Goal: Information Seeking & Learning: Learn about a topic

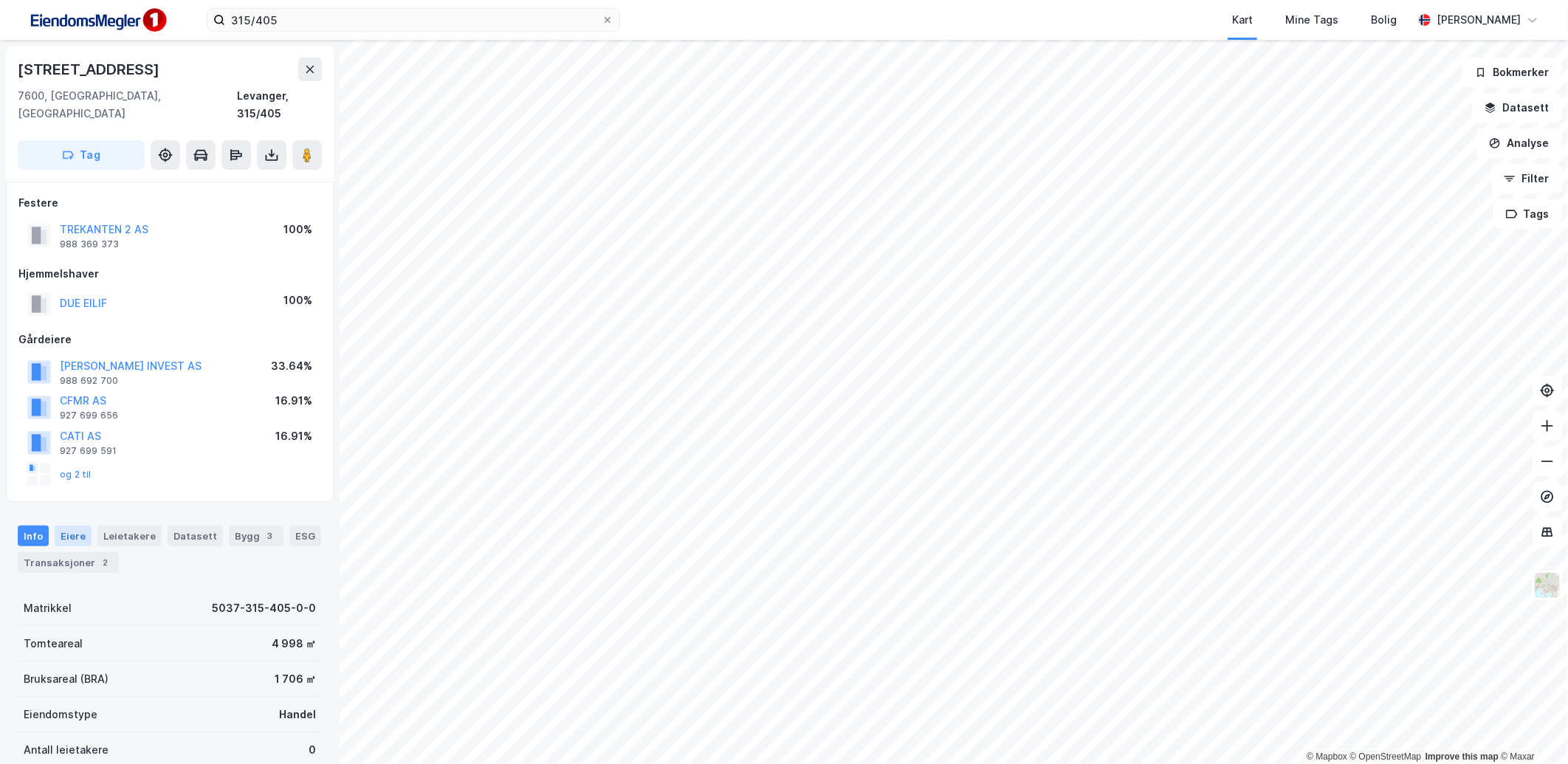
click at [80, 526] on div "Eiere" at bounding box center [73, 536] width 37 height 20
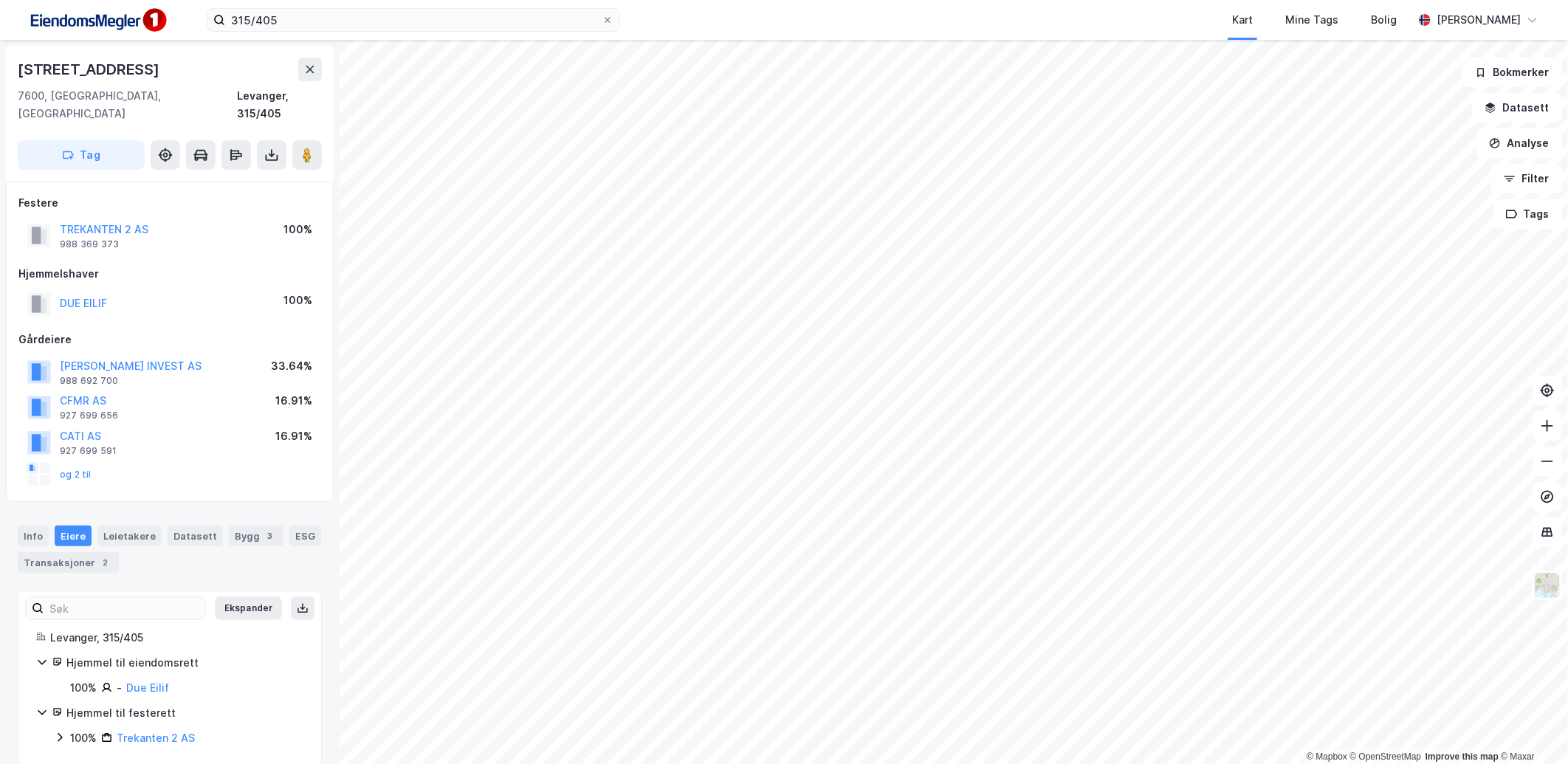
scroll to position [2, 0]
click at [0, 0] on button "og 2 til" at bounding box center [0, 0] width 0 height 0
click at [63, 729] on icon at bounding box center [59, 735] width 12 height 12
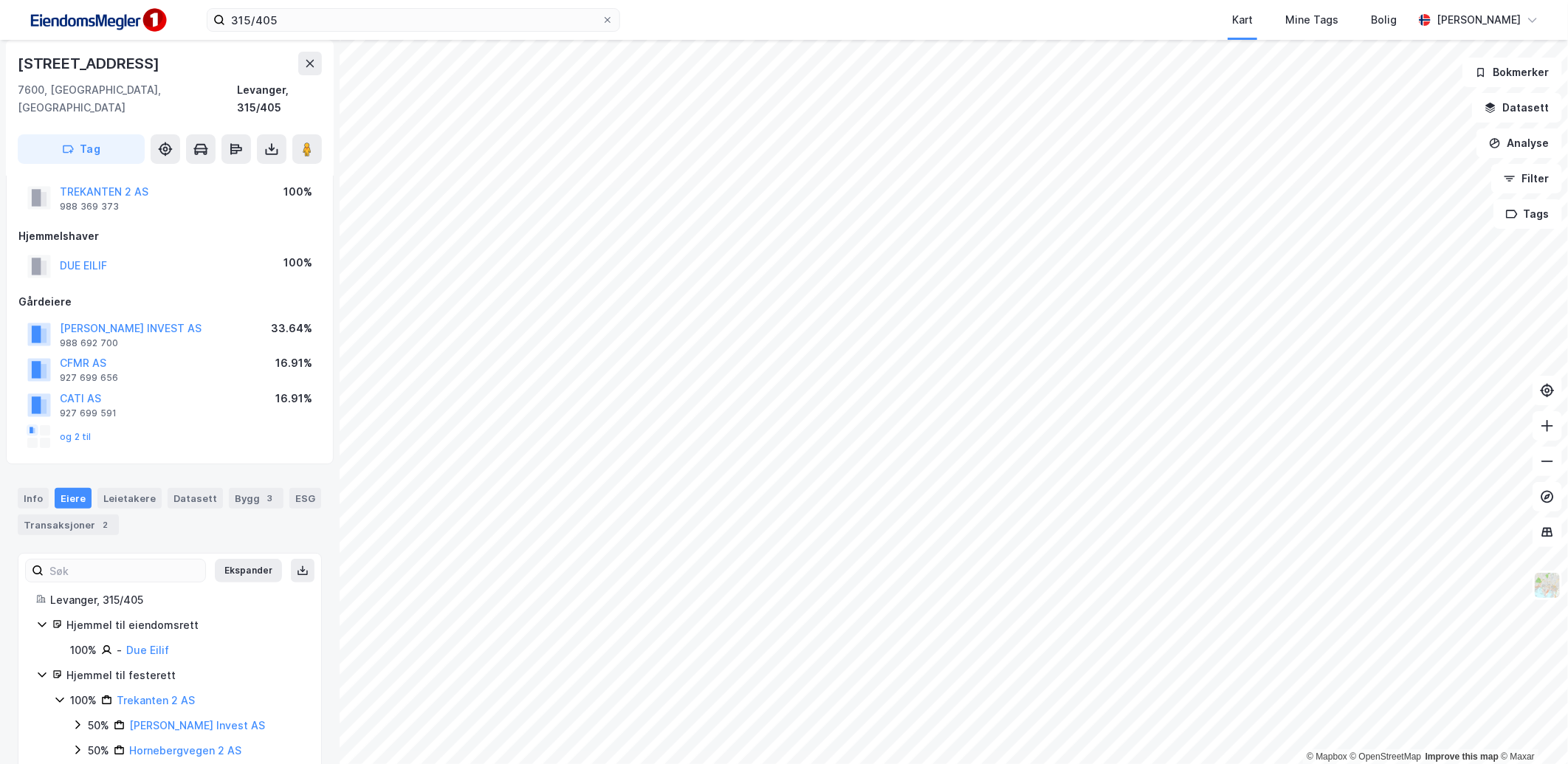
scroll to position [52, 0]
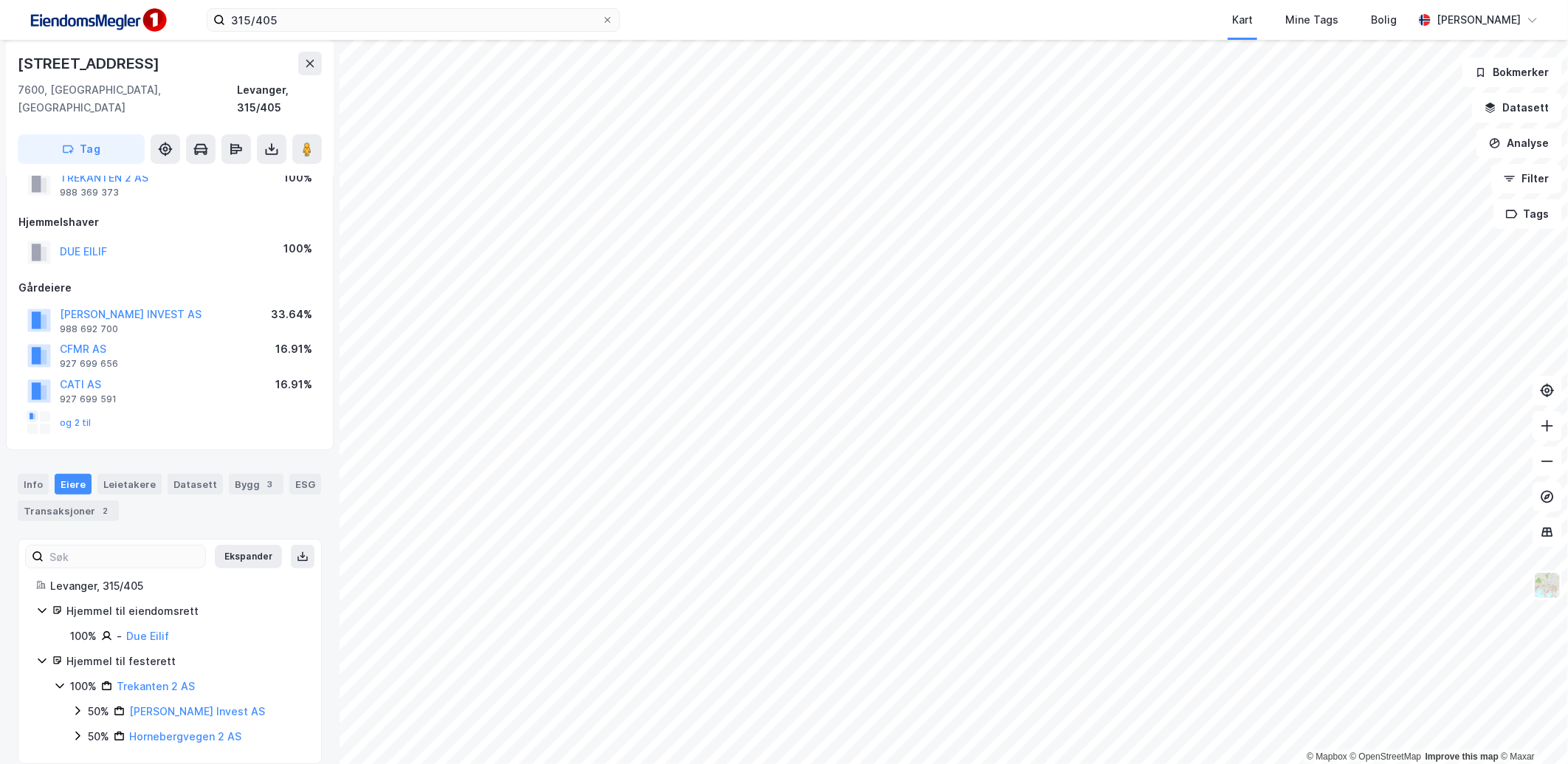
click at [76, 730] on icon at bounding box center [77, 736] width 12 height 12
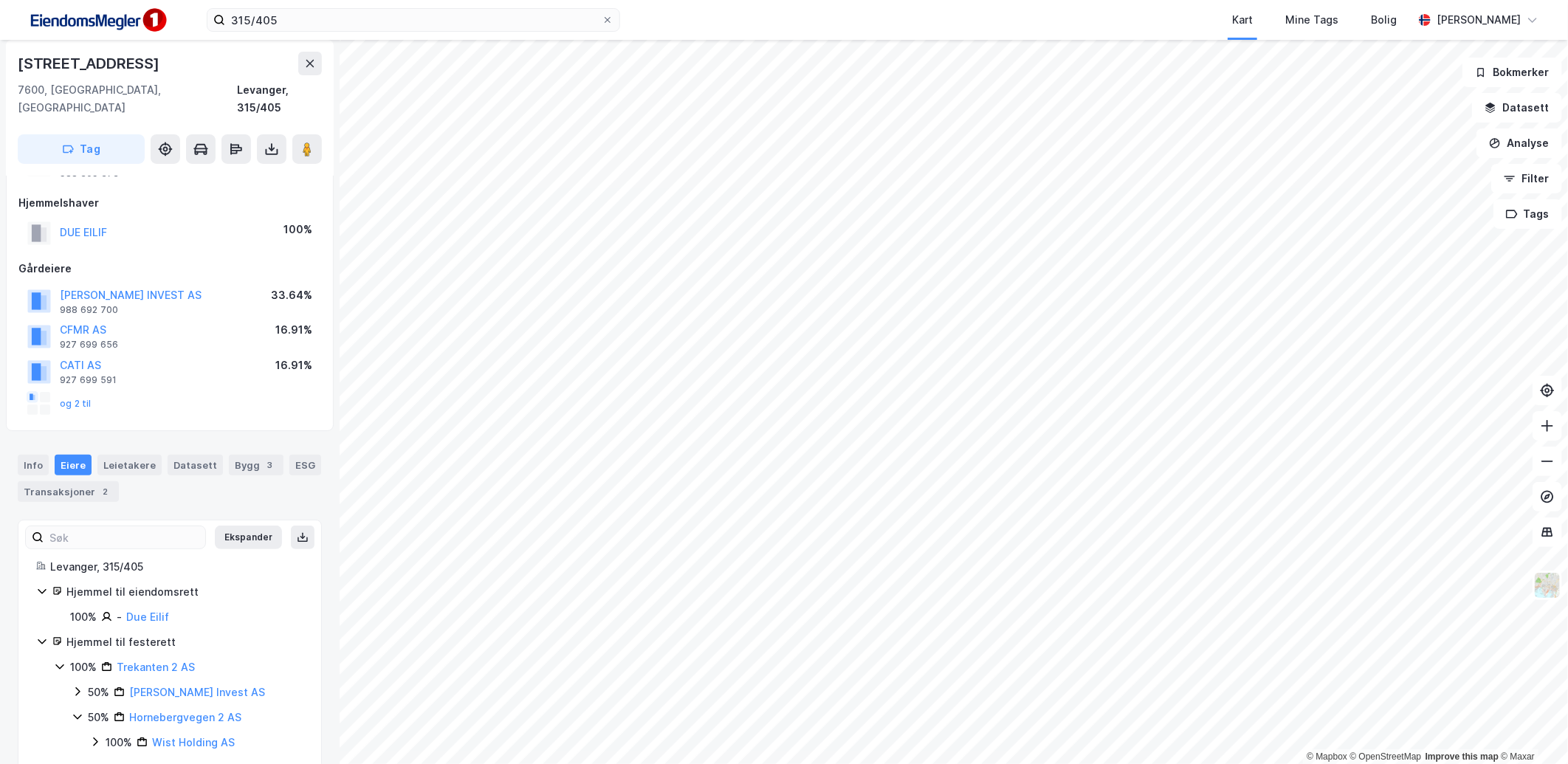
scroll to position [76, 0]
click at [72, 680] on icon at bounding box center [77, 685] width 12 height 12
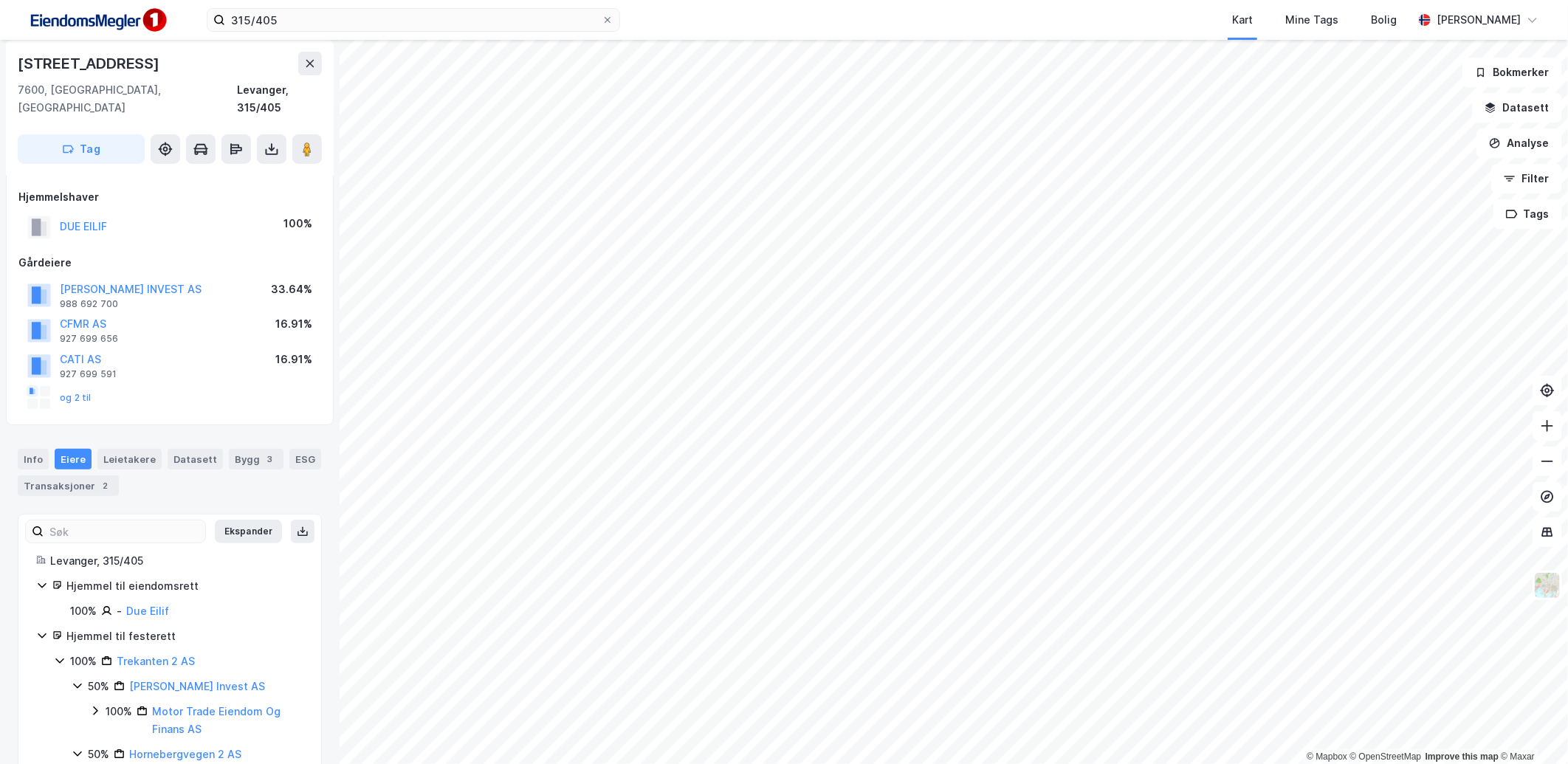
click at [77, 680] on icon at bounding box center [77, 685] width 12 height 12
click at [84, 678] on div "50% [PERSON_NAME] Invest AS" at bounding box center [188, 687] width 232 height 17
click at [97, 703] on div "100% Motor Trade Eiendom Og Finans AS" at bounding box center [196, 721] width 214 height 35
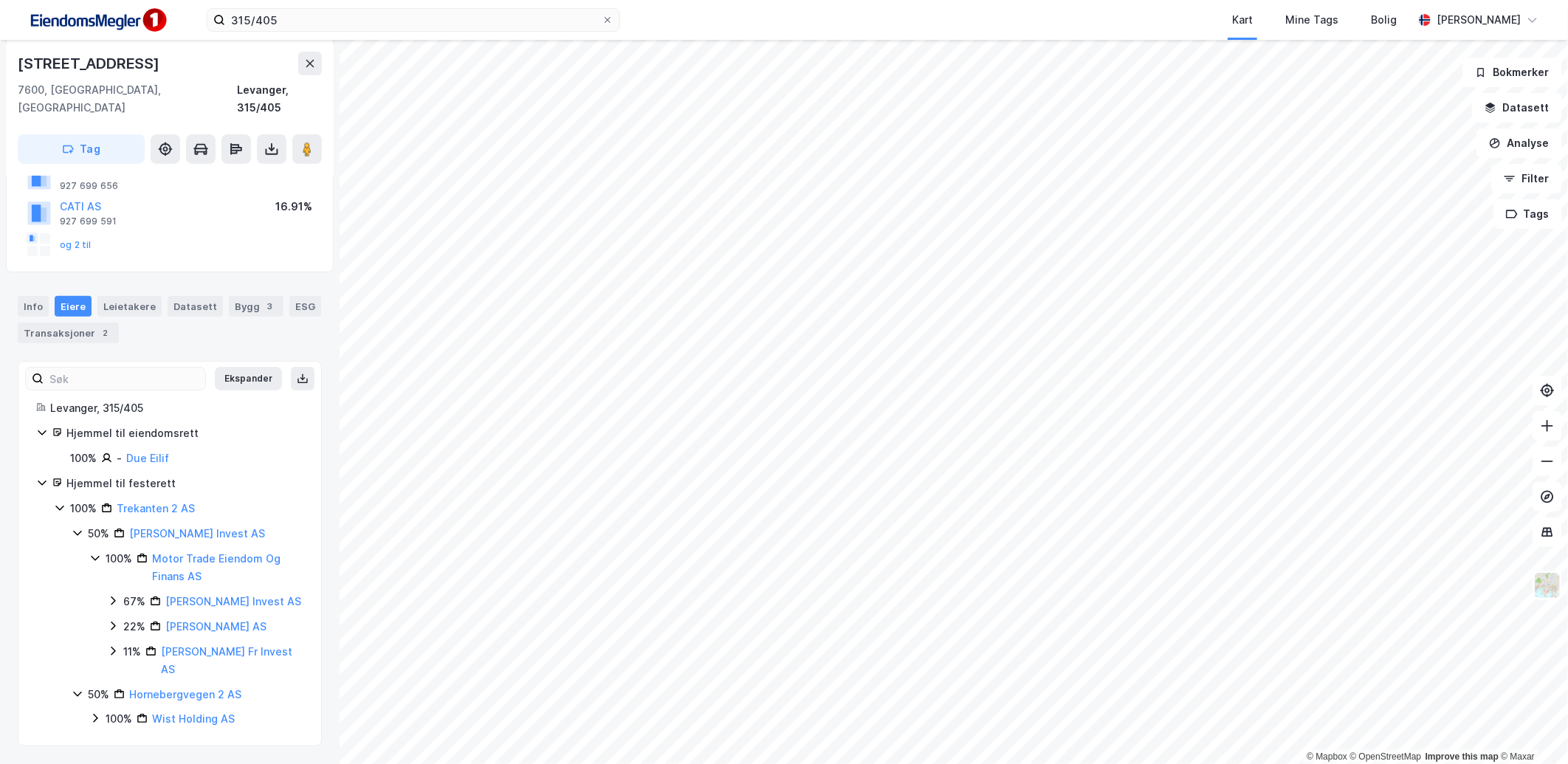
scroll to position [248, 0]
click at [67, 500] on div "100% Trekanten 2 AS" at bounding box center [178, 509] width 250 height 17
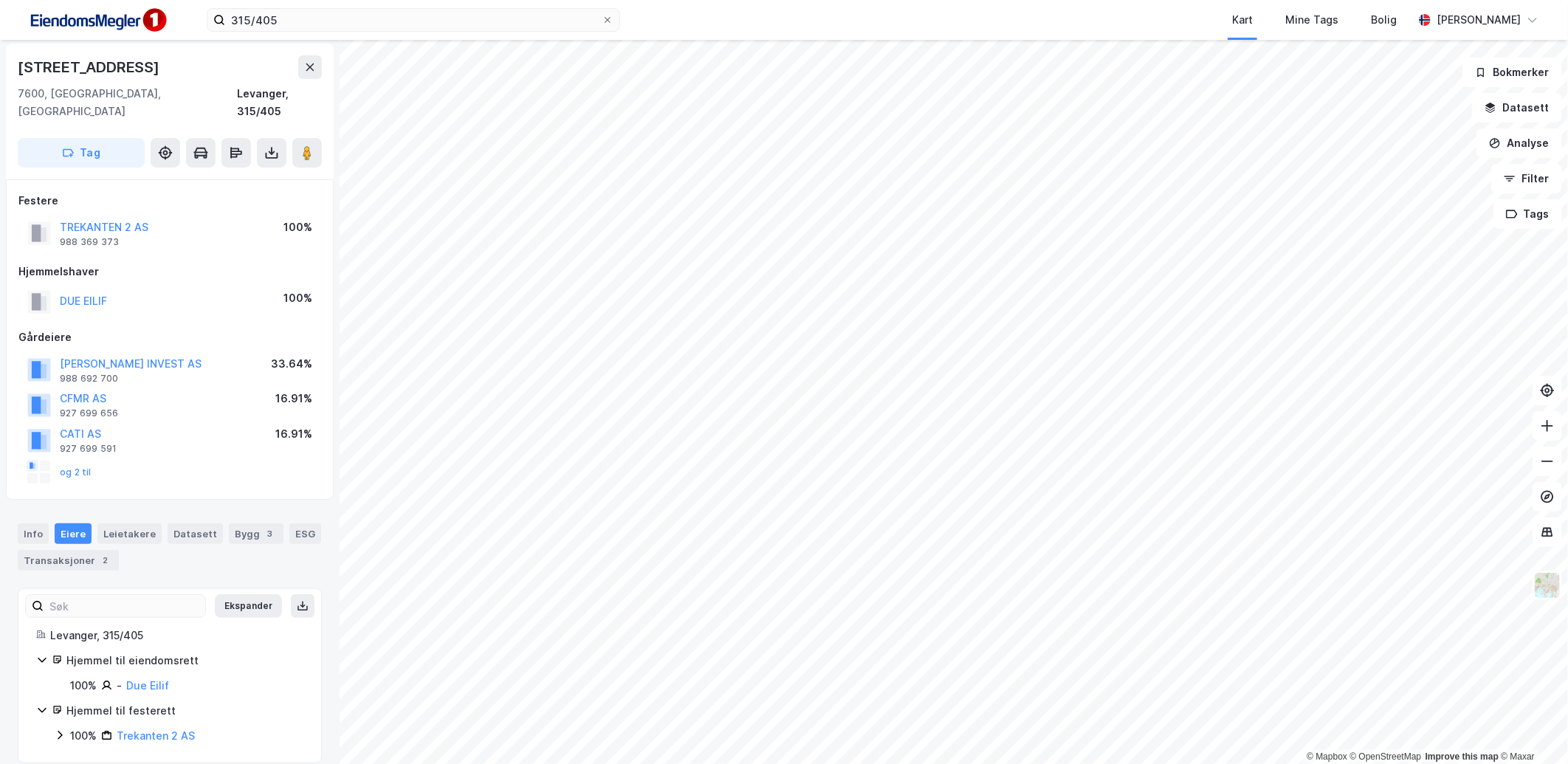
drag, startPoint x: 35, startPoint y: 527, endPoint x: 53, endPoint y: 530, distance: 18.2
click at [35, 527] on div "Info [PERSON_NAME] Datasett Bygg 3 ESG Transaksjoner 2" at bounding box center [169, 547] width 304 height 47
click at [42, 524] on div "Info" at bounding box center [32, 534] width 31 height 20
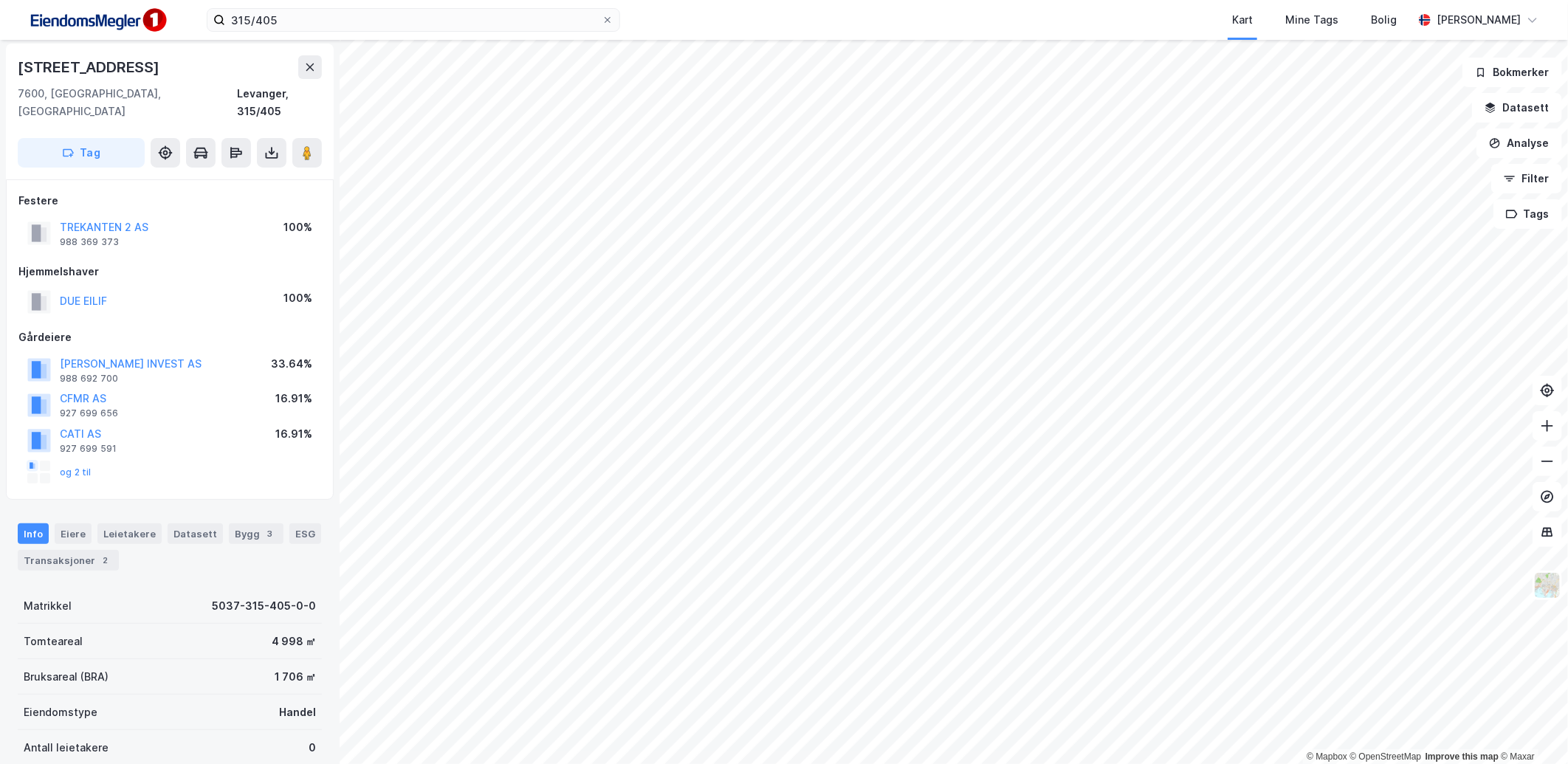
scroll to position [204, 0]
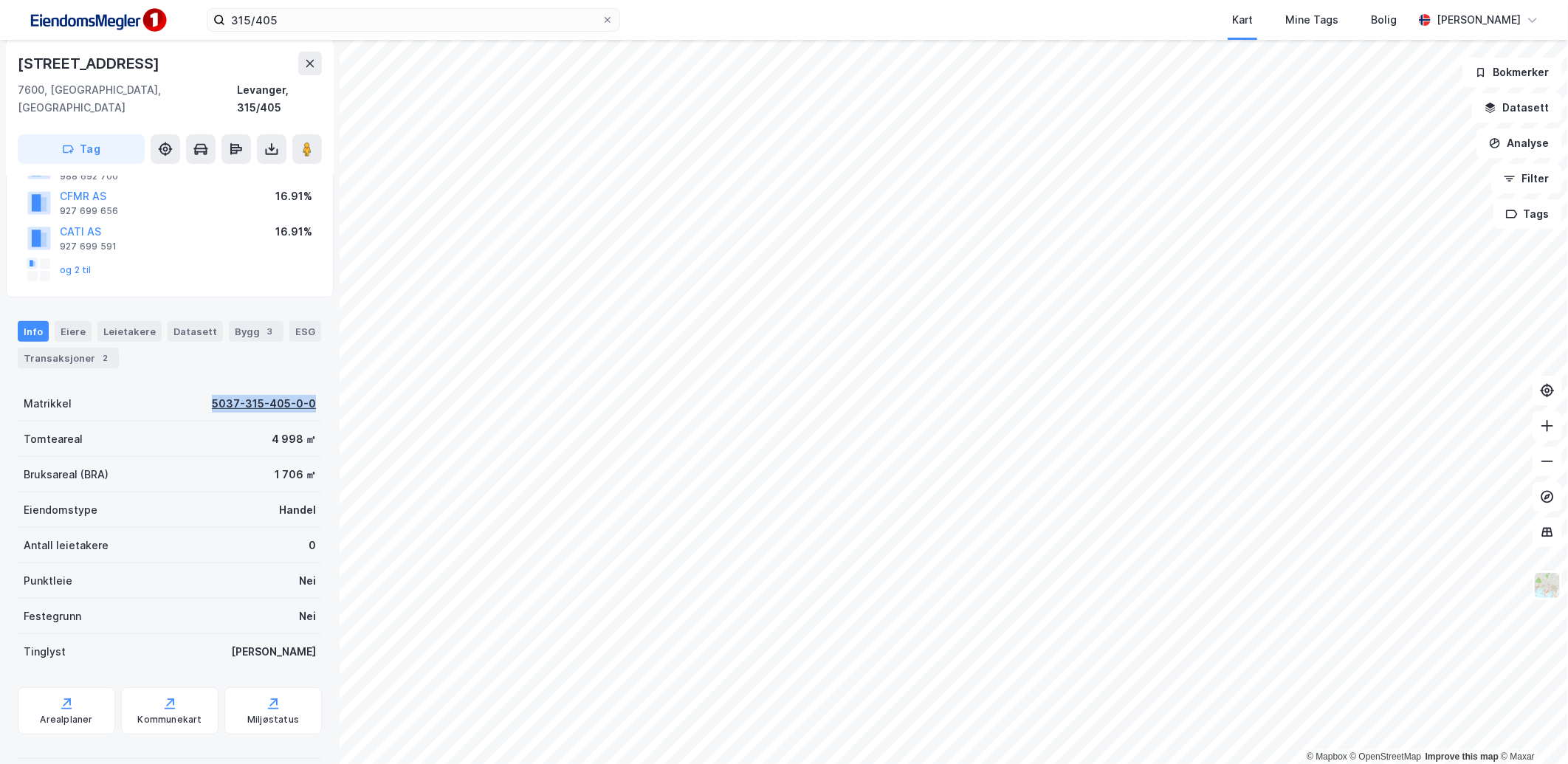
drag, startPoint x: 197, startPoint y: 380, endPoint x: 300, endPoint y: 389, distance: 103.4
click at [300, 389] on div "Matrikkel 5037-315-405-0-0" at bounding box center [169, 404] width 304 height 35
copy div "5037-315-405-0-0"
click at [235, 321] on div "Bygg 3" at bounding box center [255, 331] width 54 height 20
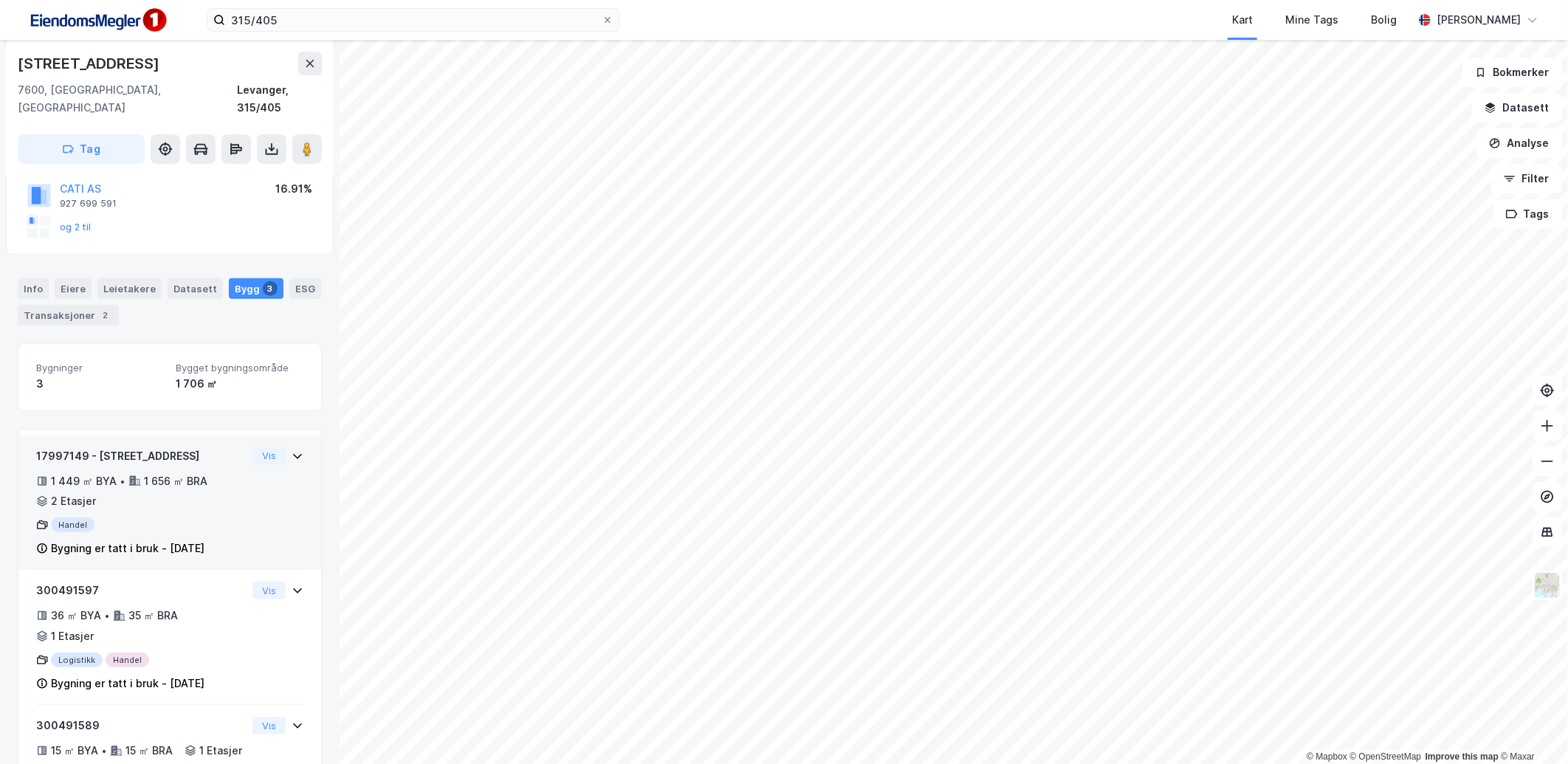
scroll to position [329, 0]
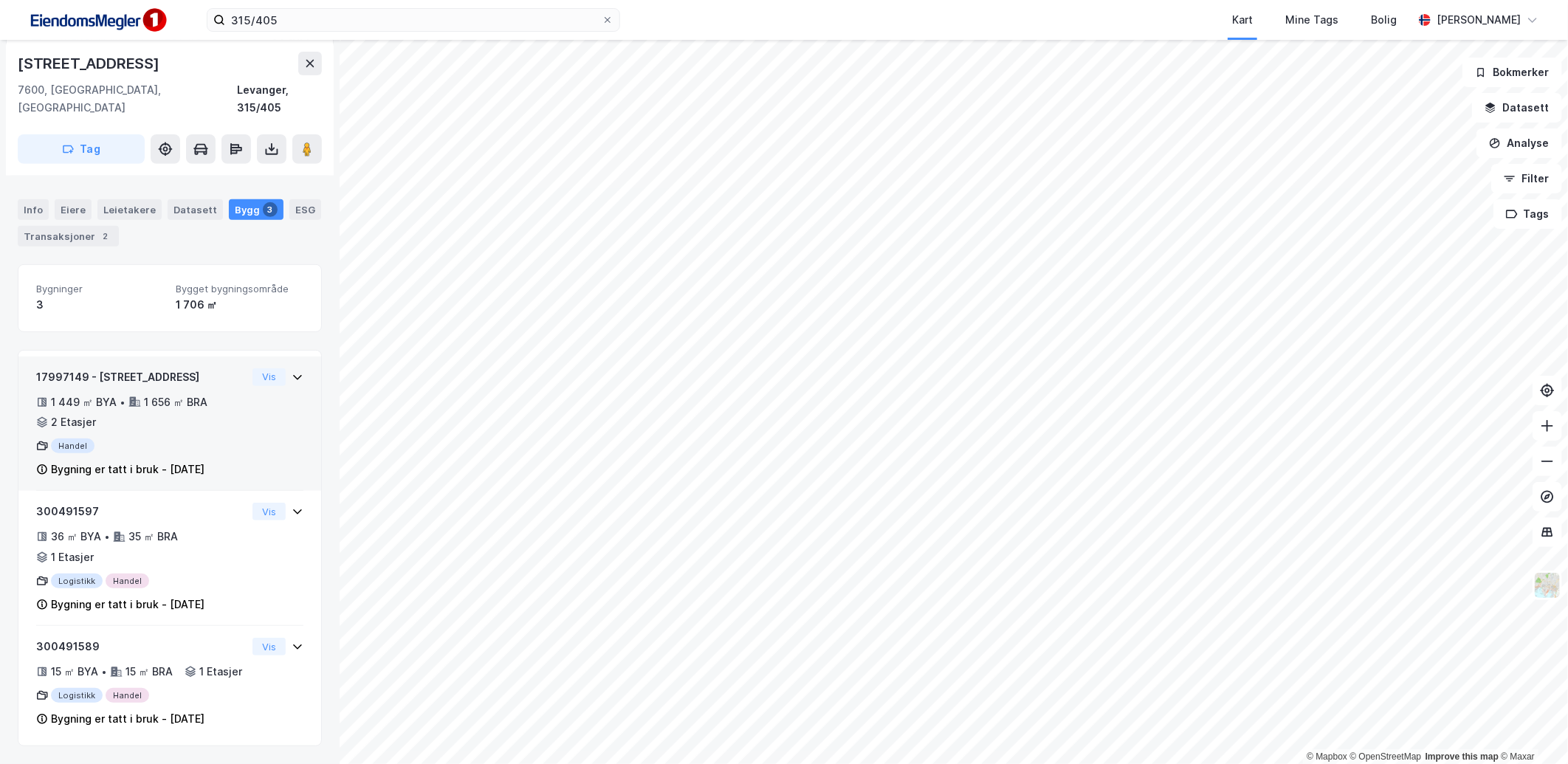
click at [255, 400] on div "17997149 - Høgskolevegen 1 1 449 ㎡ BYA • 1 656 ㎡ BRA • 2 Etasjer Handel Bygning…" at bounding box center [169, 430] width 267 height 123
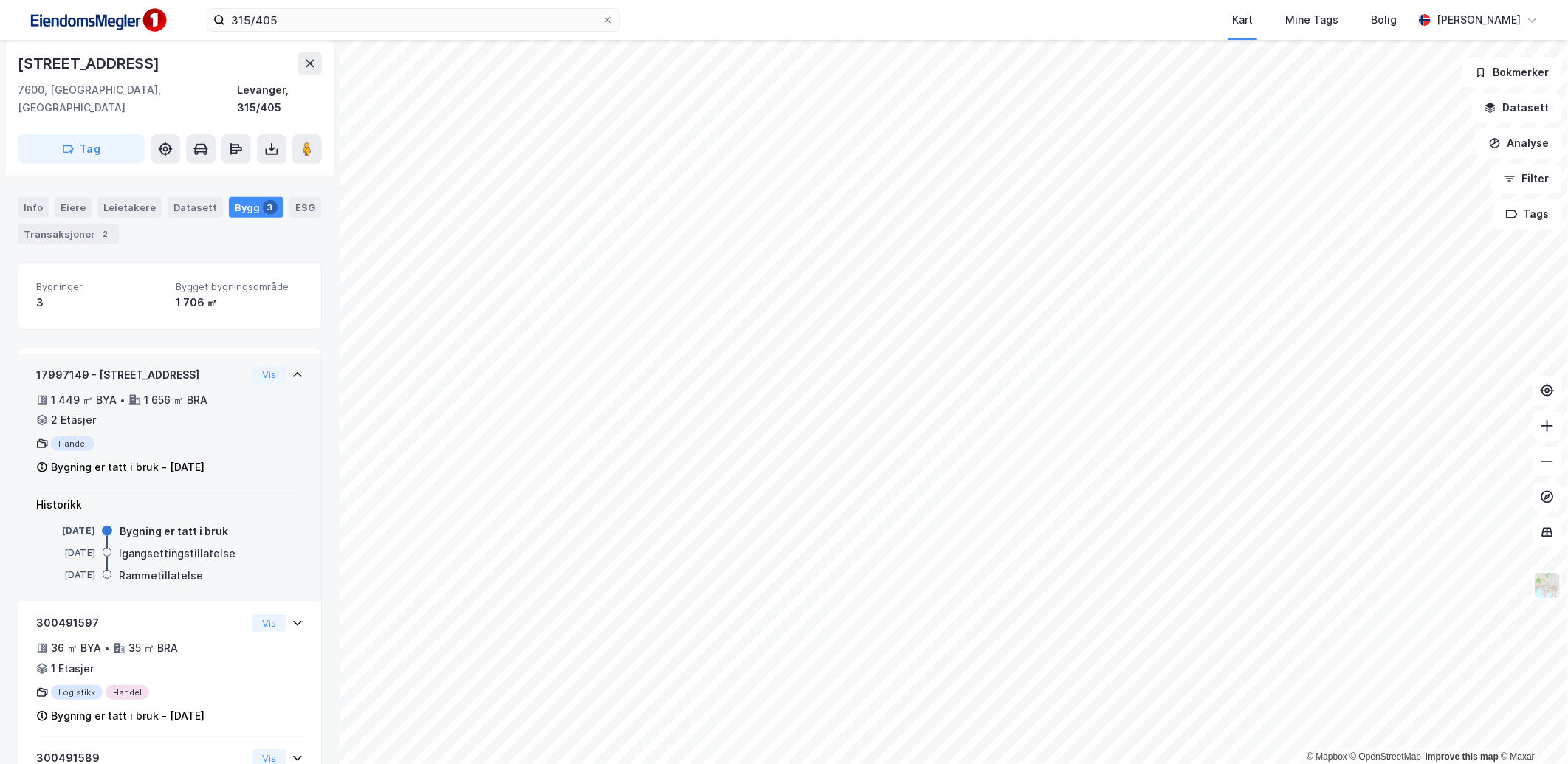
click at [255, 400] on div "17997149 - Høgskolevegen 1 1 449 ㎡ BYA • 1 656 ㎡ BRA • 2 Etasjer Handel Bygning…" at bounding box center [169, 427] width 267 height 123
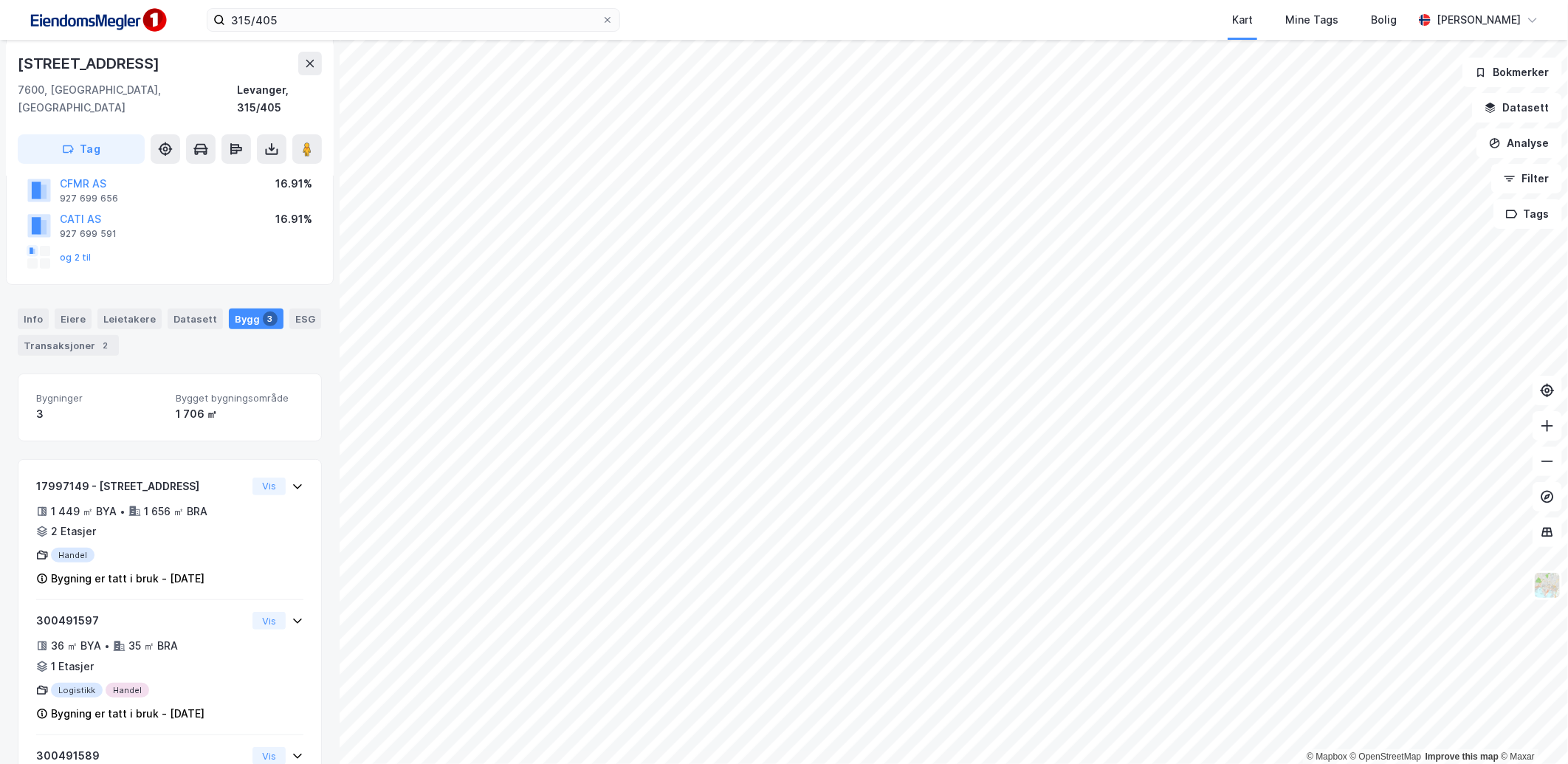
scroll to position [83, 0]
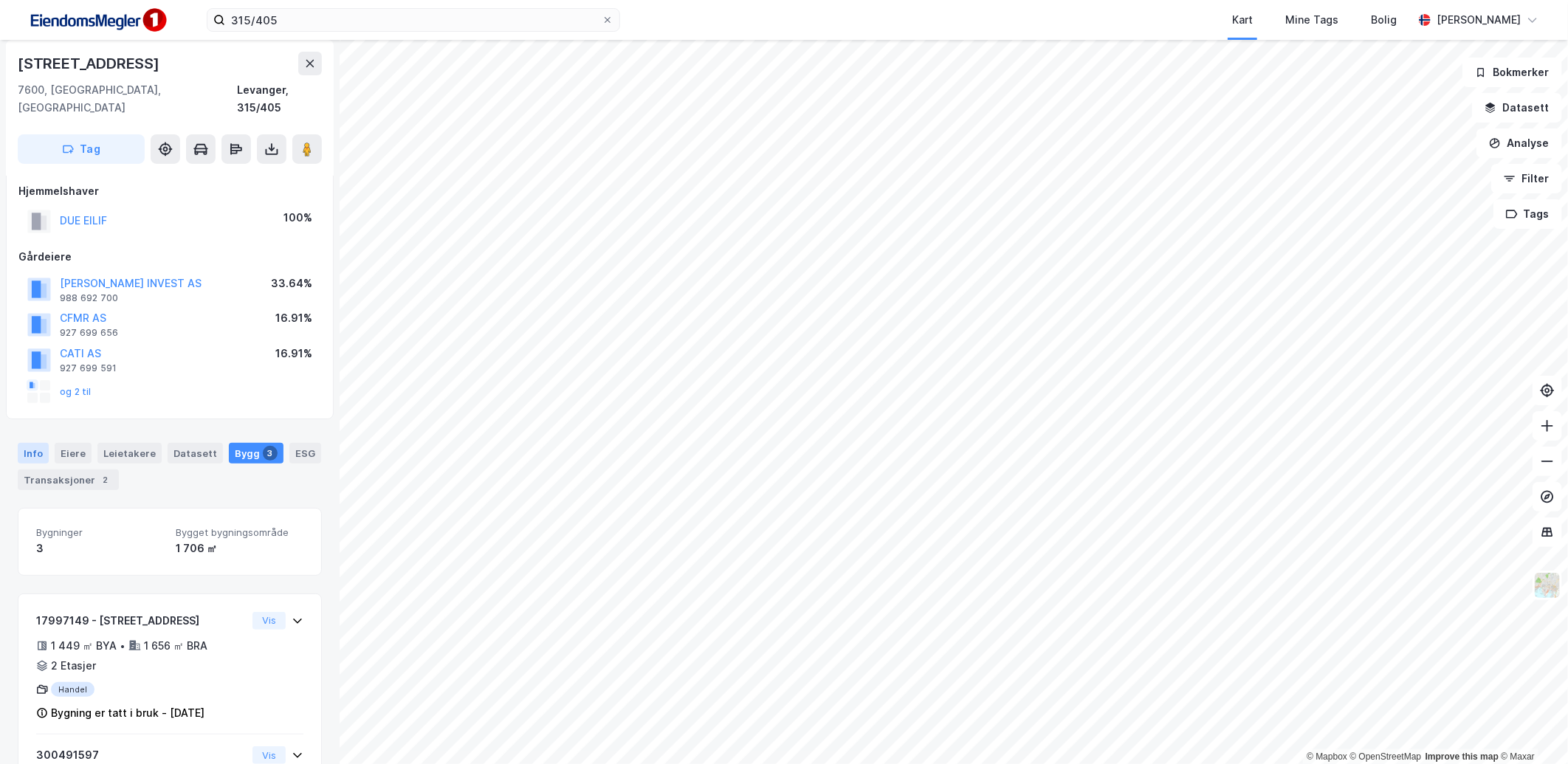
click at [40, 443] on div "Info" at bounding box center [32, 453] width 31 height 20
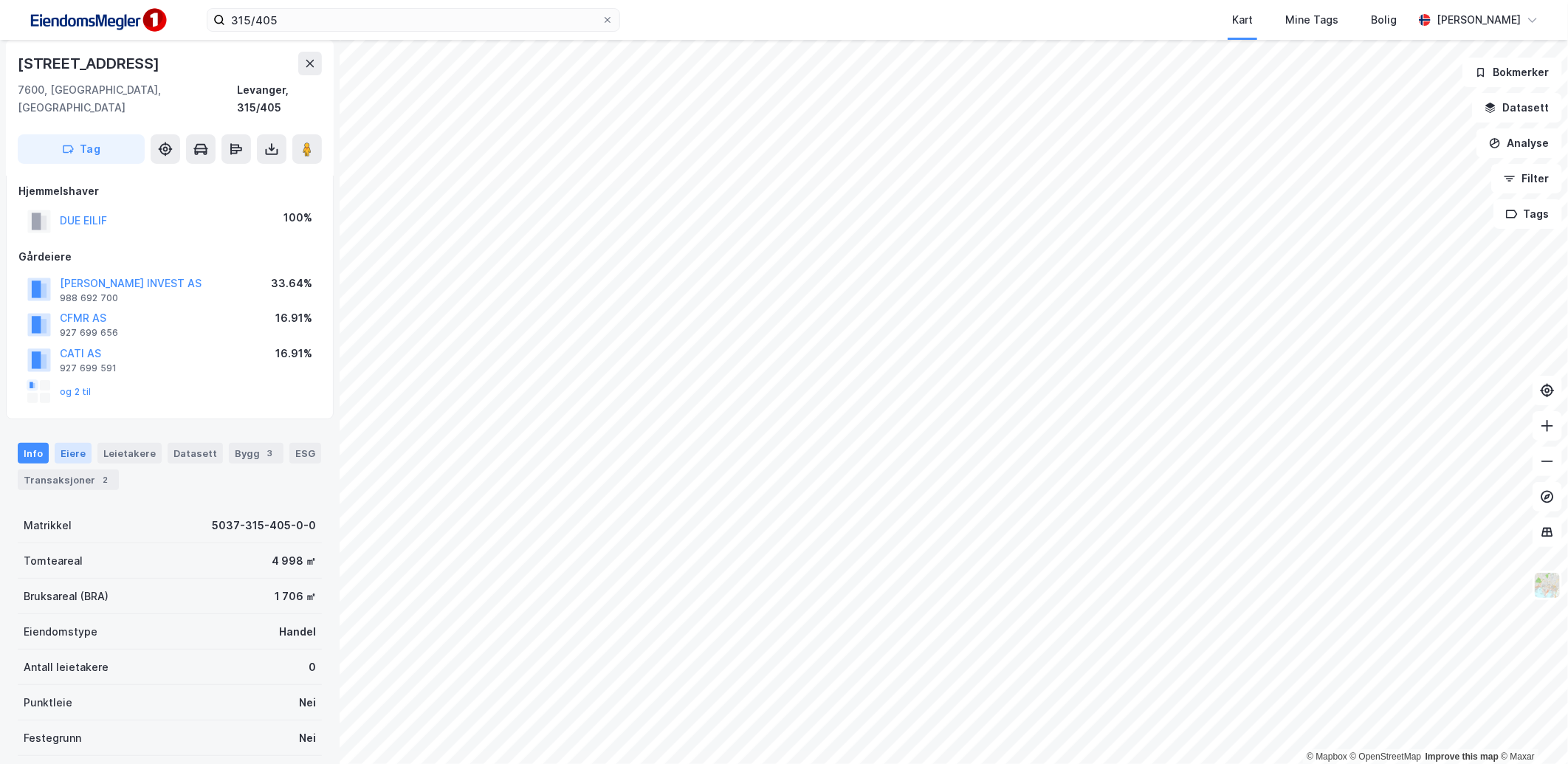
click at [66, 443] on div "Eiere" at bounding box center [73, 453] width 37 height 20
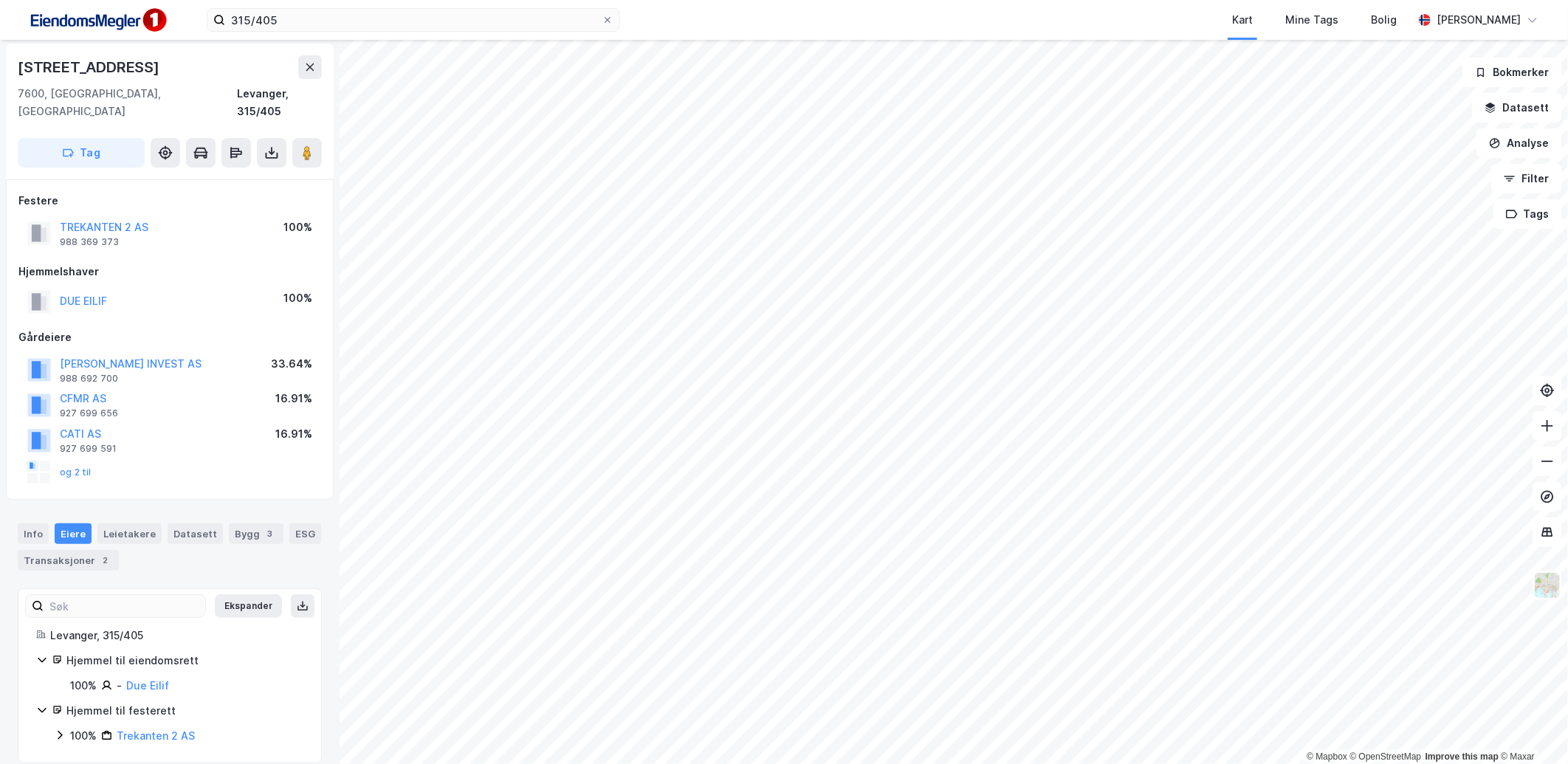
scroll to position [2, 0]
click at [66, 728] on div "100% Trekanten 2 AS" at bounding box center [178, 736] width 250 height 17
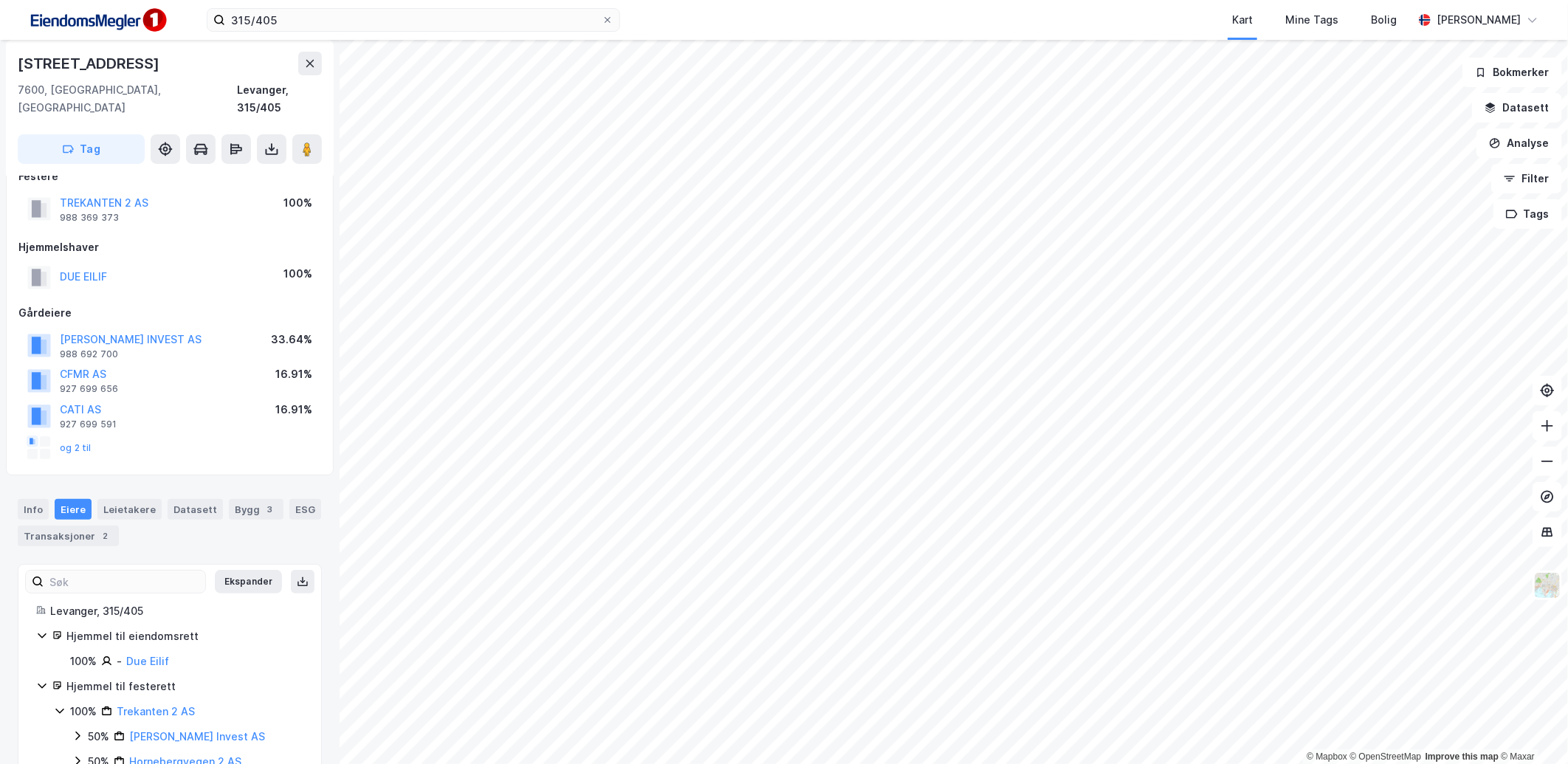
scroll to position [52, 0]
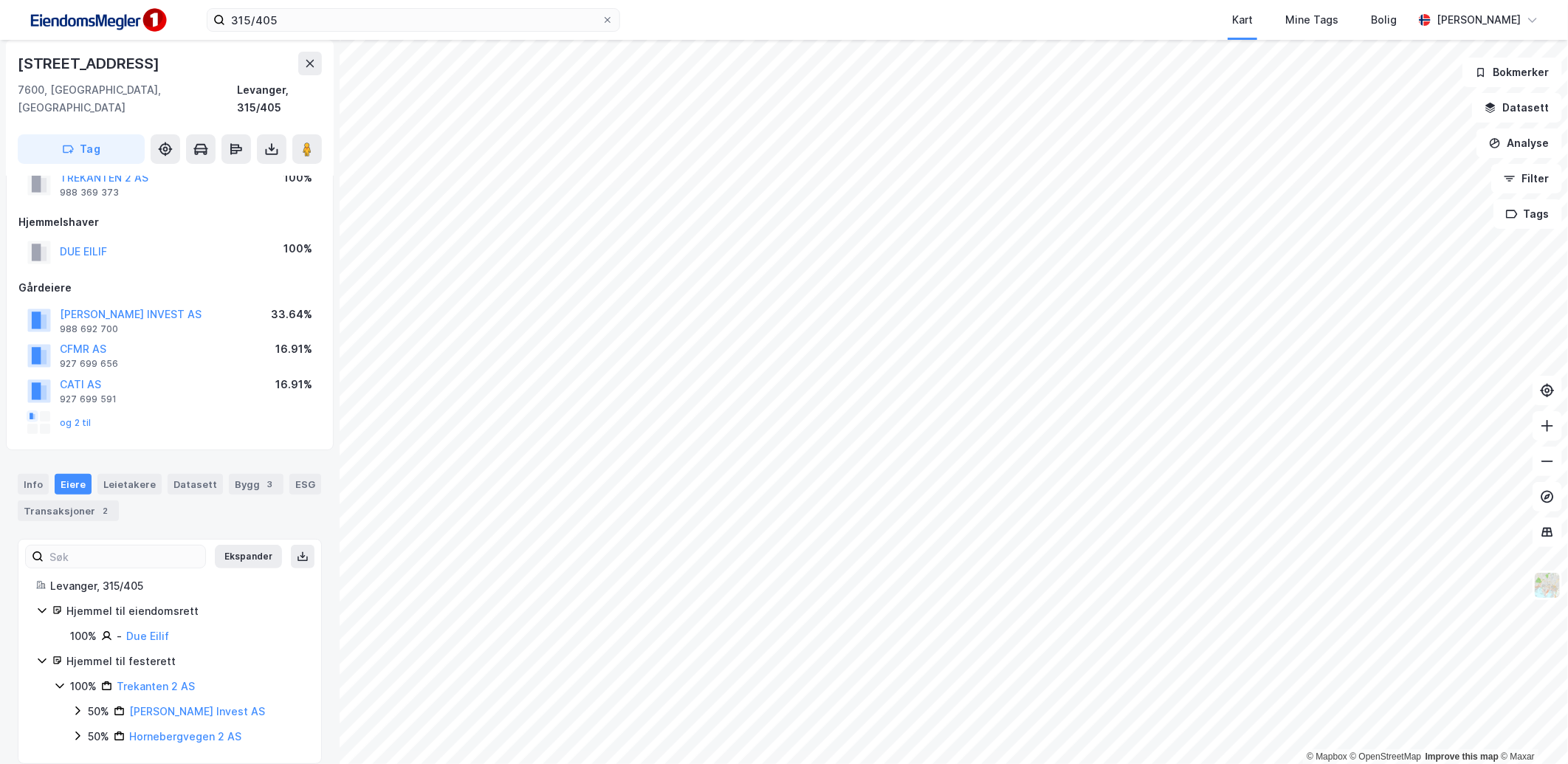
click at [76, 728] on div "50% Hornebergvegen 2 AS" at bounding box center [188, 736] width 232 height 17
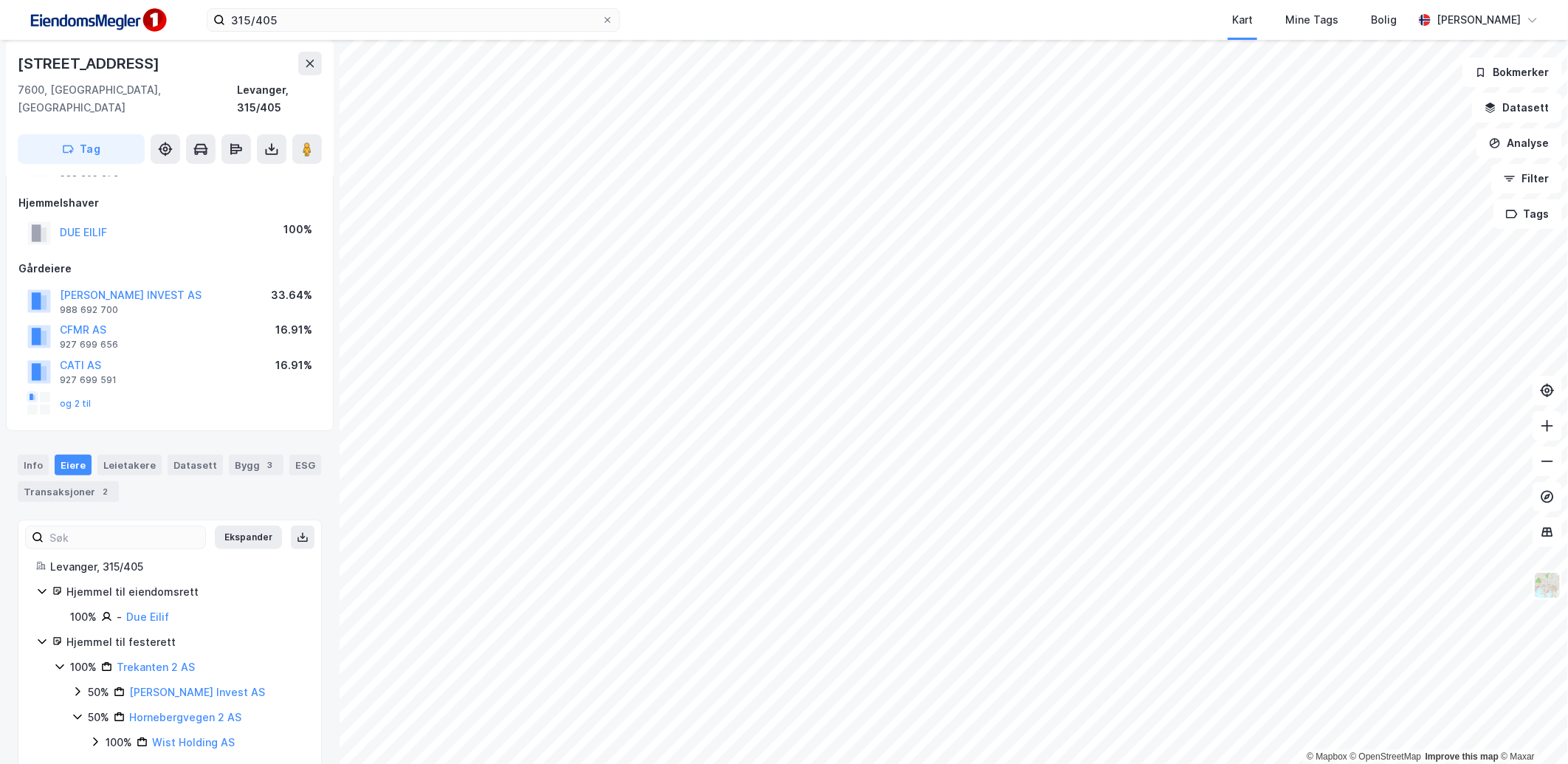
scroll to position [76, 0]
click at [96, 730] on icon at bounding box center [95, 736] width 12 height 12
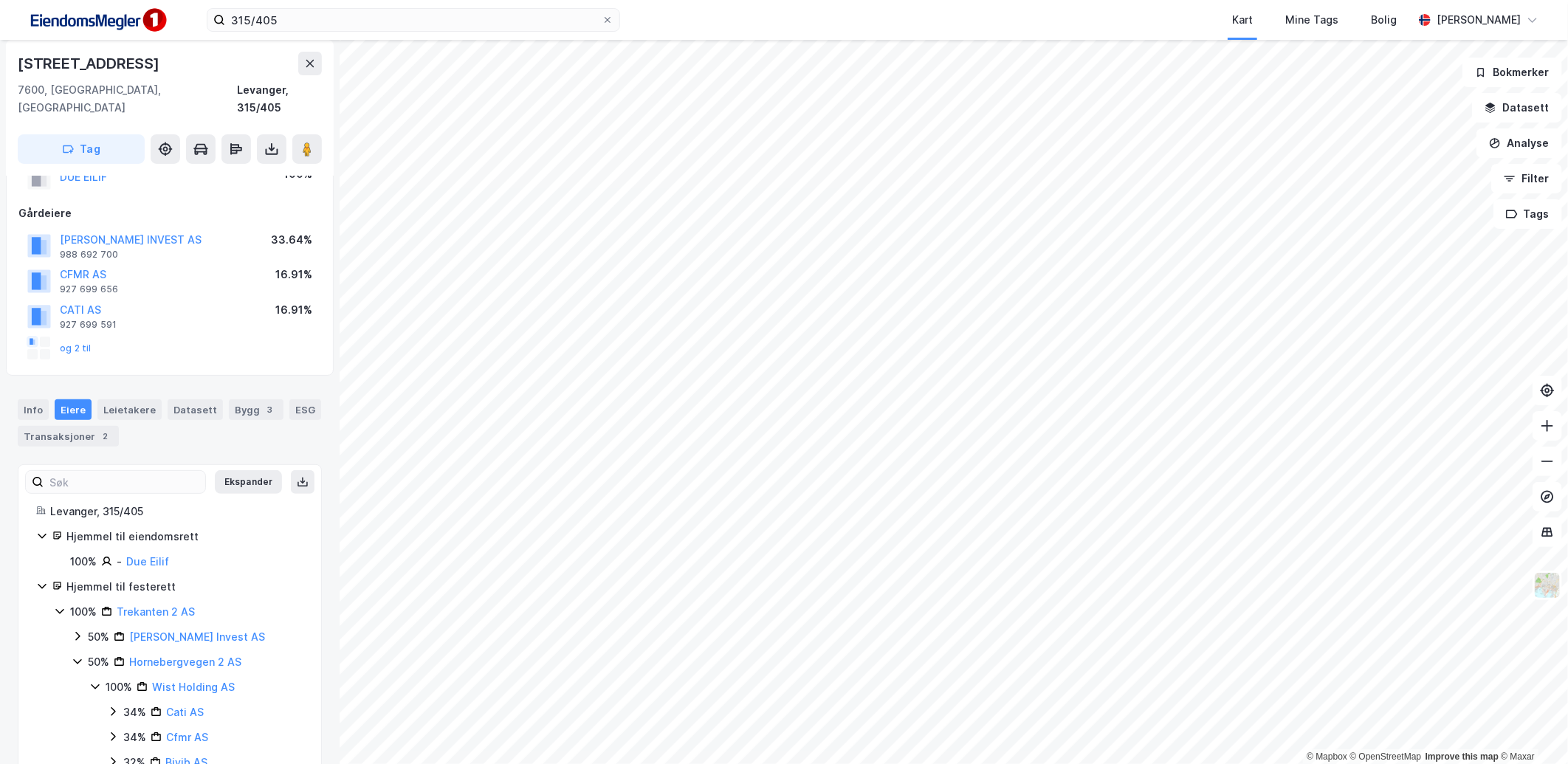
scroll to position [152, 0]
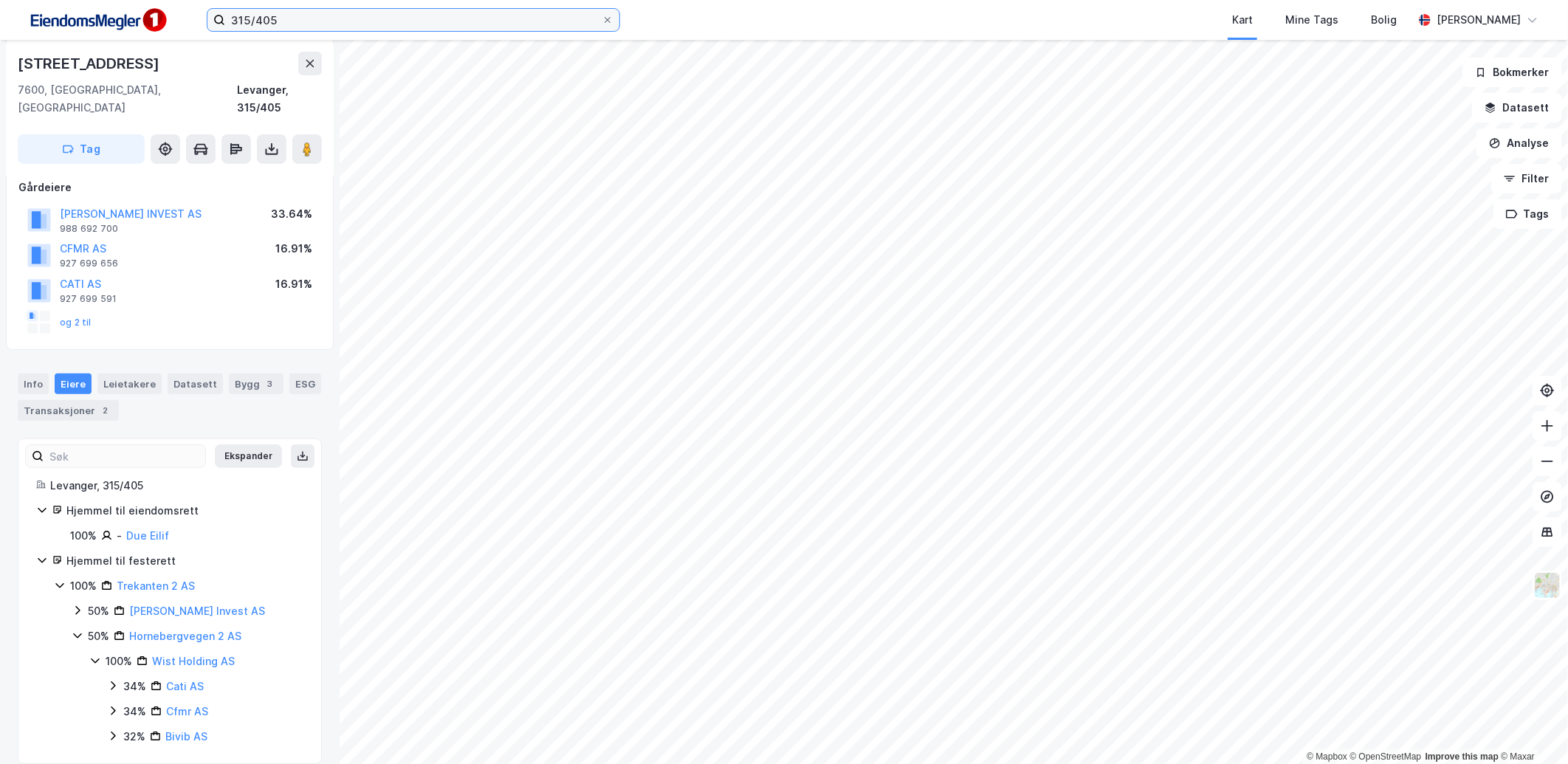
click at [284, 18] on input "315/405" at bounding box center [414, 20] width 377 height 22
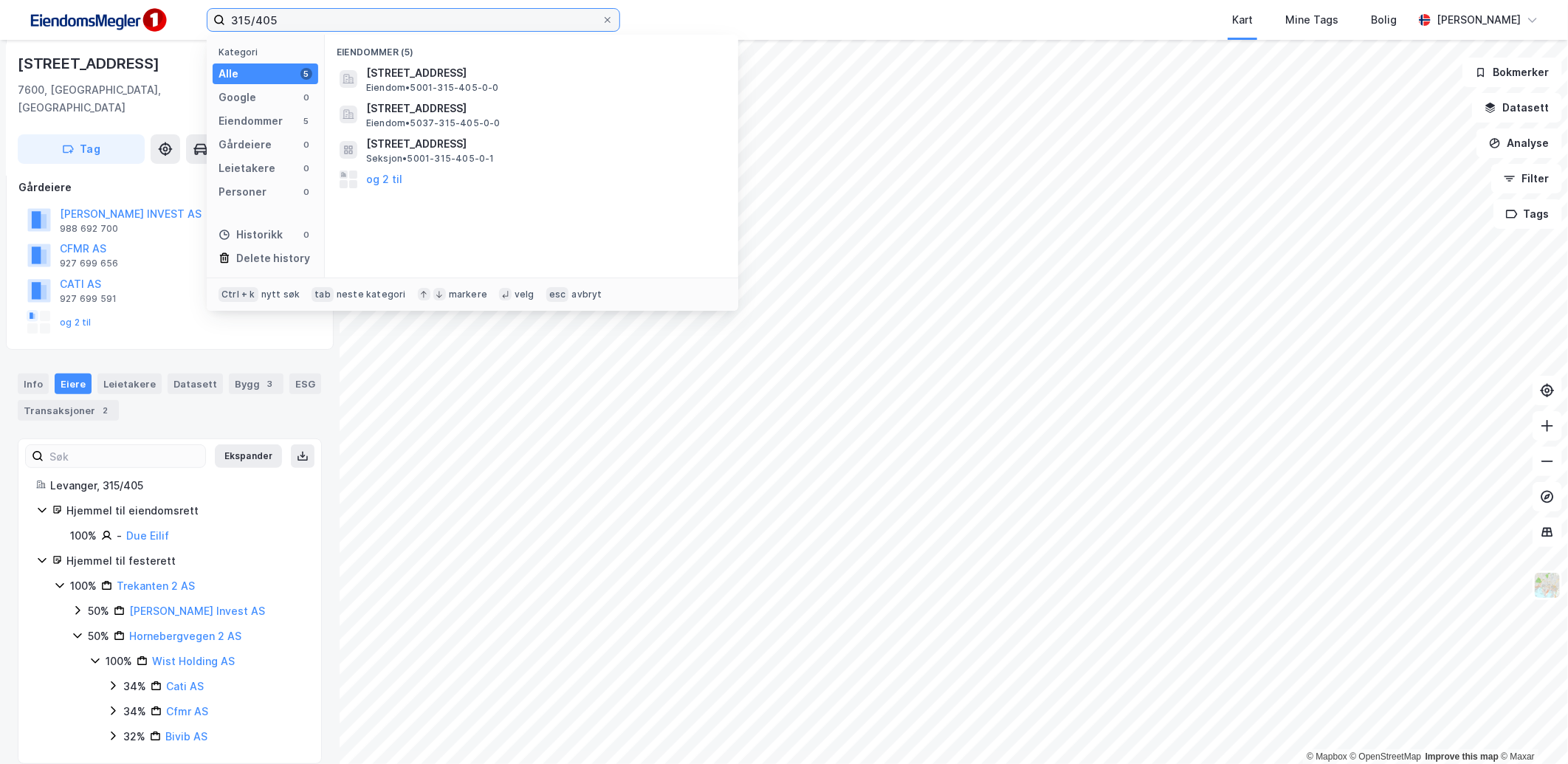
click at [284, 18] on input "315/405" at bounding box center [414, 20] width 377 height 22
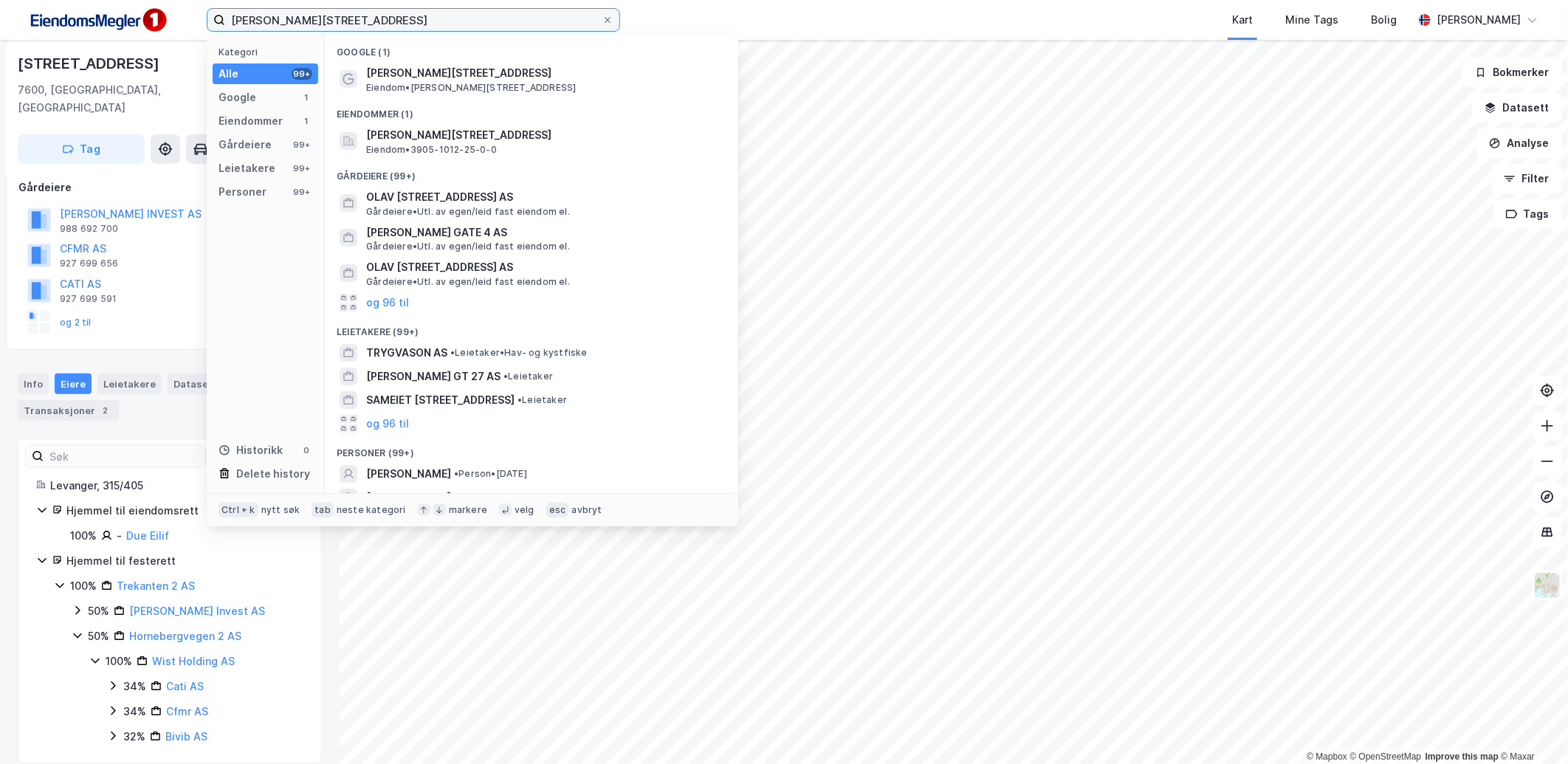
drag, startPoint x: 362, startPoint y: 24, endPoint x: 347, endPoint y: 24, distance: 15.0
click at [347, 24] on input "[PERSON_NAME][STREET_ADDRESS]" at bounding box center [414, 20] width 377 height 22
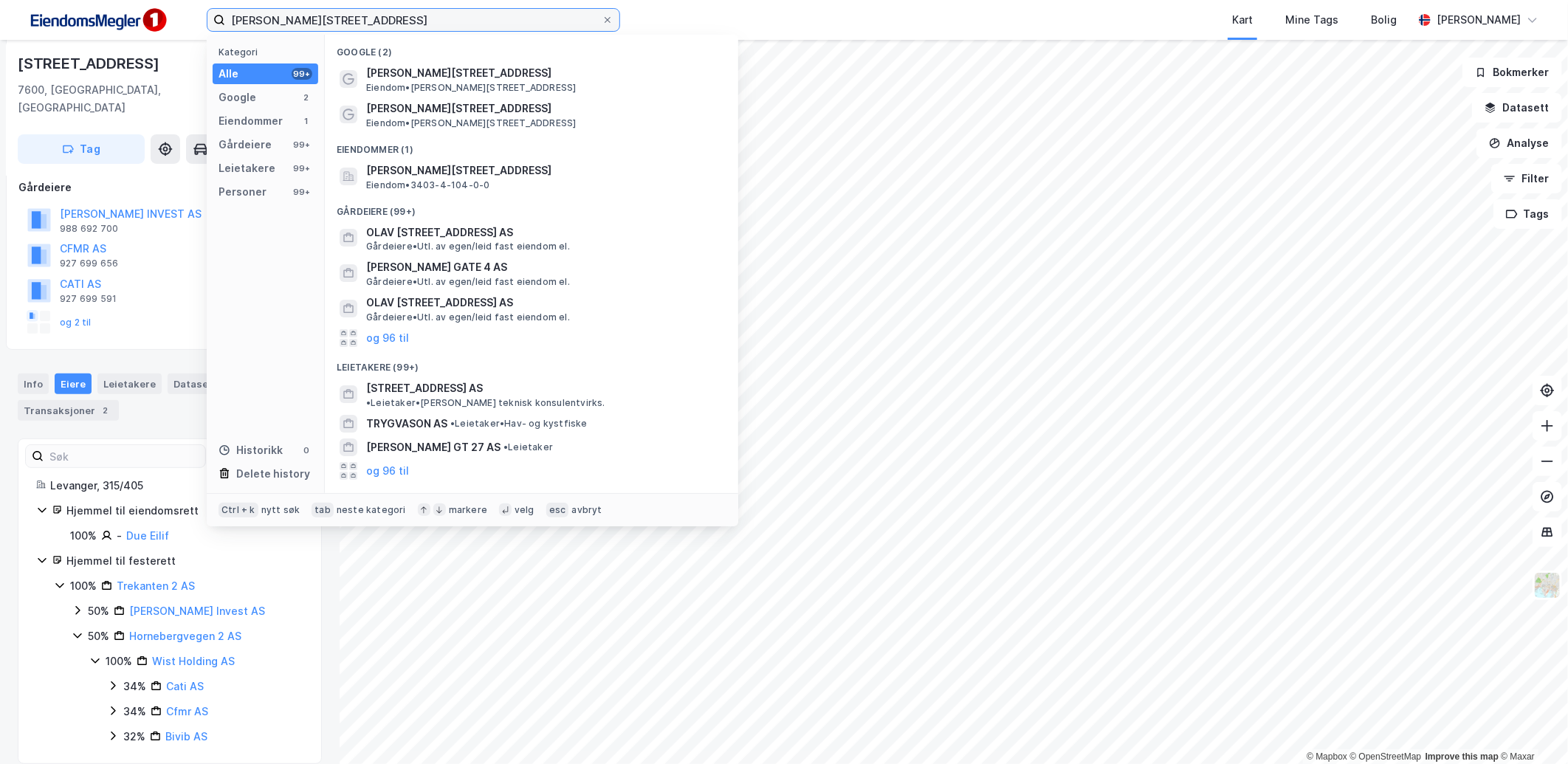
click at [277, 24] on input "[PERSON_NAME][STREET_ADDRESS]" at bounding box center [414, 20] width 377 height 22
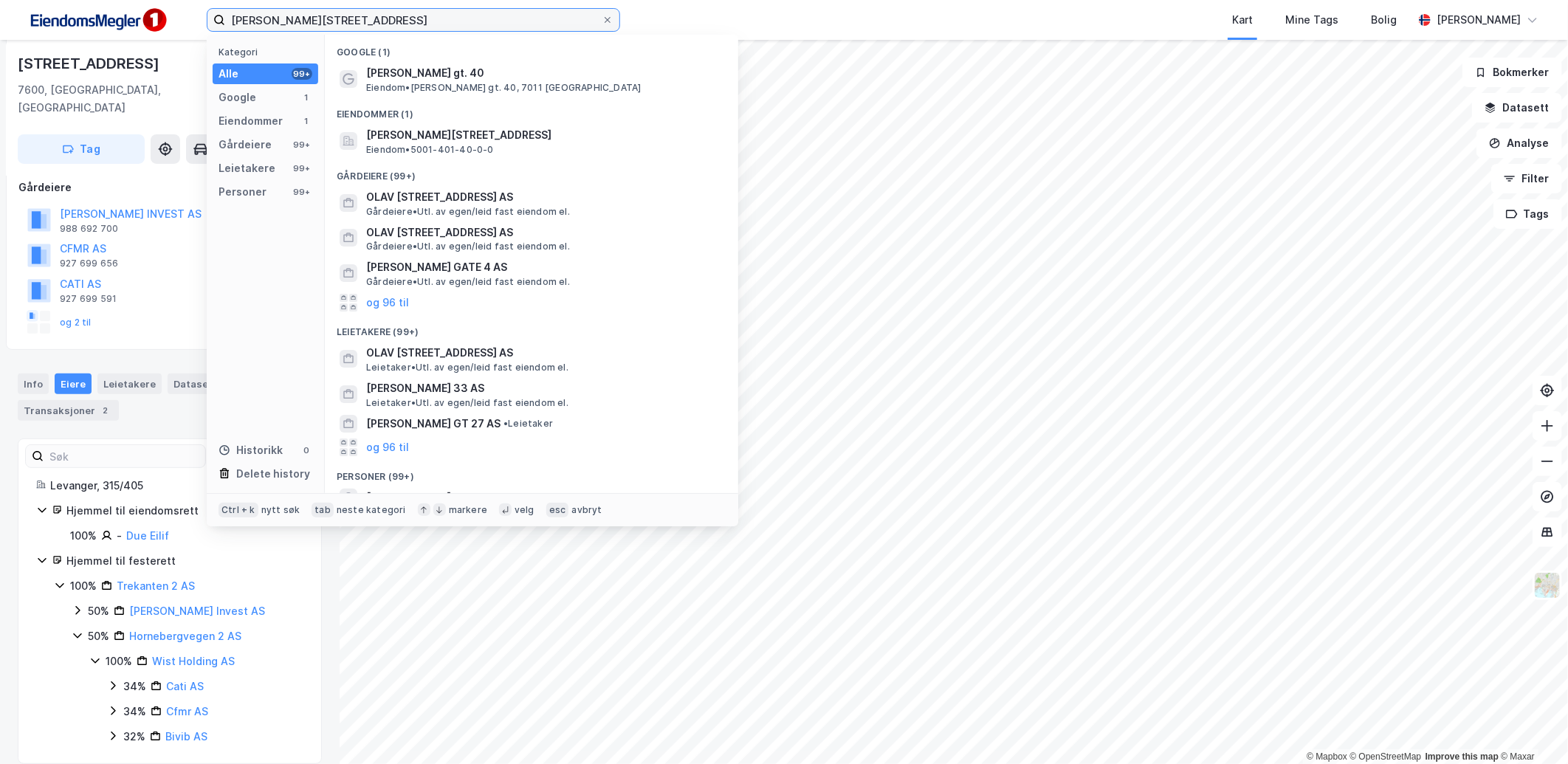
drag, startPoint x: 367, startPoint y: 20, endPoint x: 349, endPoint y: 20, distance: 18.0
click at [349, 20] on input "[PERSON_NAME][STREET_ADDRESS]" at bounding box center [414, 20] width 377 height 22
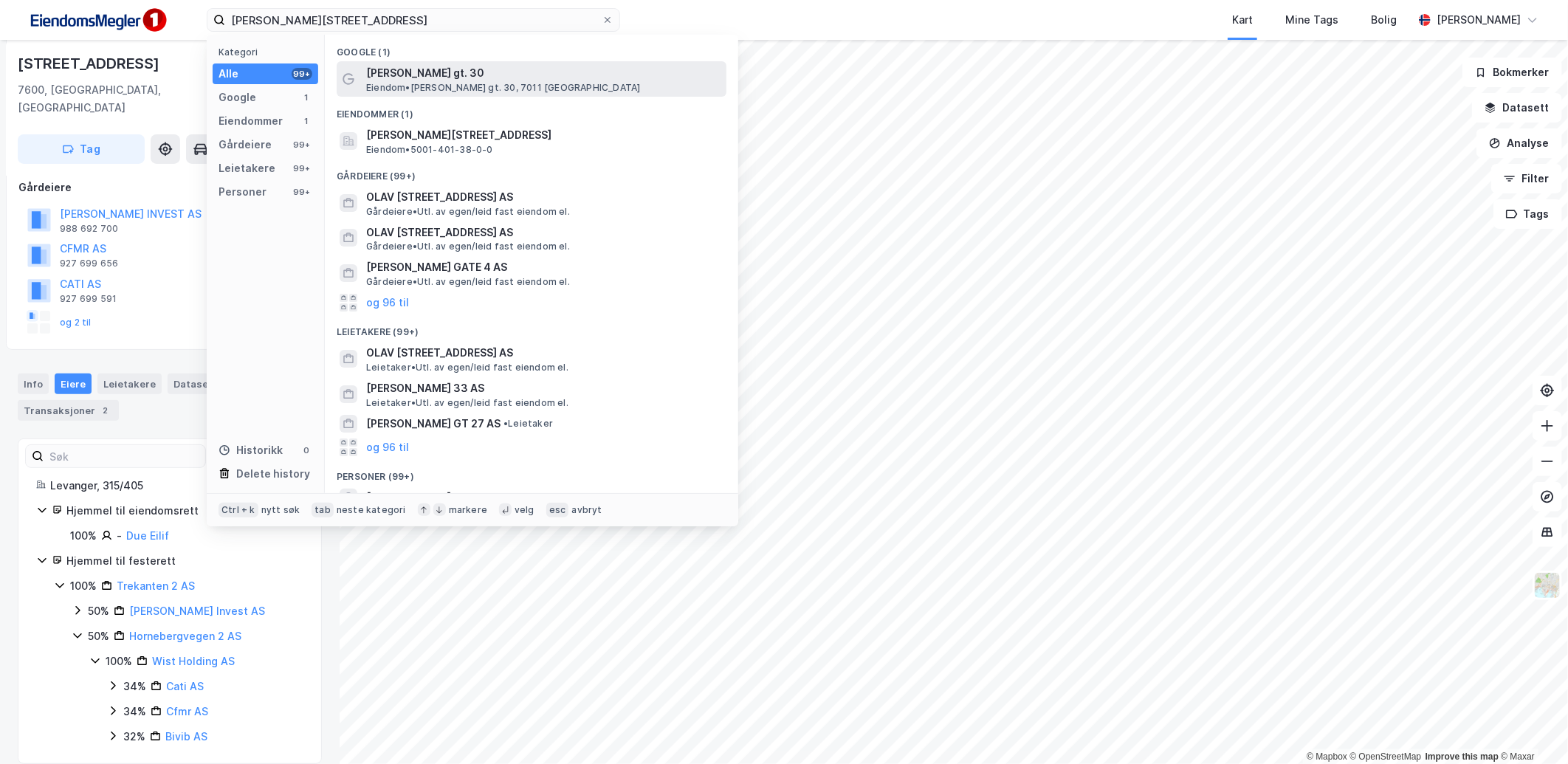
click at [482, 88] on span "[PERSON_NAME] gt. 30, 7011 [GEOGRAPHIC_DATA]" at bounding box center [502, 88] width 274 height 12
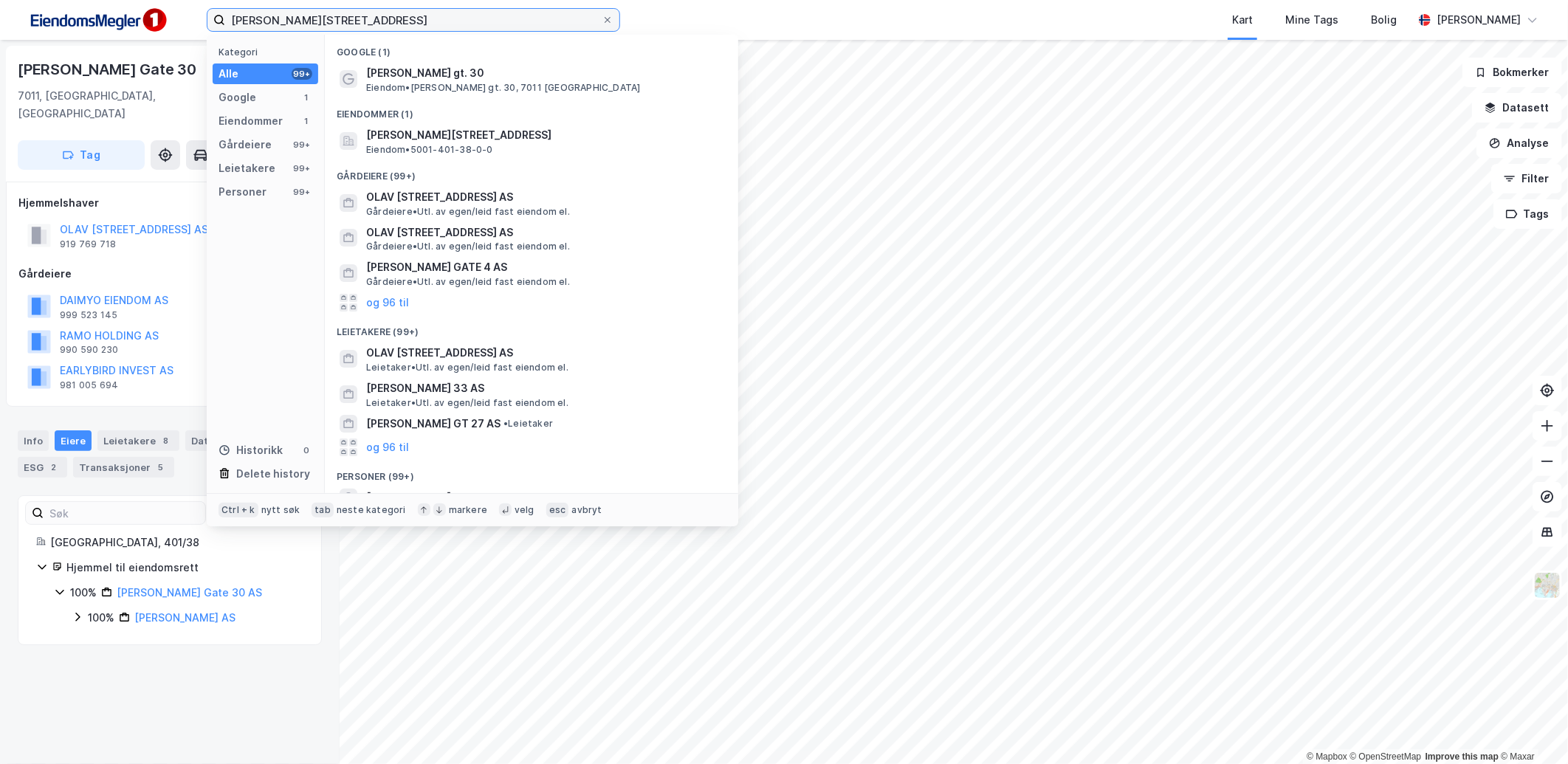
click at [354, 20] on input "[PERSON_NAME][STREET_ADDRESS]" at bounding box center [414, 20] width 377 height 22
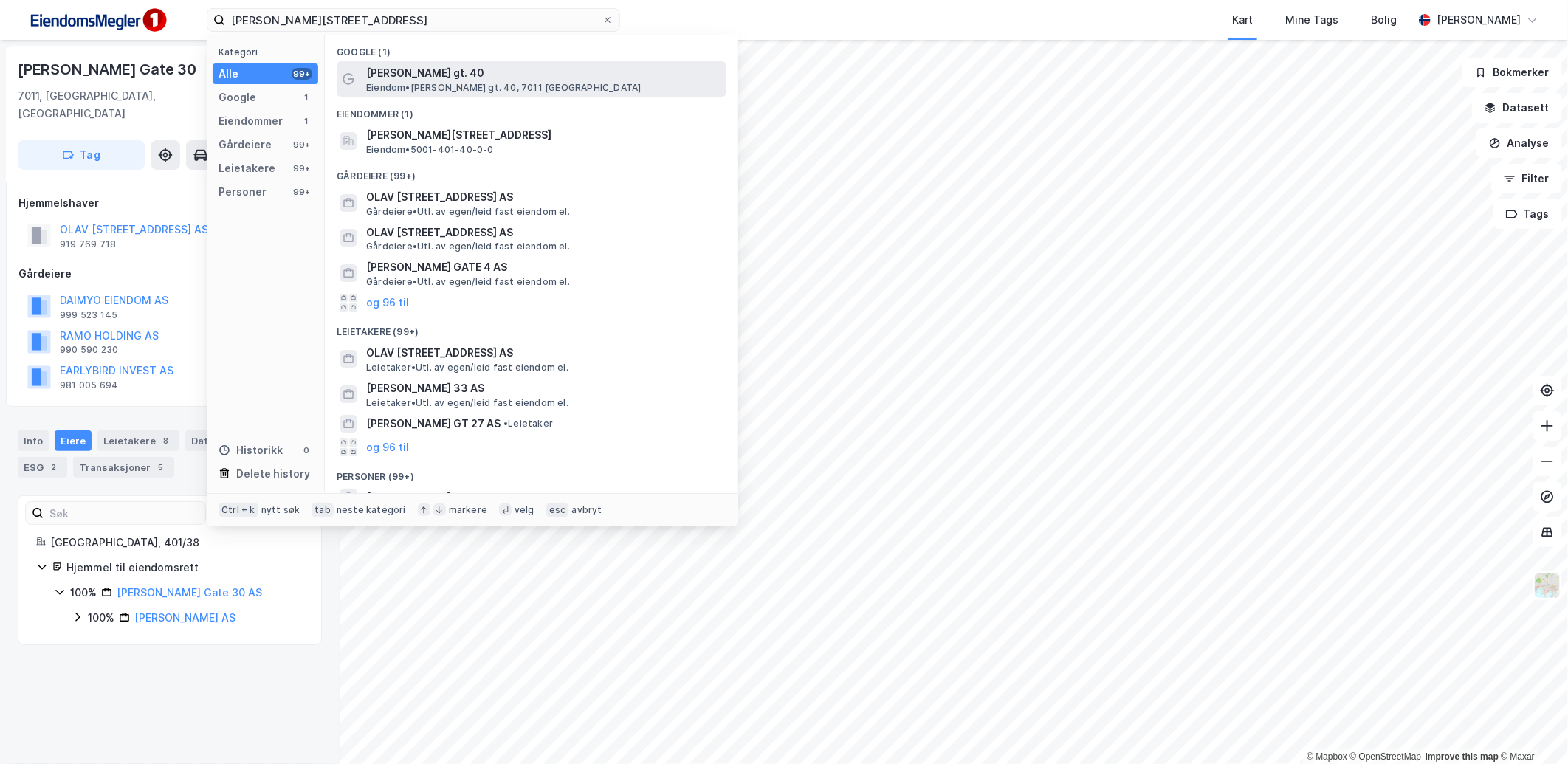
click at [429, 65] on span "[PERSON_NAME] gt. 40" at bounding box center [542, 73] width 354 height 17
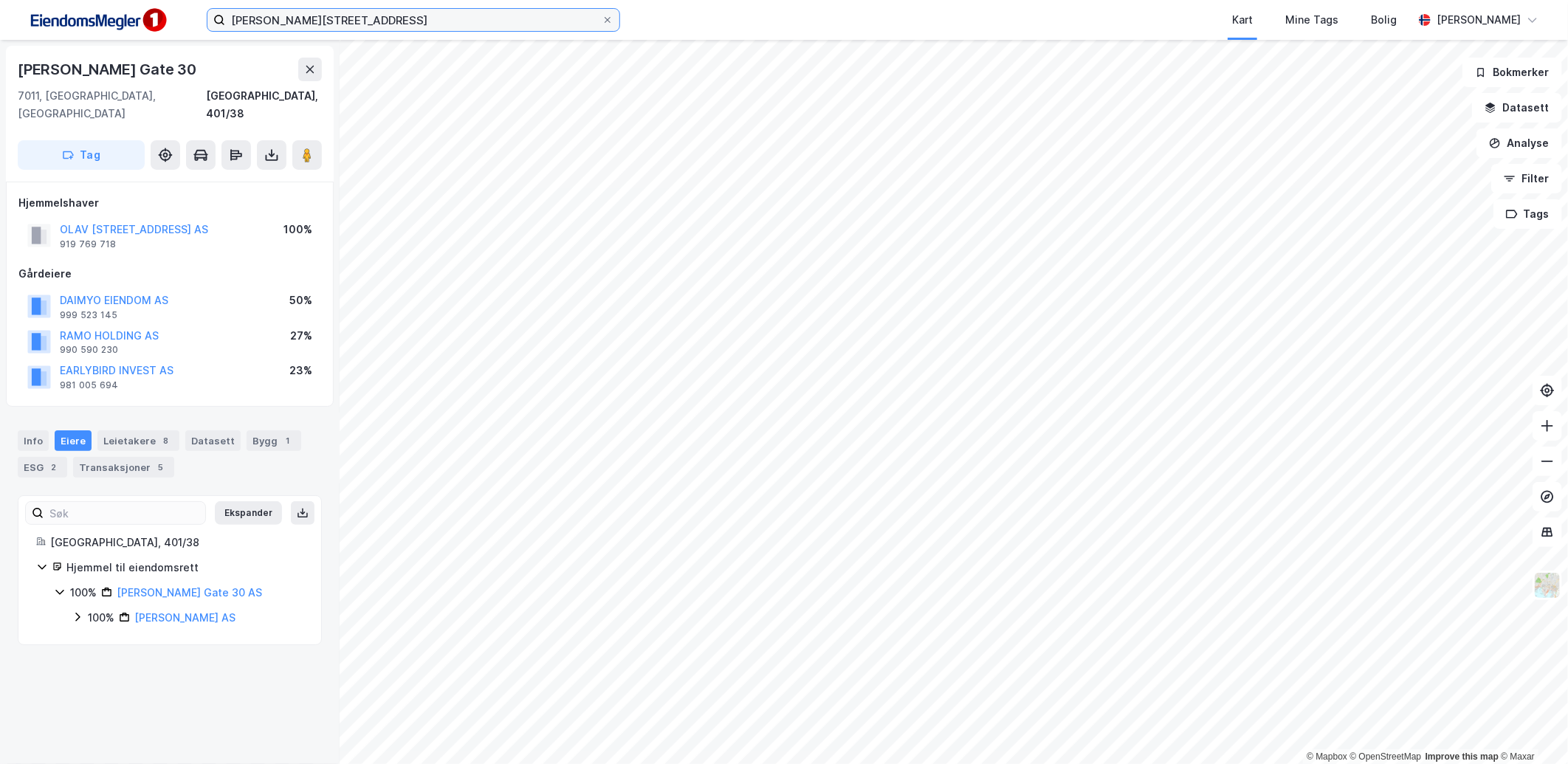
click at [320, 17] on input "[PERSON_NAME][STREET_ADDRESS]" at bounding box center [414, 20] width 377 height 22
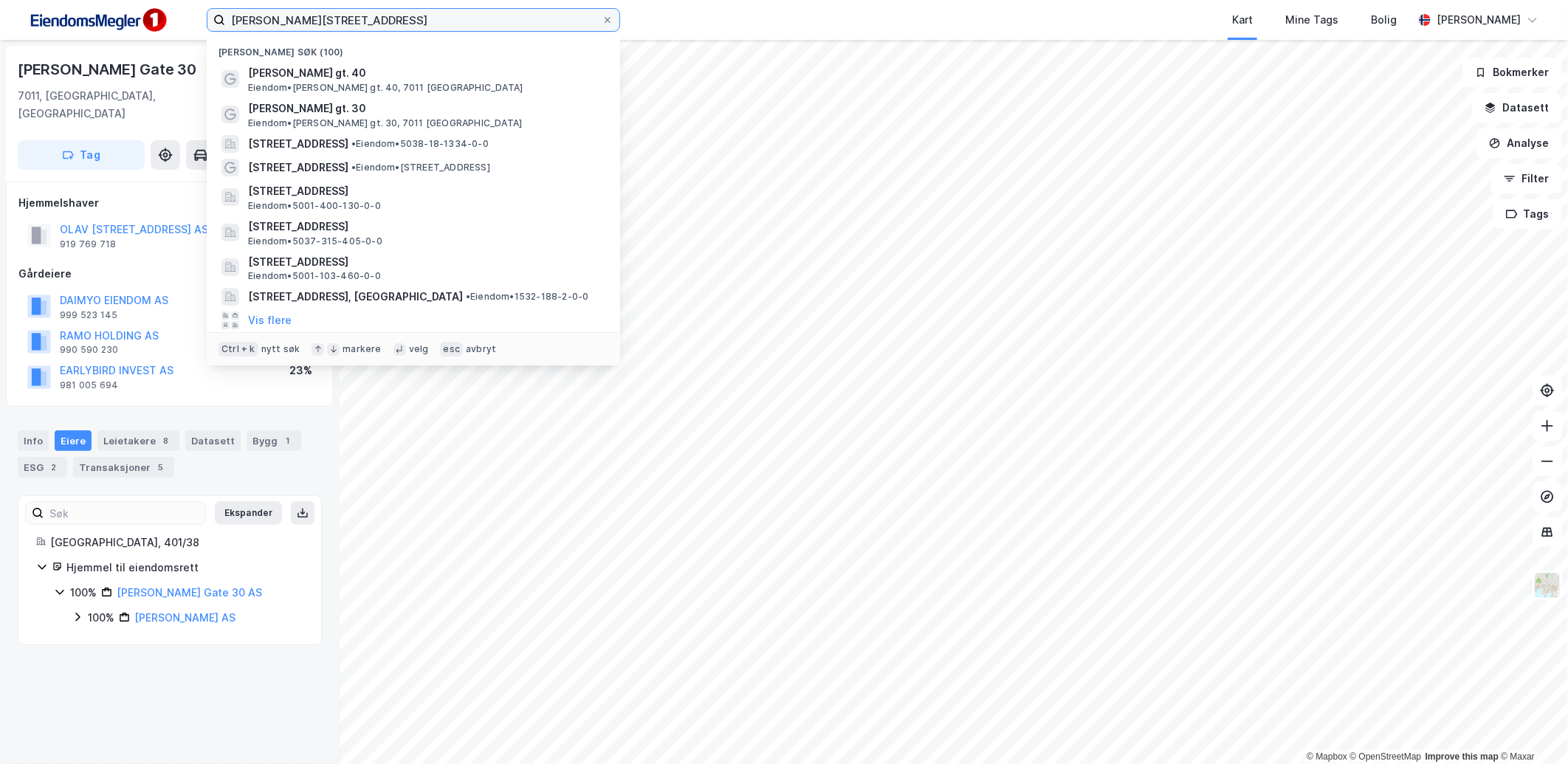
click at [320, 17] on input "[PERSON_NAME][STREET_ADDRESS]" at bounding box center [414, 20] width 377 height 22
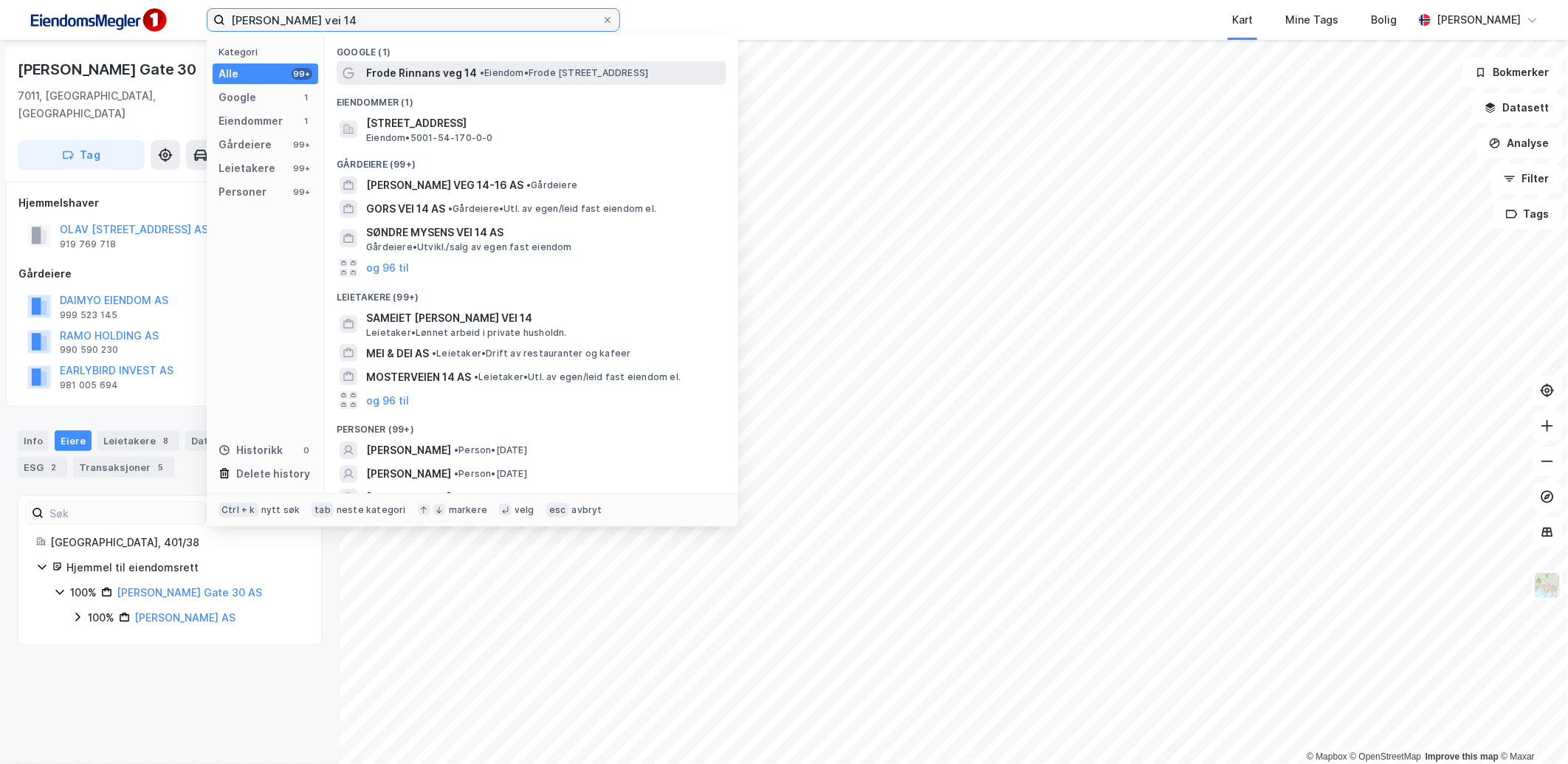
type input "[PERSON_NAME] vei 14"
click at [527, 81] on div "Frode Rinnans veg 14 • Eiendom • [STREET_ADDRESS]" at bounding box center [544, 73] width 357 height 17
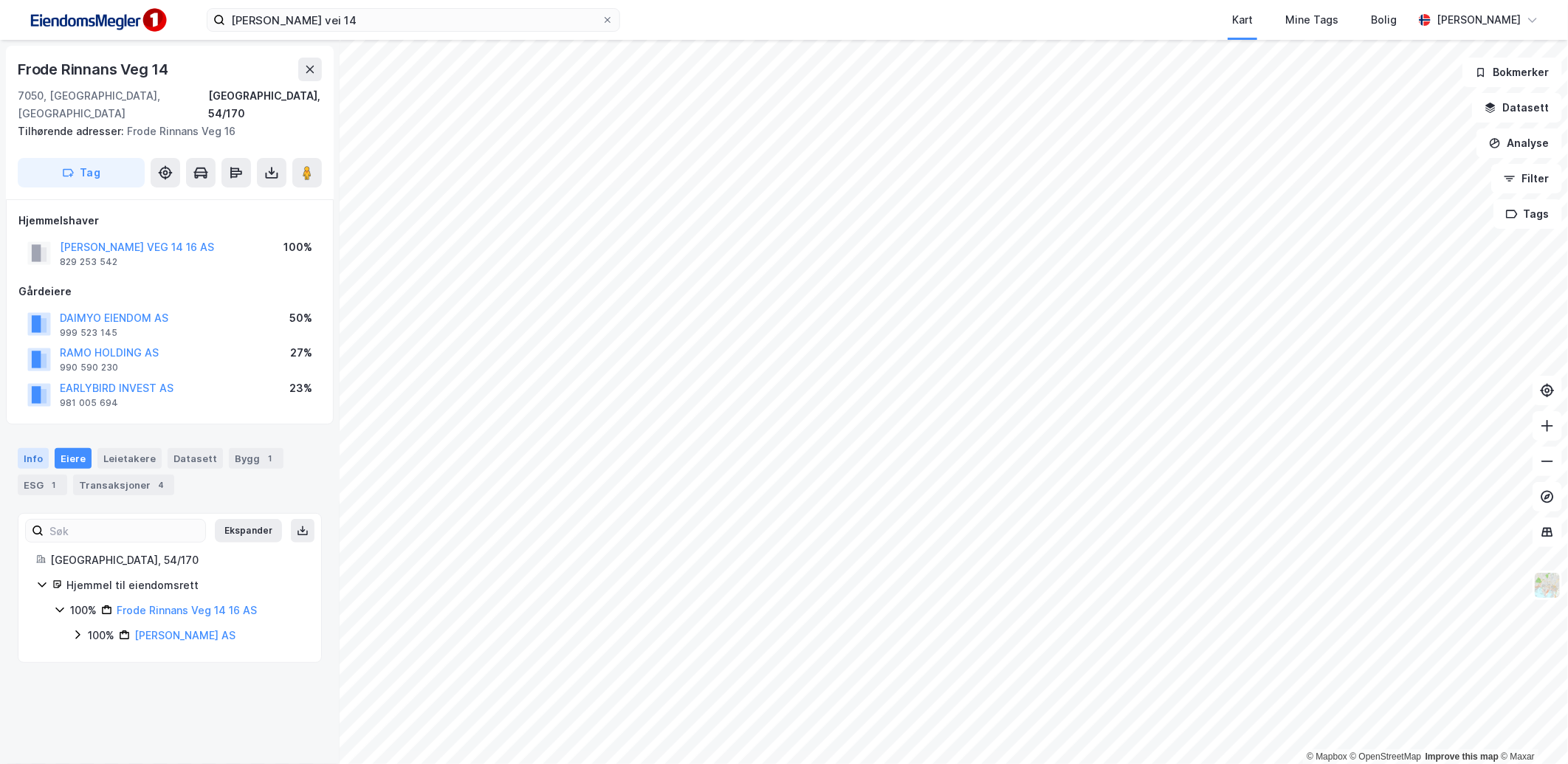
click at [37, 448] on div "Info" at bounding box center [32, 458] width 31 height 20
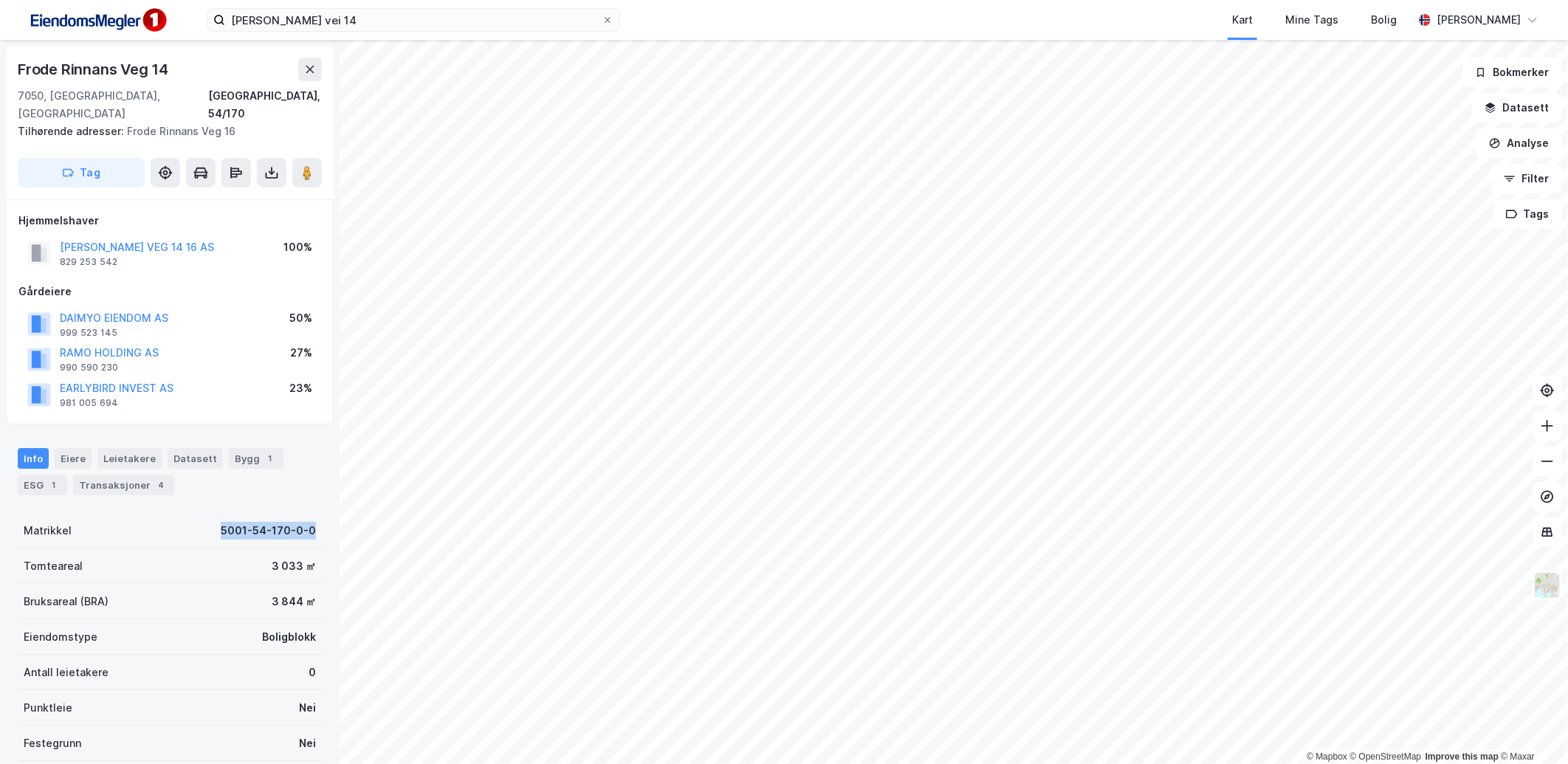
drag, startPoint x: 184, startPoint y: 509, endPoint x: 319, endPoint y: 517, distance: 135.2
click at [319, 517] on div "Frode [STREET_ADDRESS], 54/170 Tilhørende adresser: [STREET_ADDRESS] Tag Hjemme…" at bounding box center [169, 402] width 340 height 725
copy div "5001-54-170-0-0"
click at [222, 430] on div "Info [PERSON_NAME] Datasett Bygg 1 ESG 1 Transaksjoner 4" at bounding box center [169, 466] width 340 height 71
click at [229, 448] on div "Bygg 1" at bounding box center [255, 458] width 54 height 20
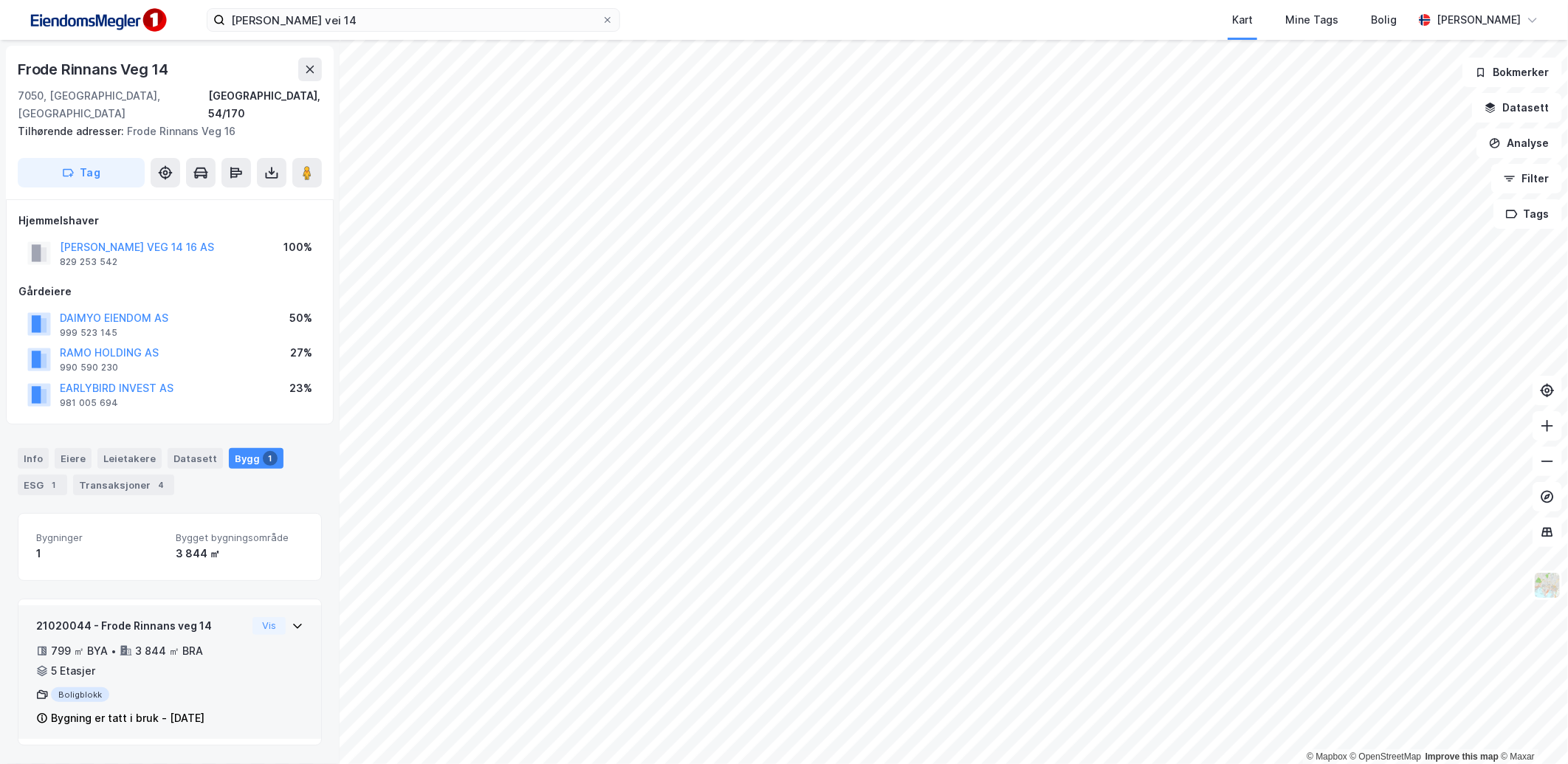
click at [259, 628] on div "21020044 - Frode Rinnans veg 14 799 ㎡ BYA • 3 844 ㎡ BRA • 5 Etasjer Boligblokk …" at bounding box center [169, 678] width 267 height 122
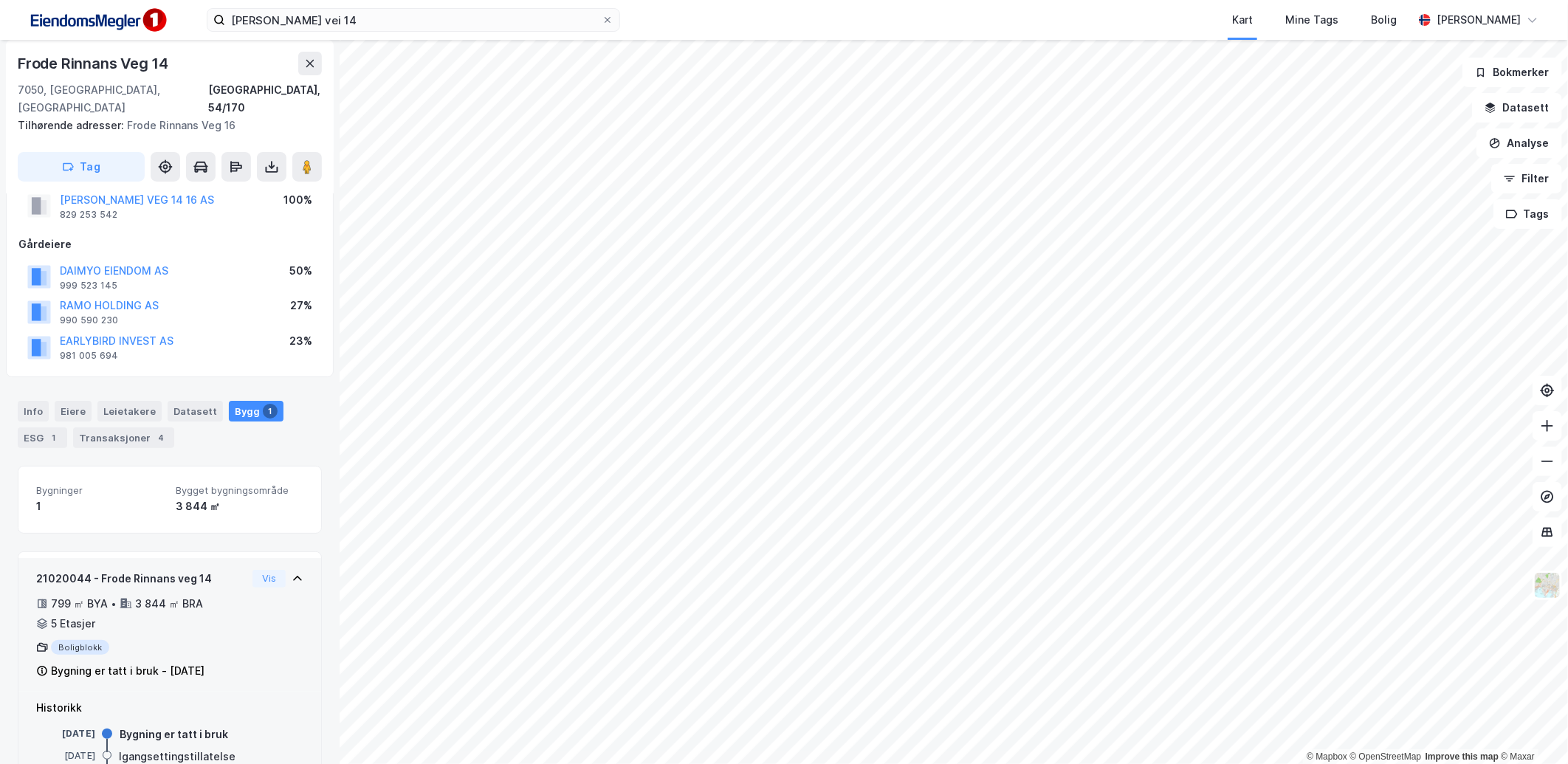
scroll to position [95, 0]
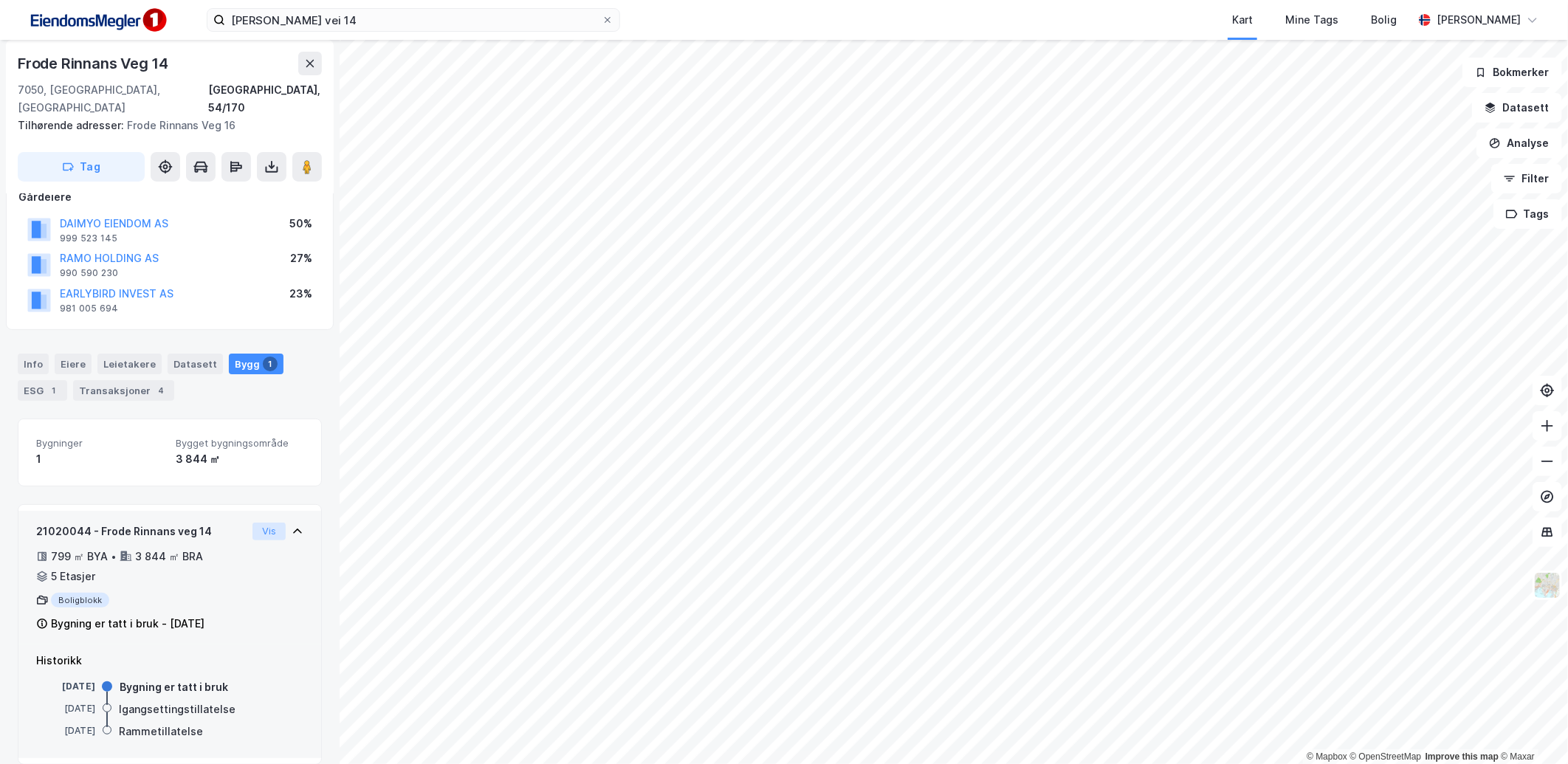
click at [252, 523] on button "Vis" at bounding box center [269, 531] width 33 height 17
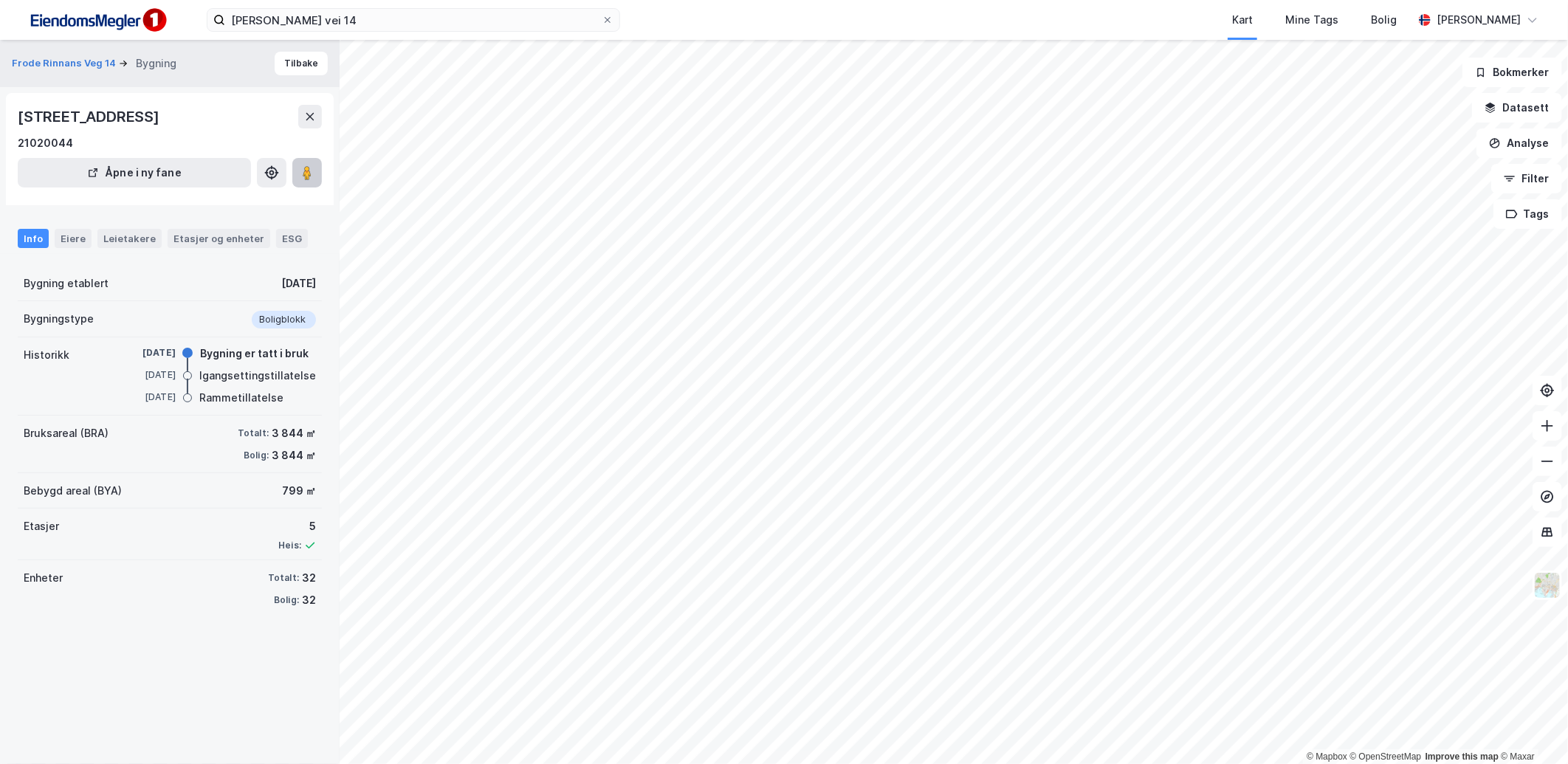
click at [308, 180] on image at bounding box center [307, 173] width 9 height 15
click at [312, 71] on button "Tilbake" at bounding box center [300, 64] width 53 height 24
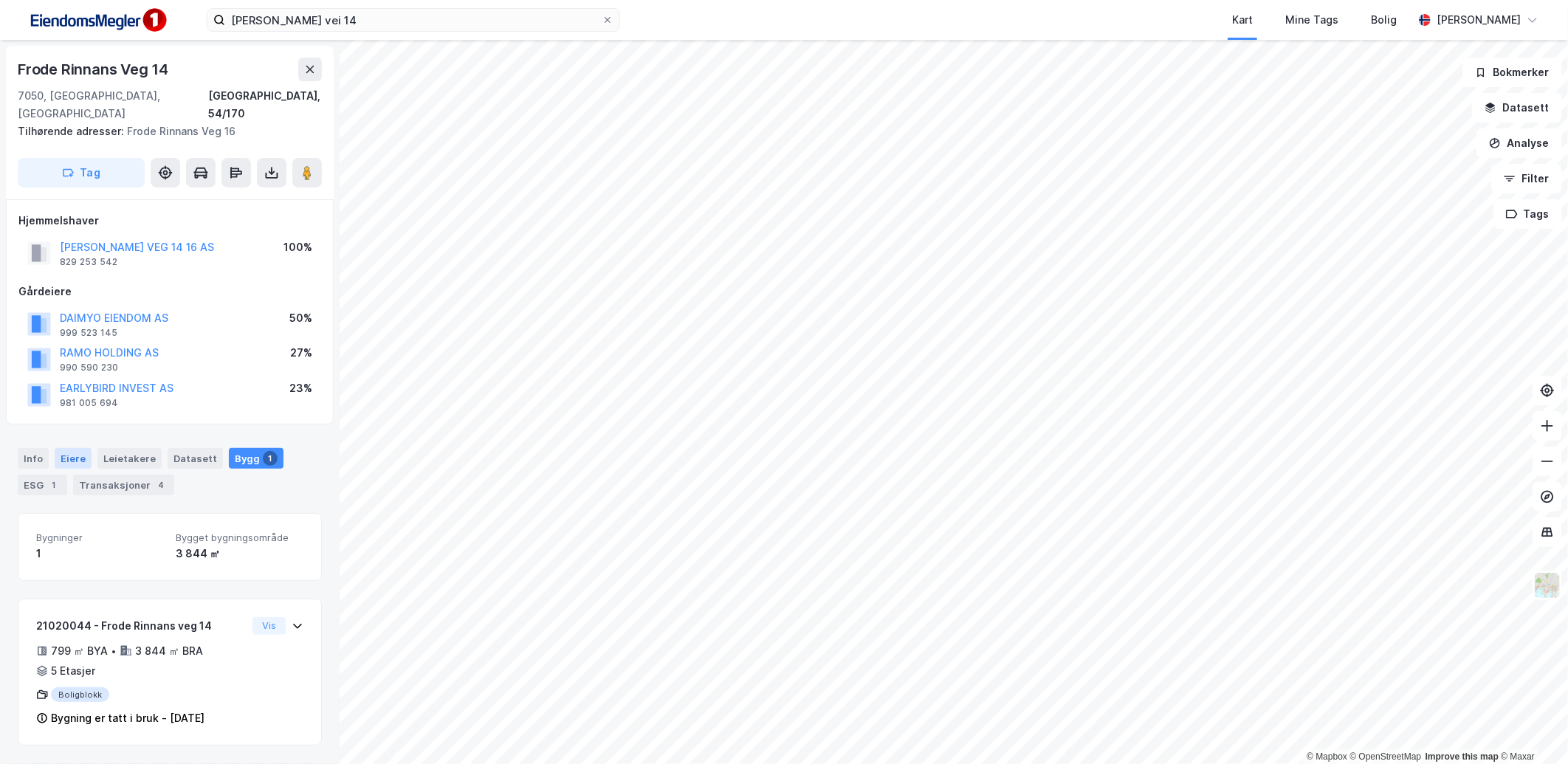
click at [85, 448] on div "Eiere" at bounding box center [73, 458] width 37 height 20
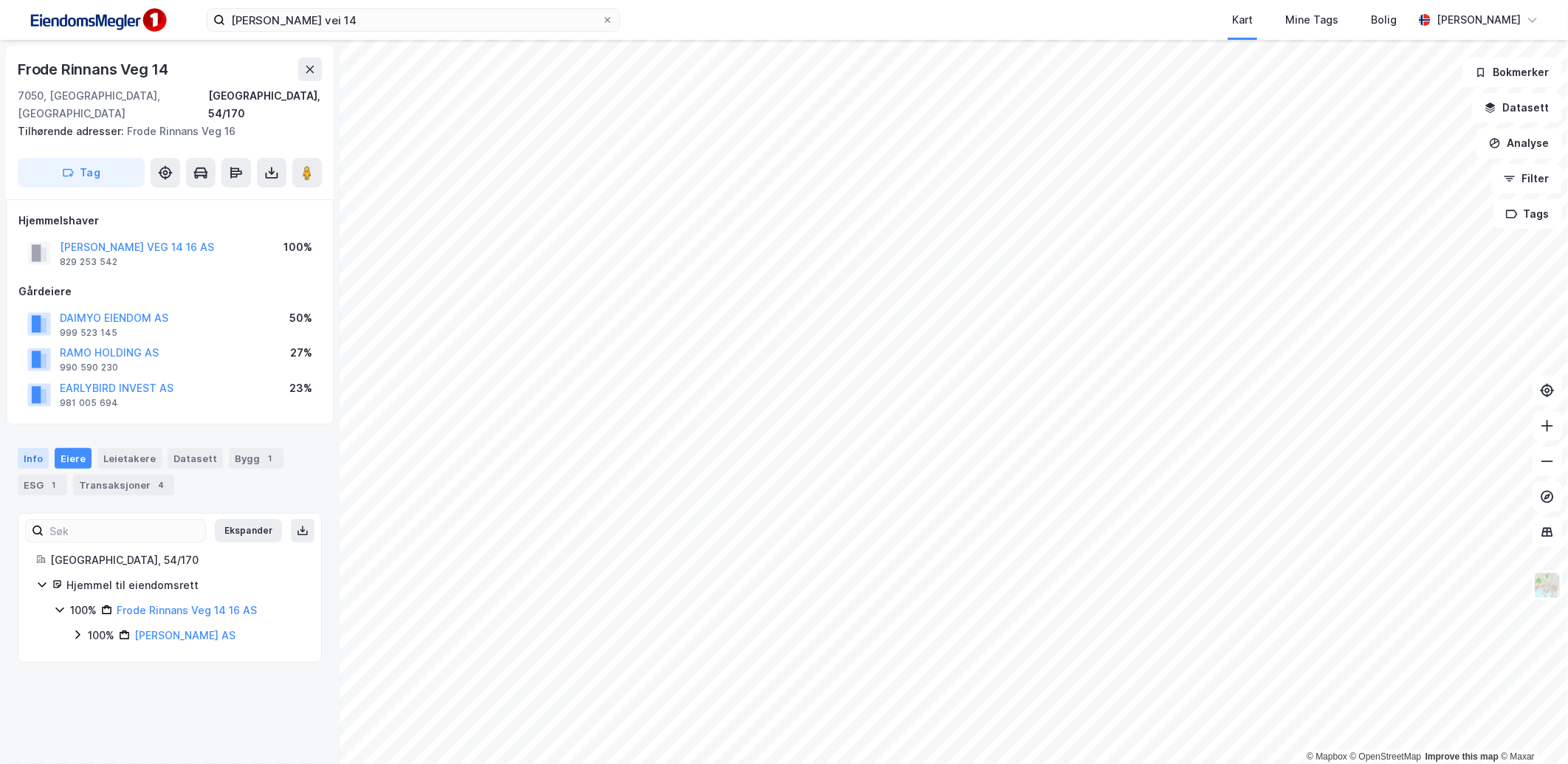
click at [47, 448] on div "Info" at bounding box center [32, 458] width 31 height 20
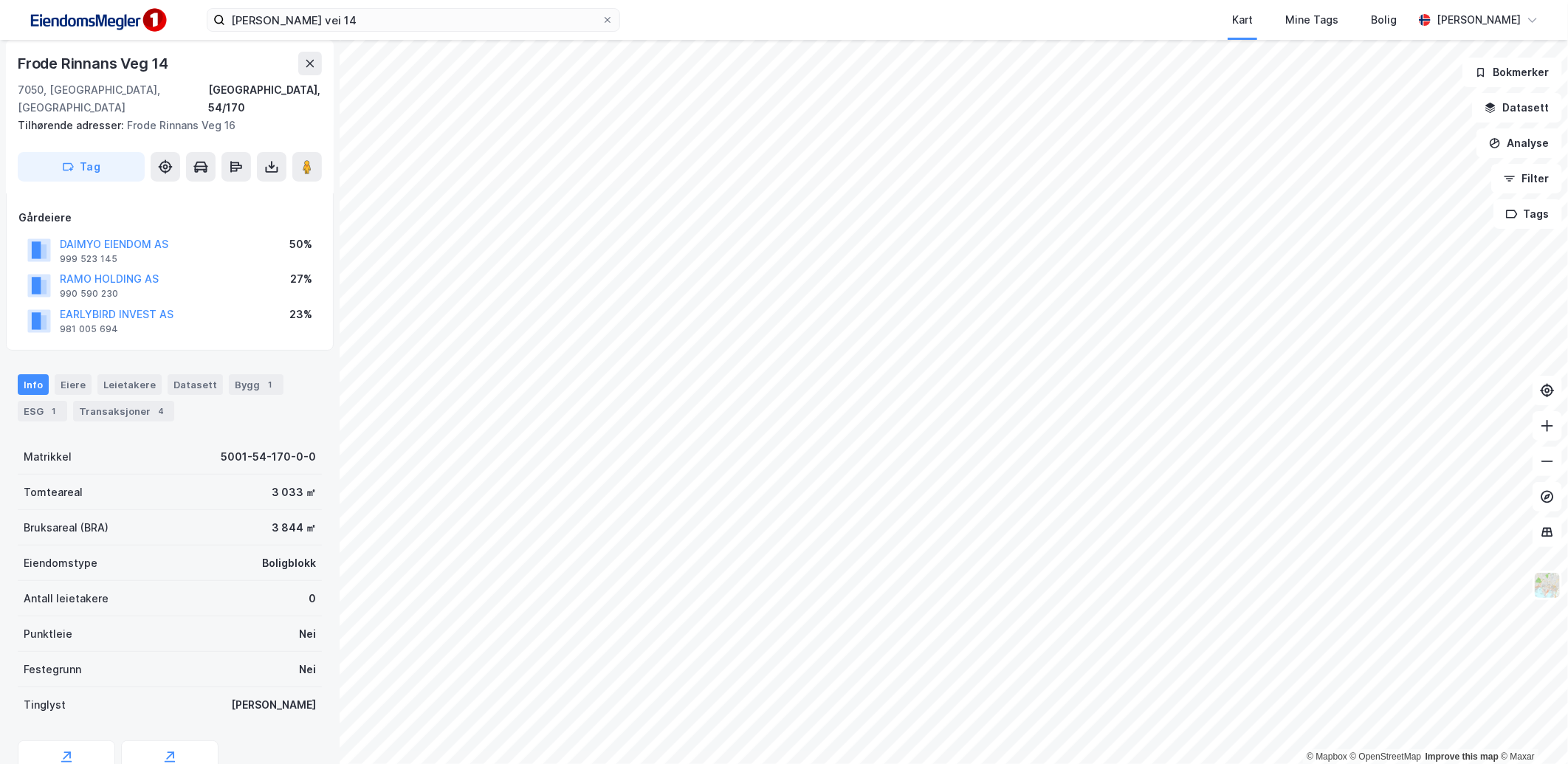
scroll to position [127, 0]
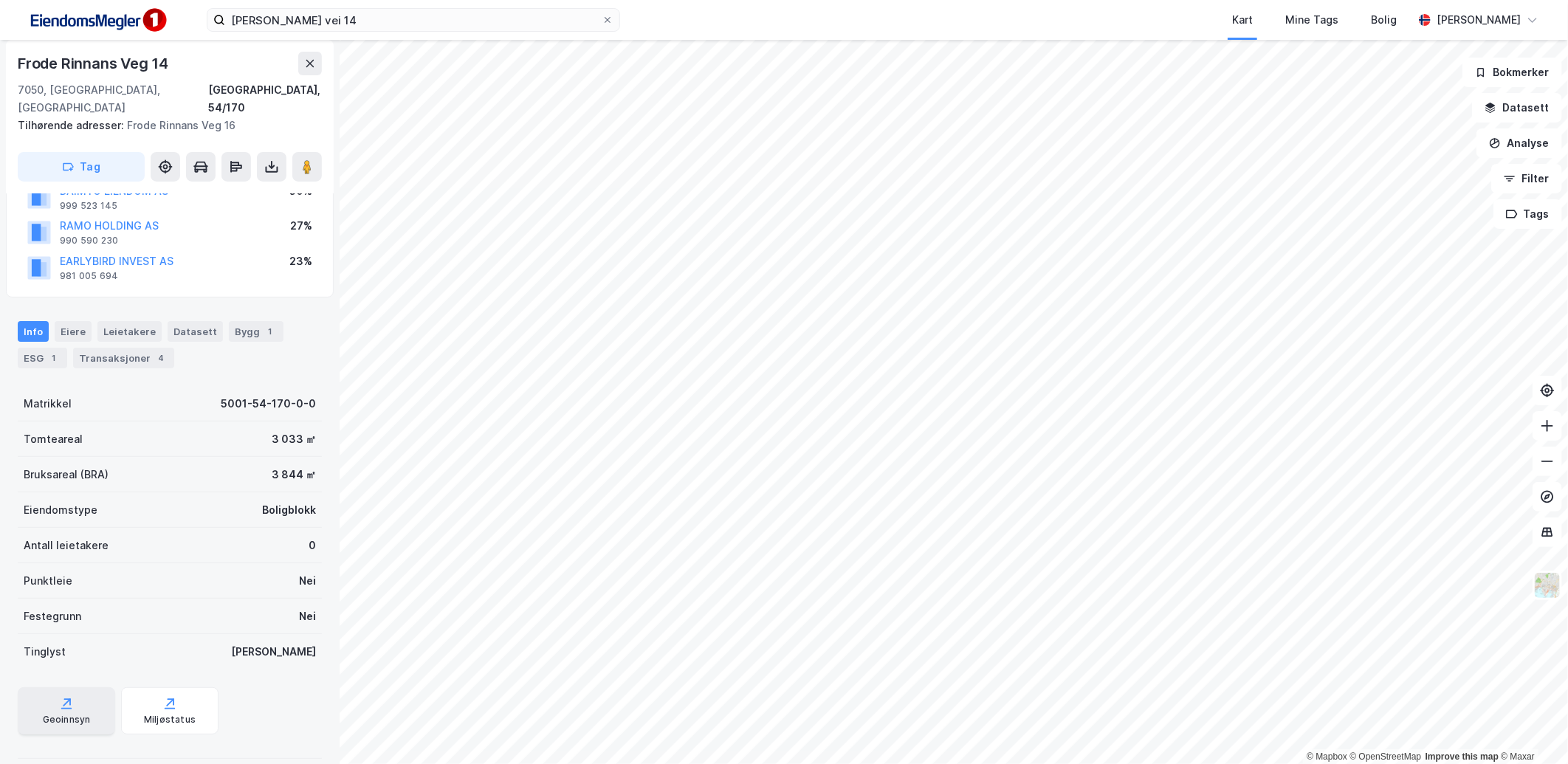
click at [91, 688] on div "Geoinnsyn" at bounding box center [66, 711] width 98 height 47
click at [290, 322] on div "Info [PERSON_NAME] Datasett Bygg 1 ESG 1 Transaksjoner 4" at bounding box center [169, 345] width 304 height 47
click at [263, 324] on div "1" at bounding box center [270, 331] width 15 height 15
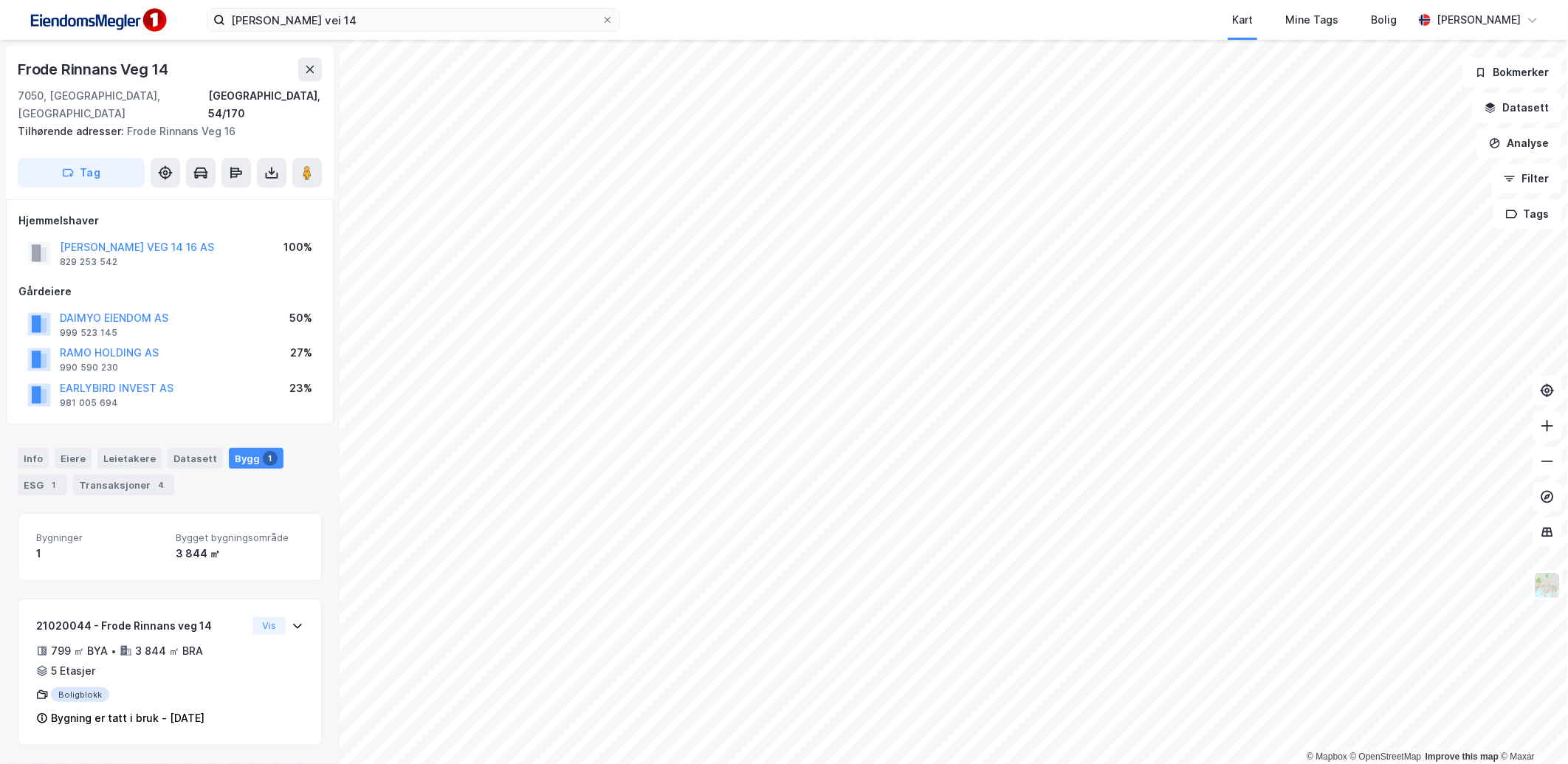
click at [17, 475] on div "Info [PERSON_NAME] Datasett Bygg 1 ESG 1 Transaksjoner 4" at bounding box center [169, 471] width 304 height 47
click at [32, 475] on div "ESG 1" at bounding box center [42, 485] width 50 height 20
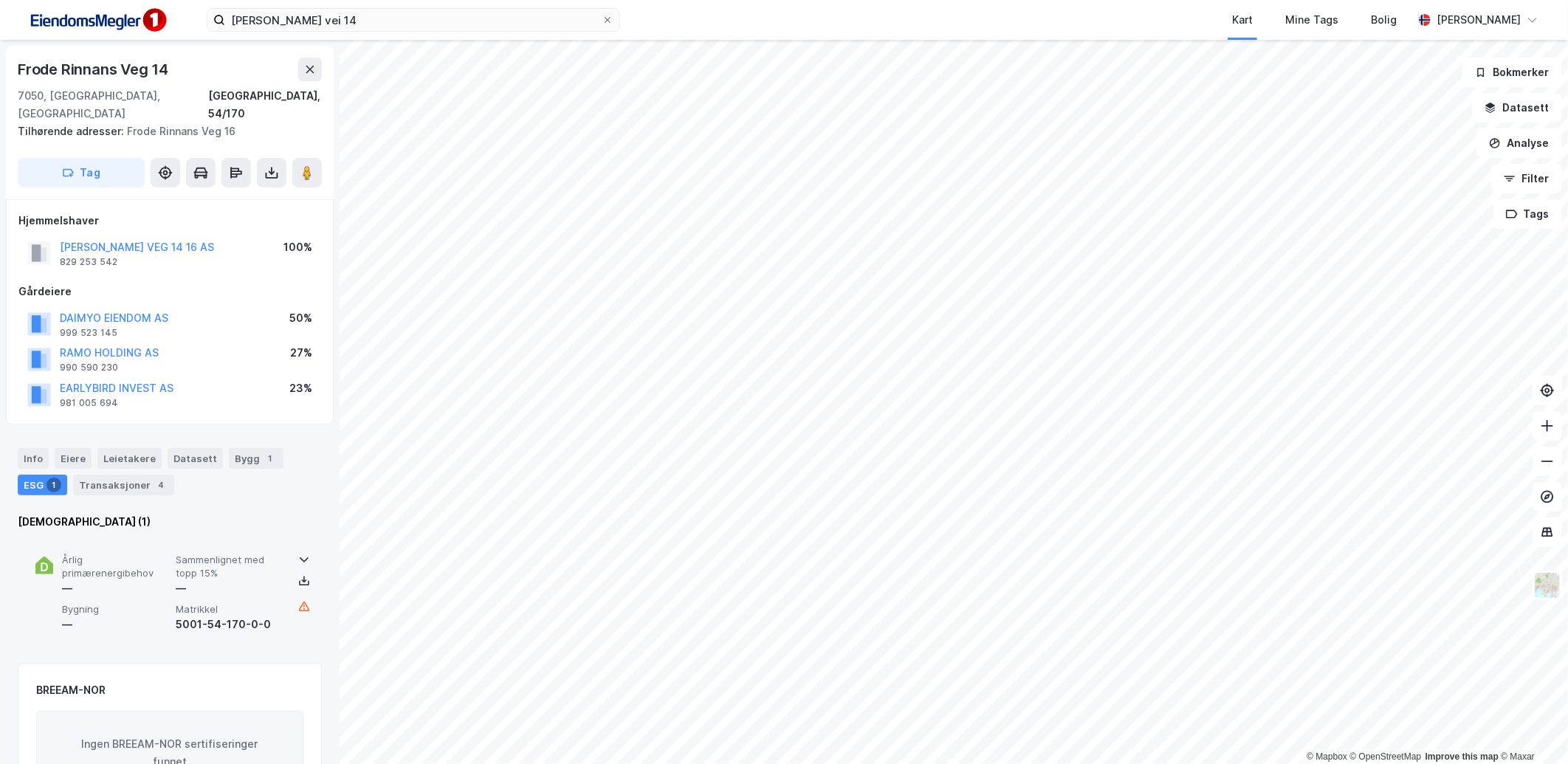
click at [233, 580] on div "—" at bounding box center [229, 588] width 108 height 17
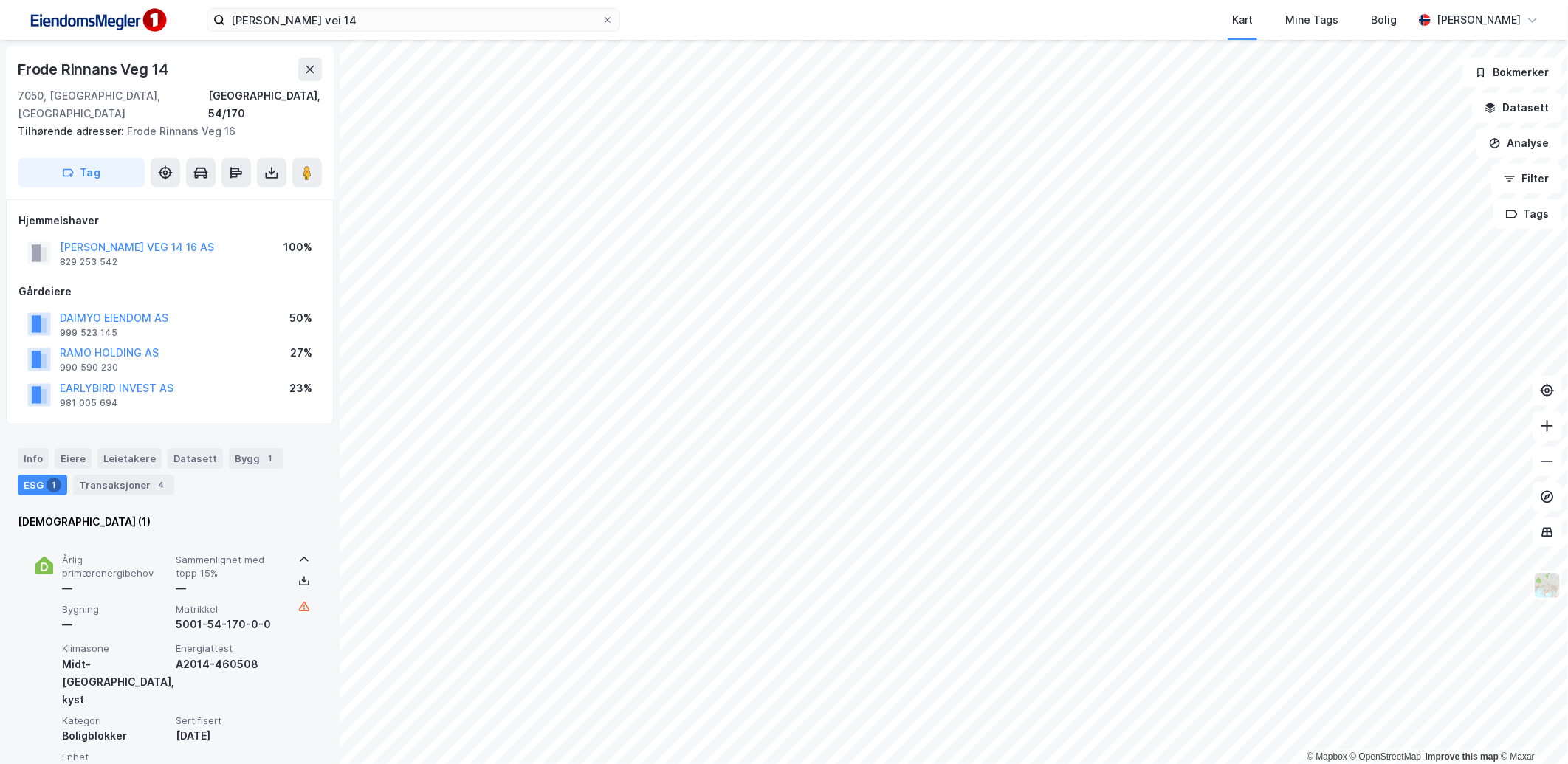
click at [233, 580] on div "—" at bounding box center [229, 588] width 108 height 17
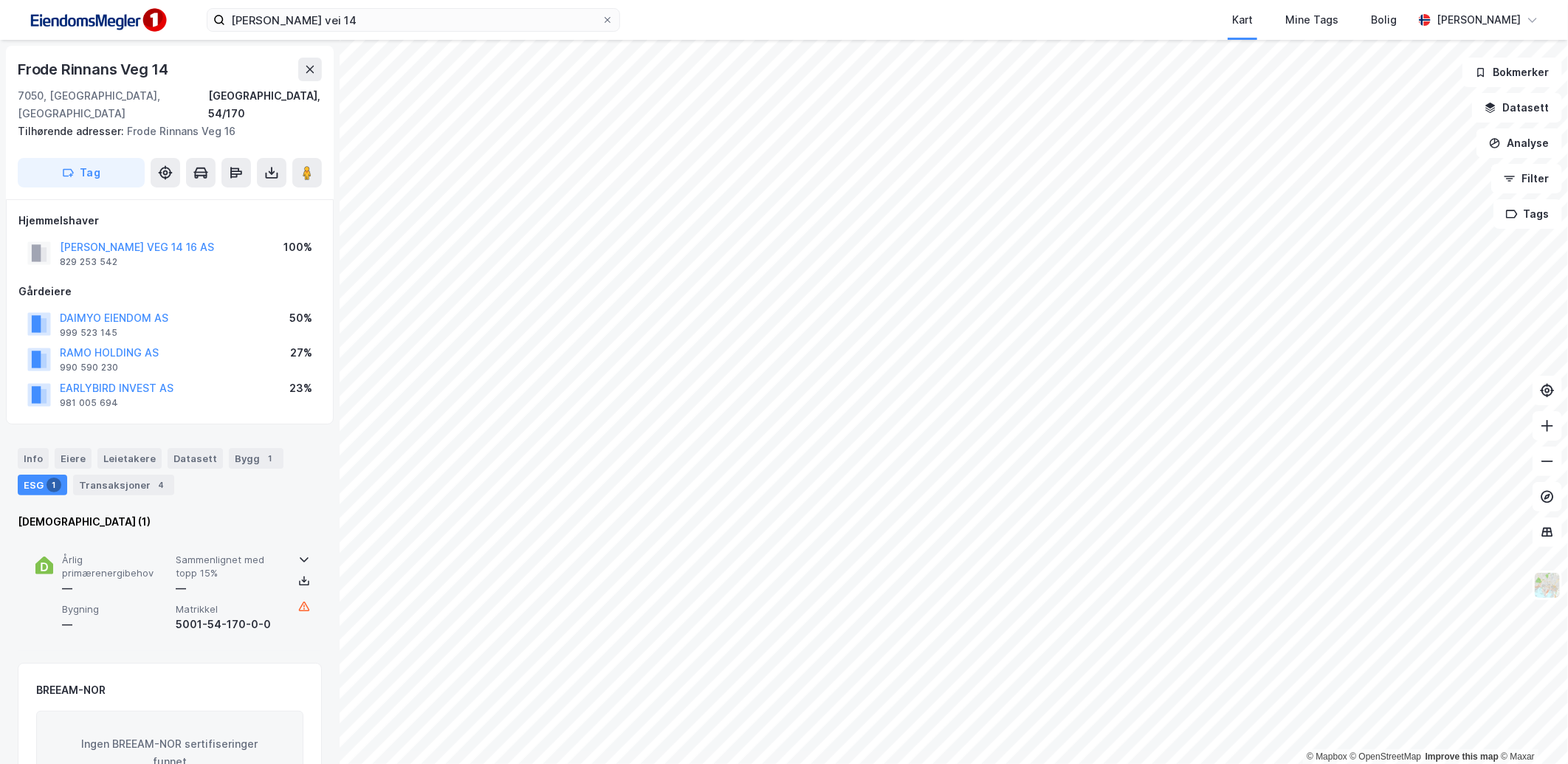
click at [233, 580] on div "—" at bounding box center [229, 588] width 108 height 17
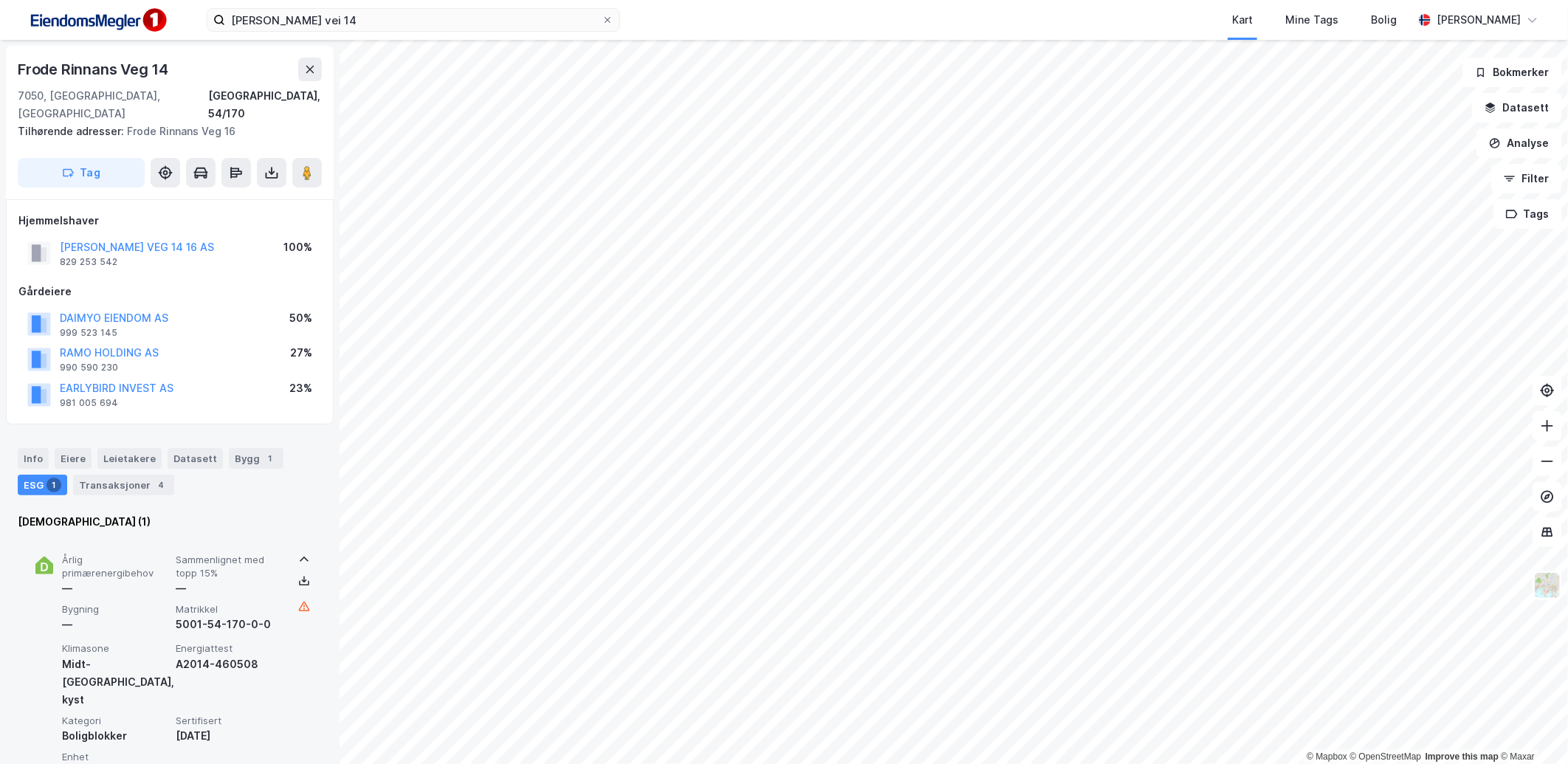
click at [233, 580] on div "—" at bounding box center [229, 588] width 108 height 17
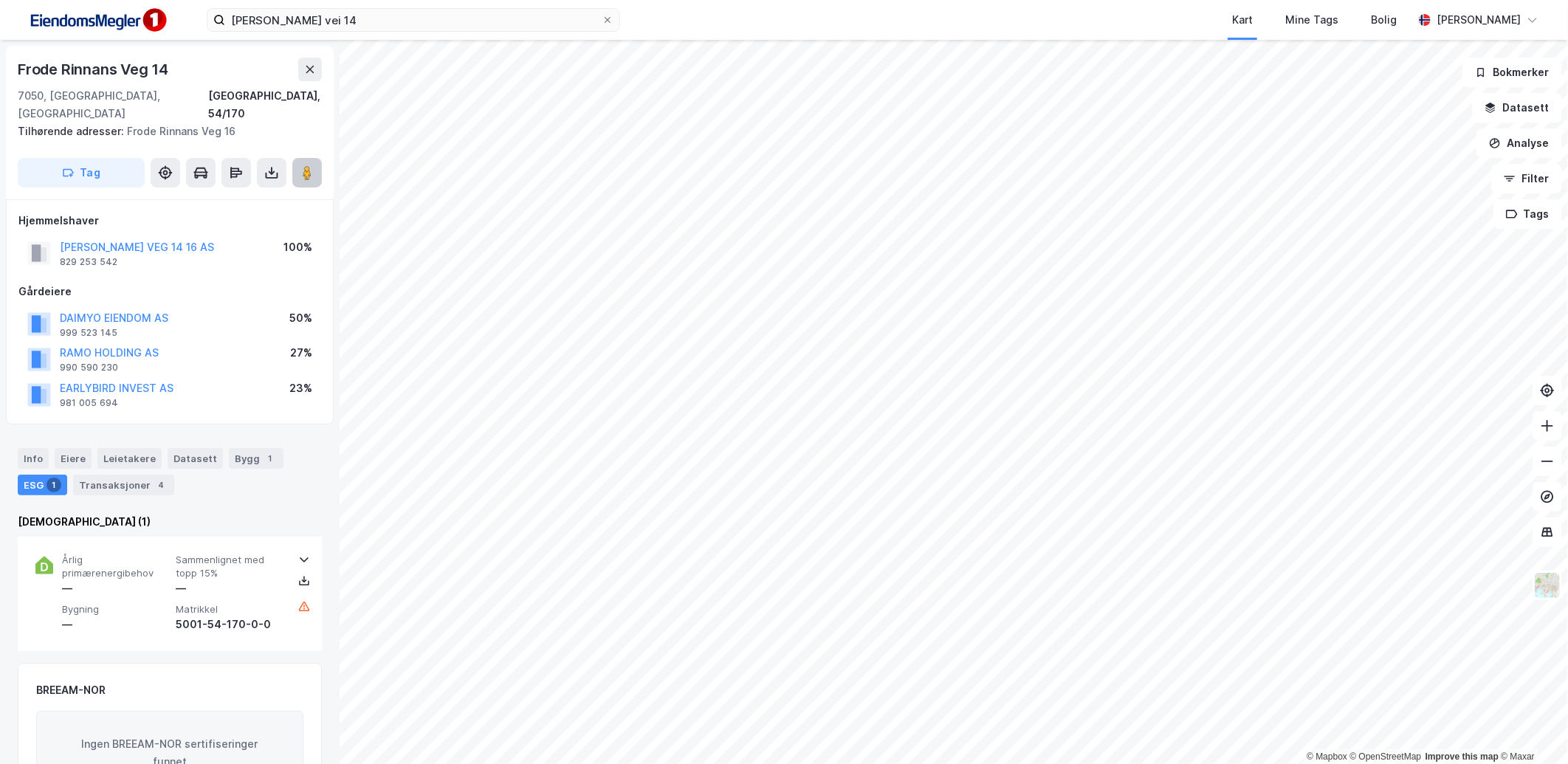
click at [311, 166] on image at bounding box center [307, 173] width 9 height 15
click at [86, 448] on div "Eiere" at bounding box center [73, 458] width 37 height 20
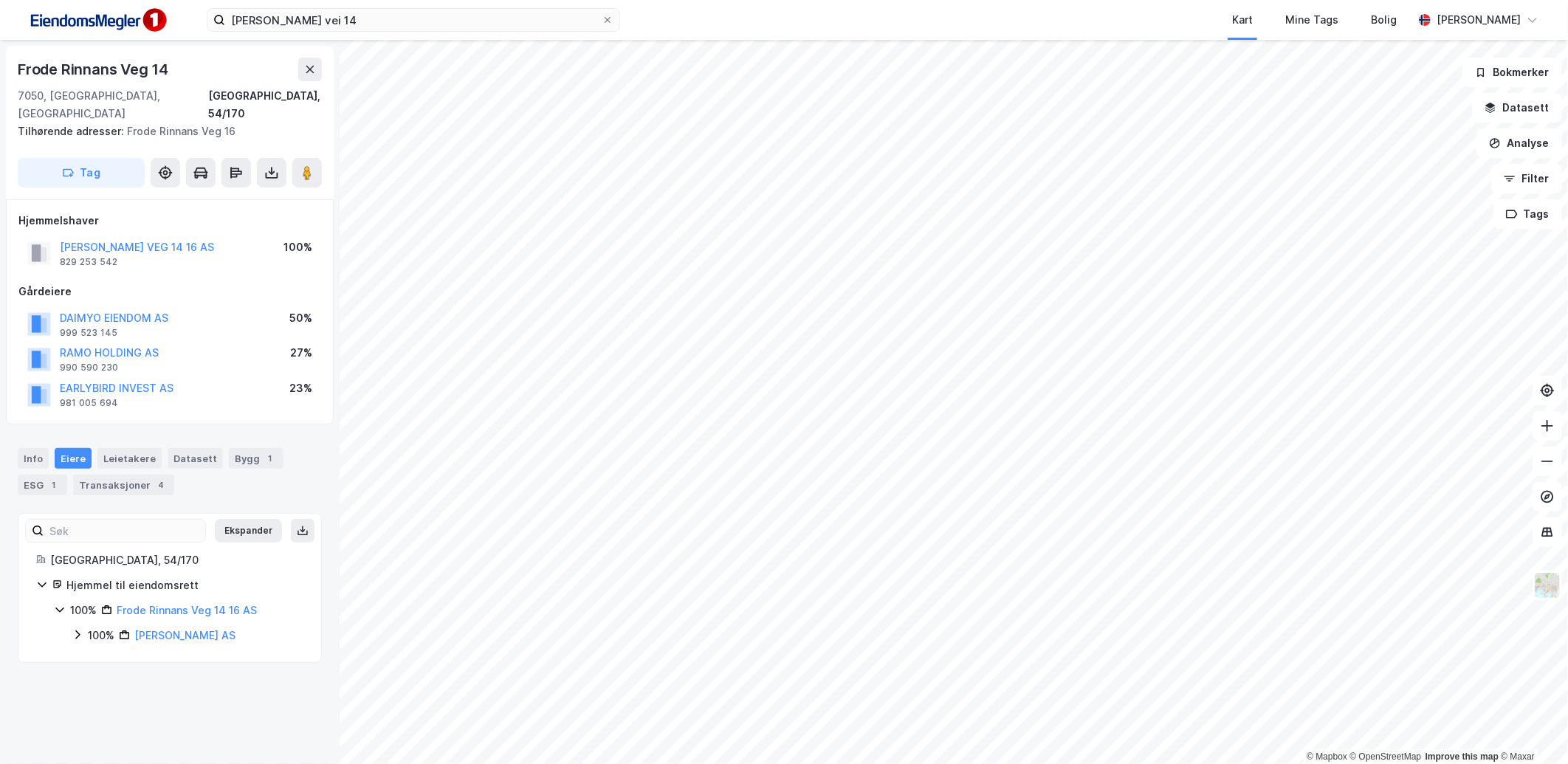
click at [79, 629] on icon at bounding box center [77, 635] width 12 height 12
drag, startPoint x: 215, startPoint y: 232, endPoint x: 90, endPoint y: 237, distance: 125.1
click at [90, 237] on div "[PERSON_NAME] VEG 14 16 AS 829 253 542 100%" at bounding box center [169, 253] width 303 height 35
drag, startPoint x: 270, startPoint y: 593, endPoint x: 114, endPoint y: 595, distance: 156.0
click at [114, 602] on div "100% [PERSON_NAME] Veg 14 16 AS" at bounding box center [187, 610] width 233 height 17
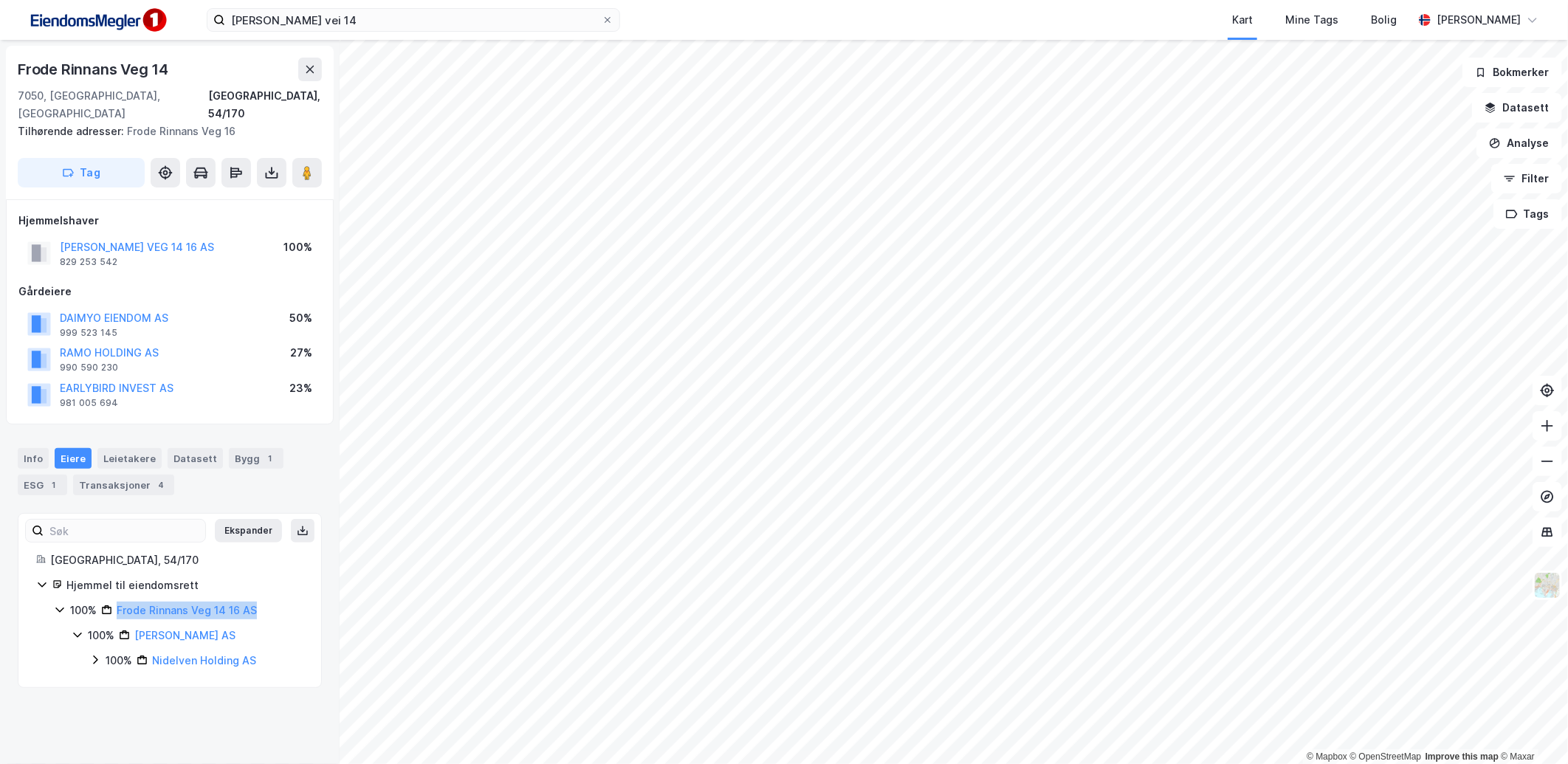
copy link "Frode Rinnans Veg 14 16 AS"
click at [174, 662] on div "Frode [STREET_ADDRESS], 54/170 Tilhørende adresser: Frode Rinnans Veg 16 Tag Hj…" at bounding box center [169, 402] width 340 height 725
click at [31, 448] on div "Info" at bounding box center [32, 458] width 31 height 20
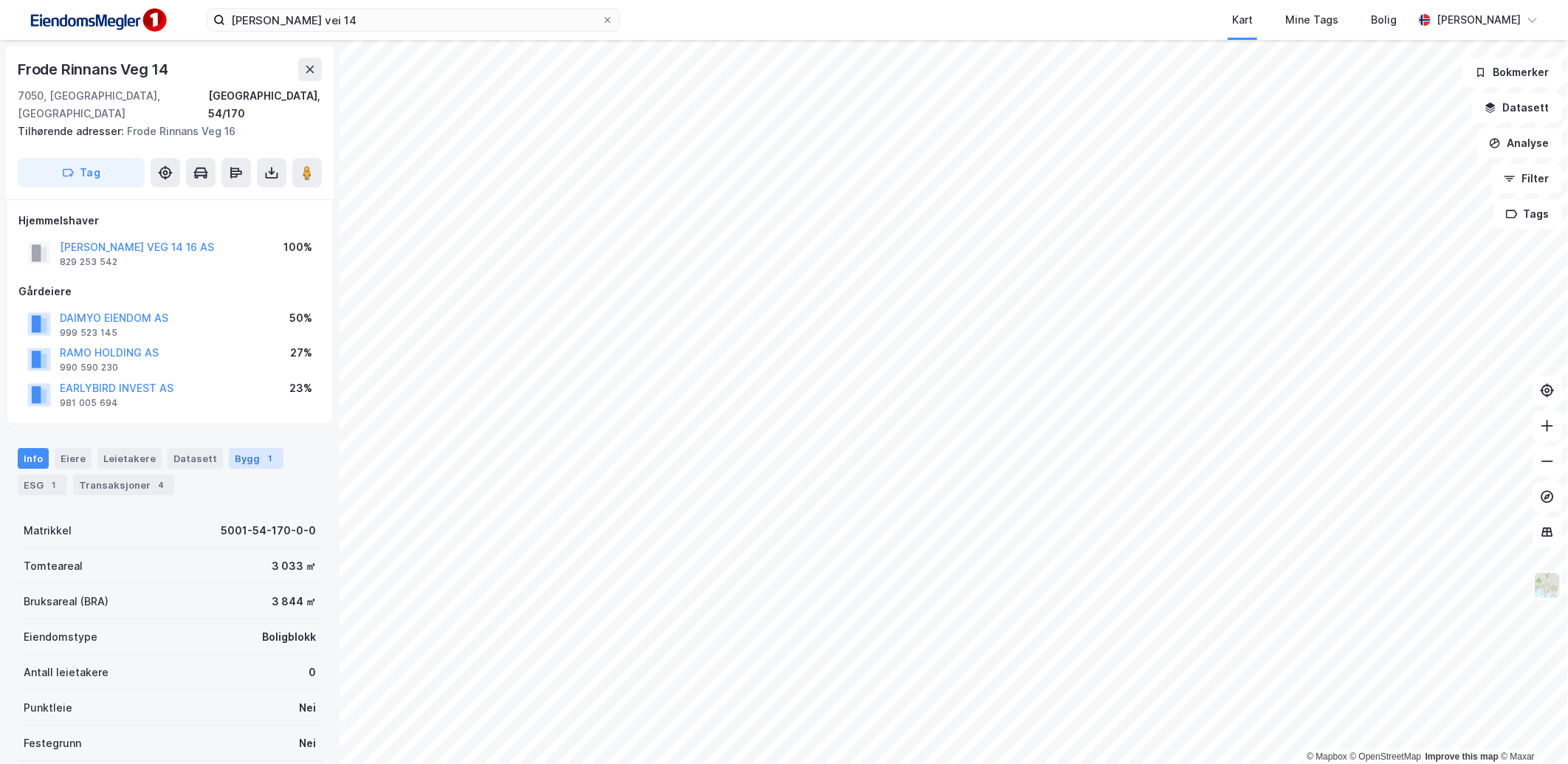
click at [263, 451] on div "1" at bounding box center [270, 458] width 15 height 15
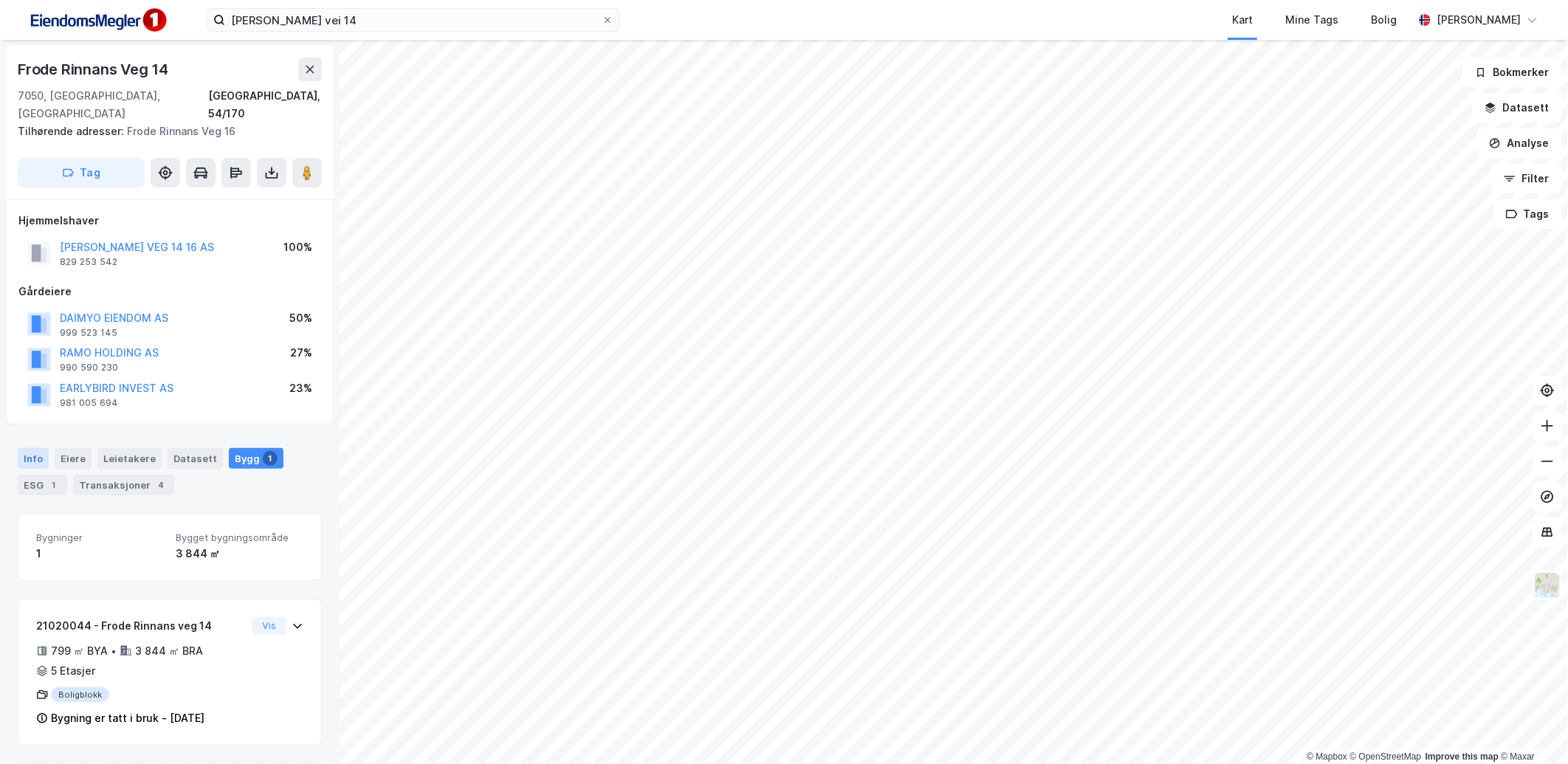
click at [44, 448] on div "Info" at bounding box center [32, 458] width 31 height 20
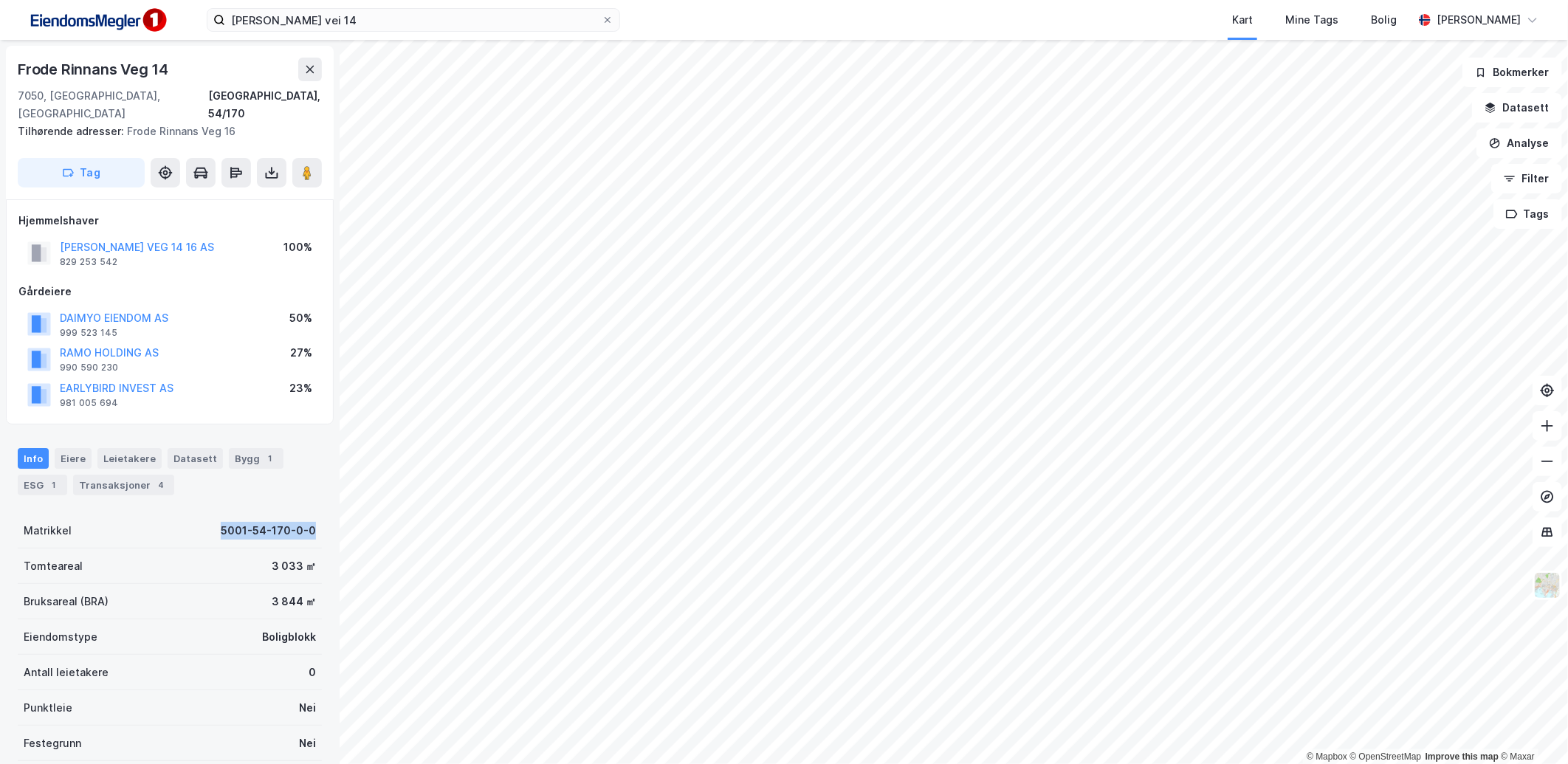
drag, startPoint x: 166, startPoint y: 515, endPoint x: 331, endPoint y: 513, distance: 165.0
click at [331, 513] on div "Frode [STREET_ADDRESS], 54/170 Tilhørende adresser: [STREET_ADDRESS] Tag Hjemme…" at bounding box center [169, 402] width 340 height 725
copy div "5001-54-170-0-0"
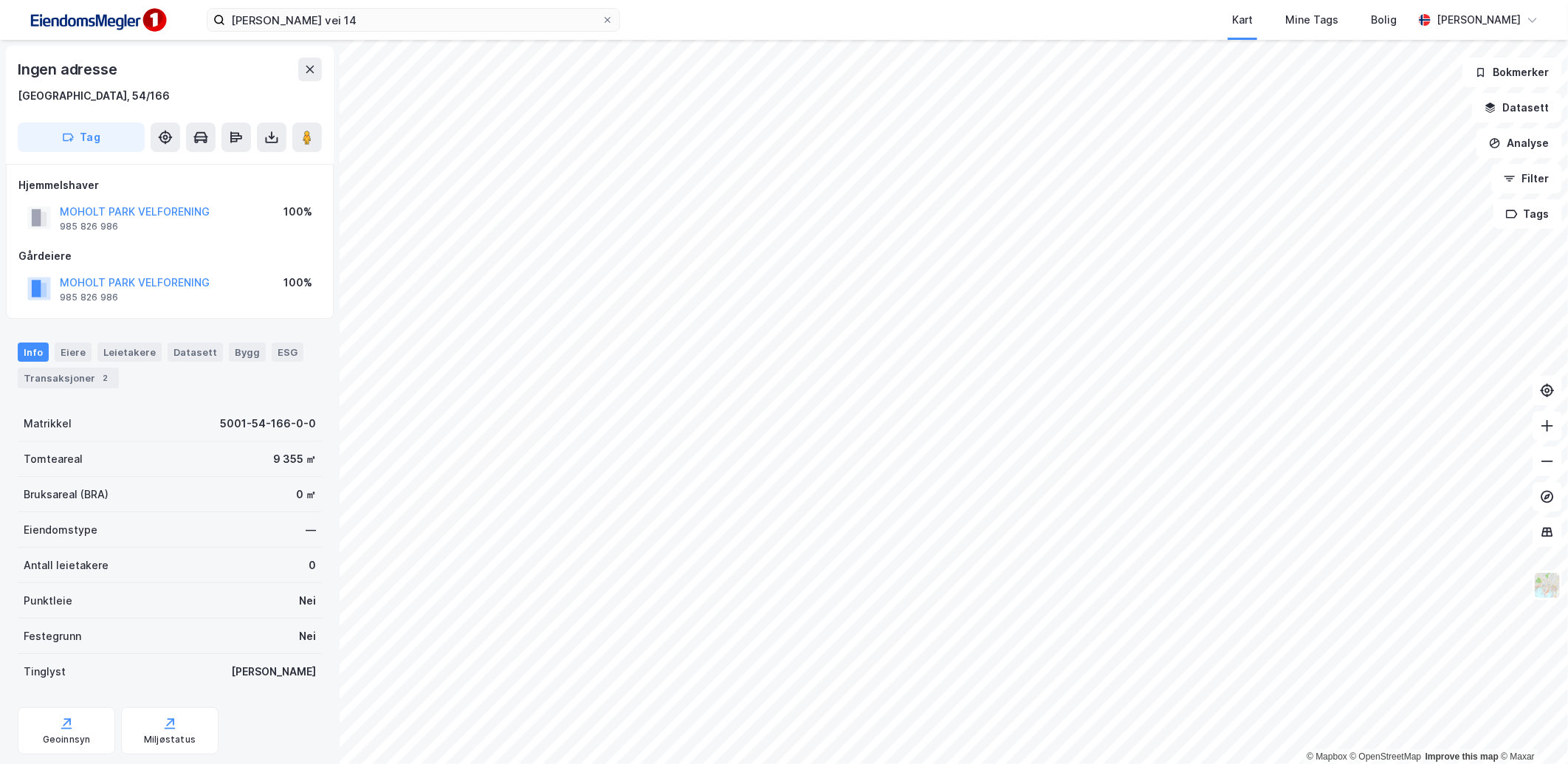
scroll to position [39, 0]
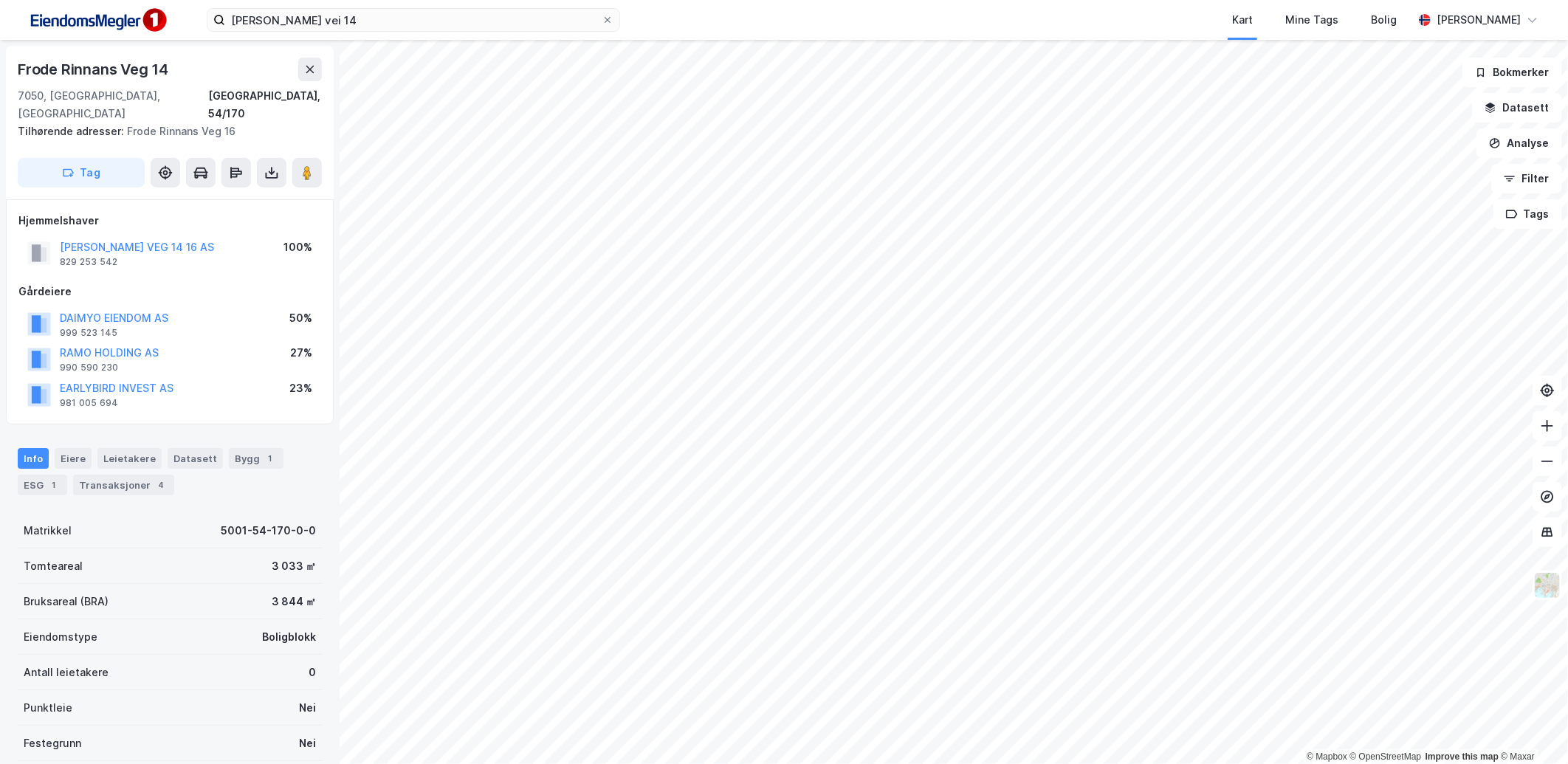
scroll to position [39, 0]
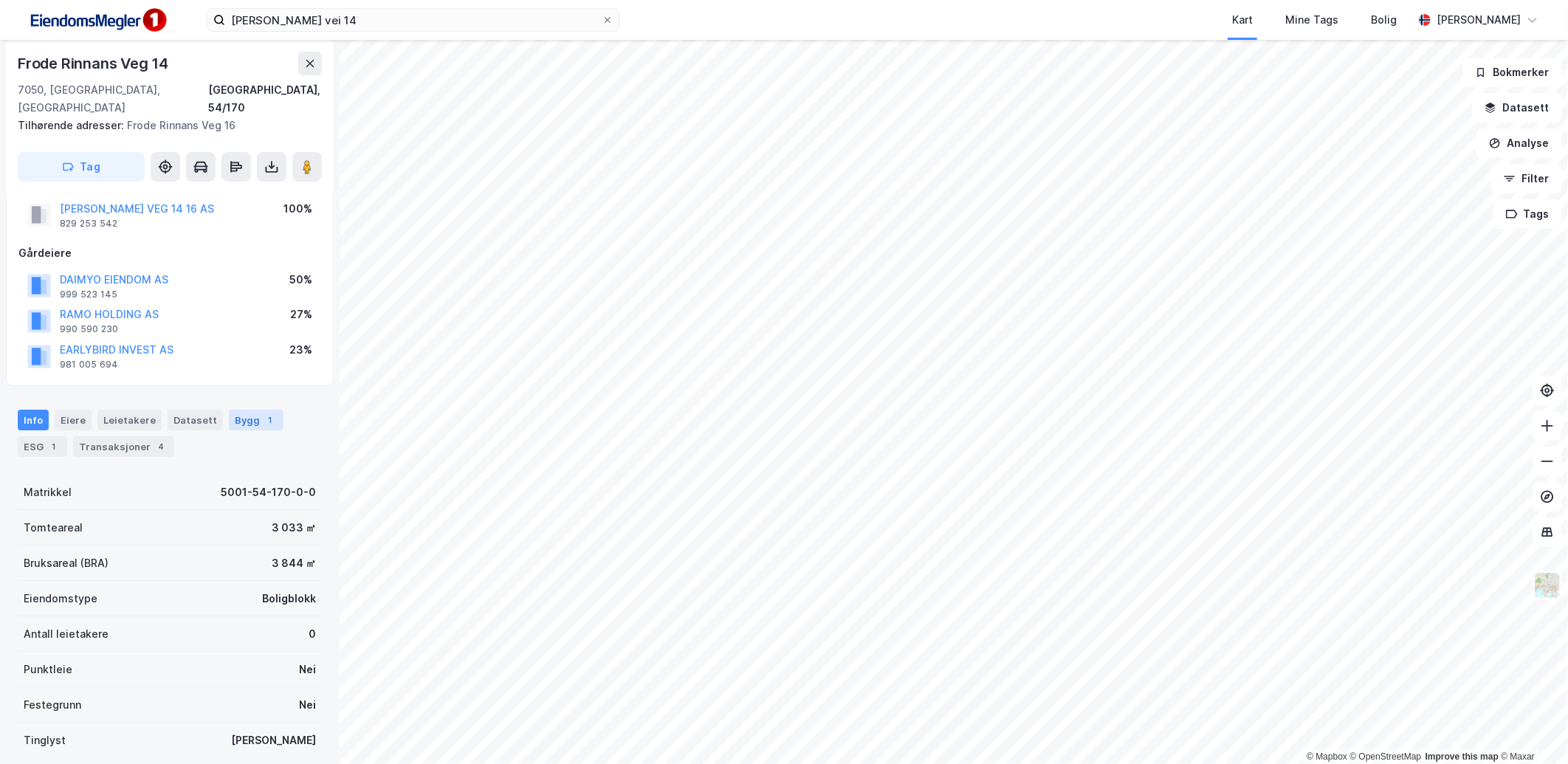
click at [263, 412] on div "1" at bounding box center [270, 419] width 15 height 15
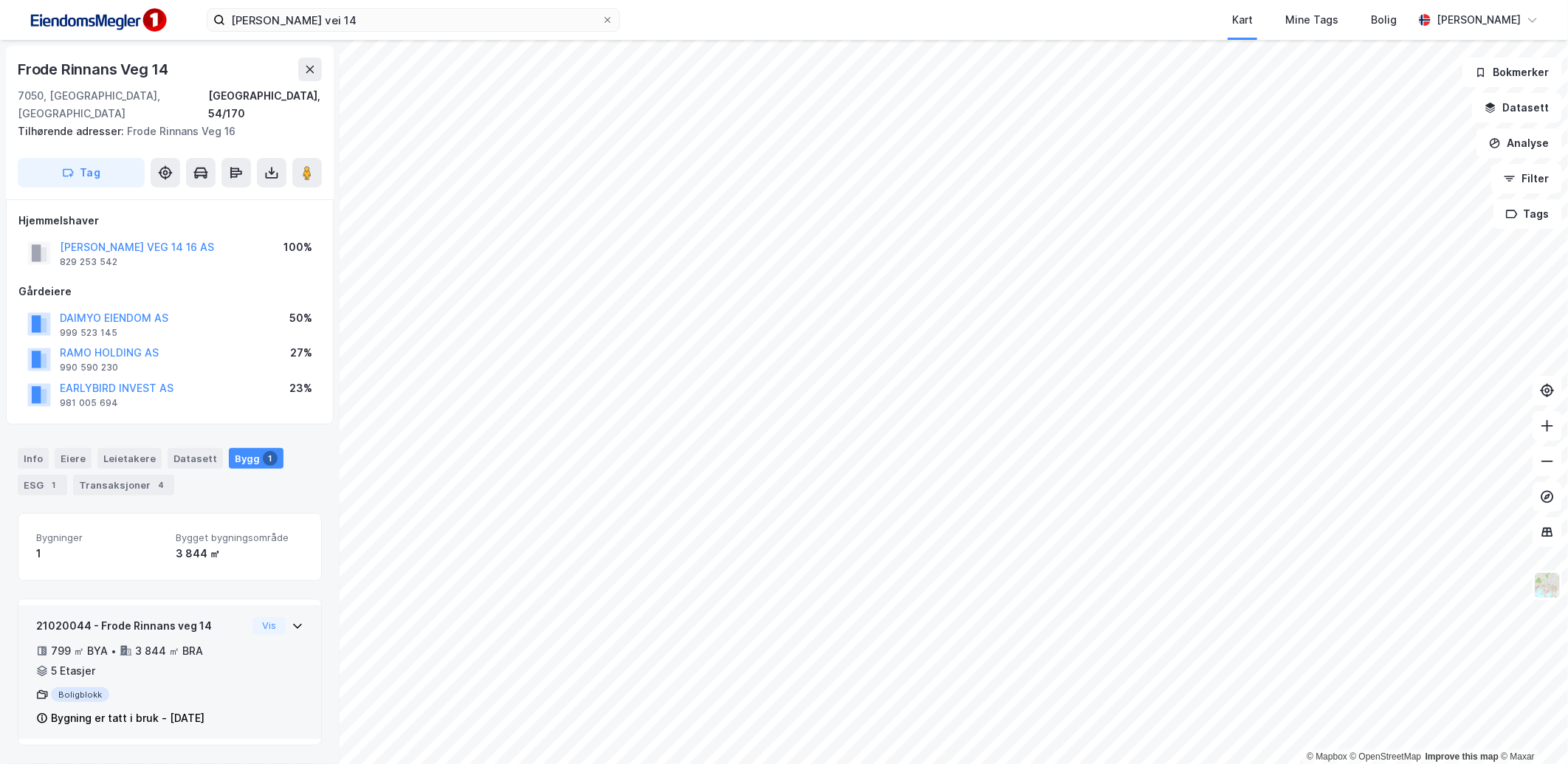
click at [257, 654] on div "21020044 - Frode Rinnans veg 14 799 ㎡ BYA • 3 844 ㎡ BRA • 5 Etasjer Boligblokk …" at bounding box center [169, 678] width 267 height 122
click at [259, 633] on div "21020044 - Frode Rinnans veg 14 799 ㎡ BYA • 3 844 ㎡ BRA • 5 Etasjer Boligblokk …" at bounding box center [169, 678] width 267 height 122
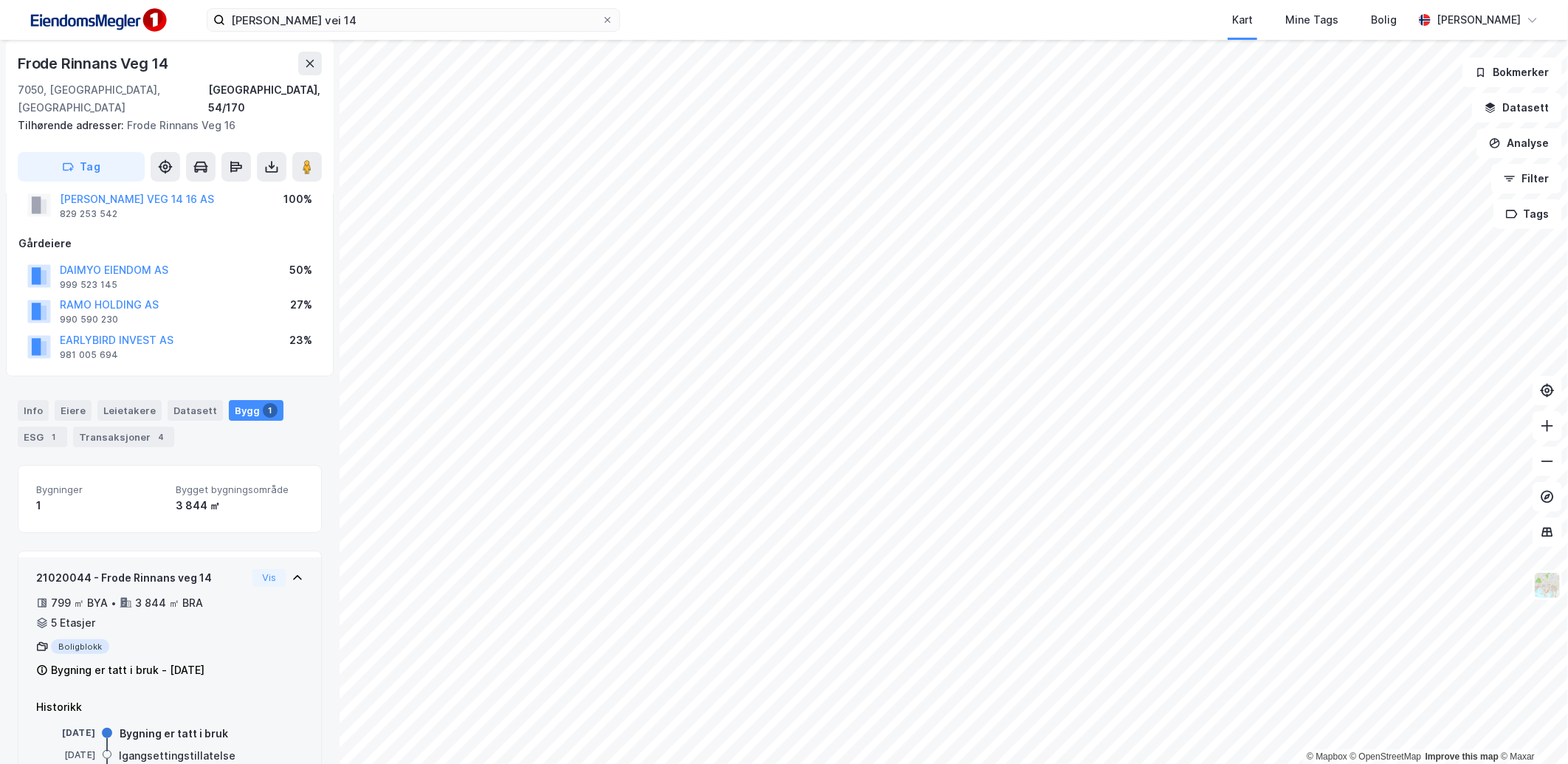
scroll to position [95, 0]
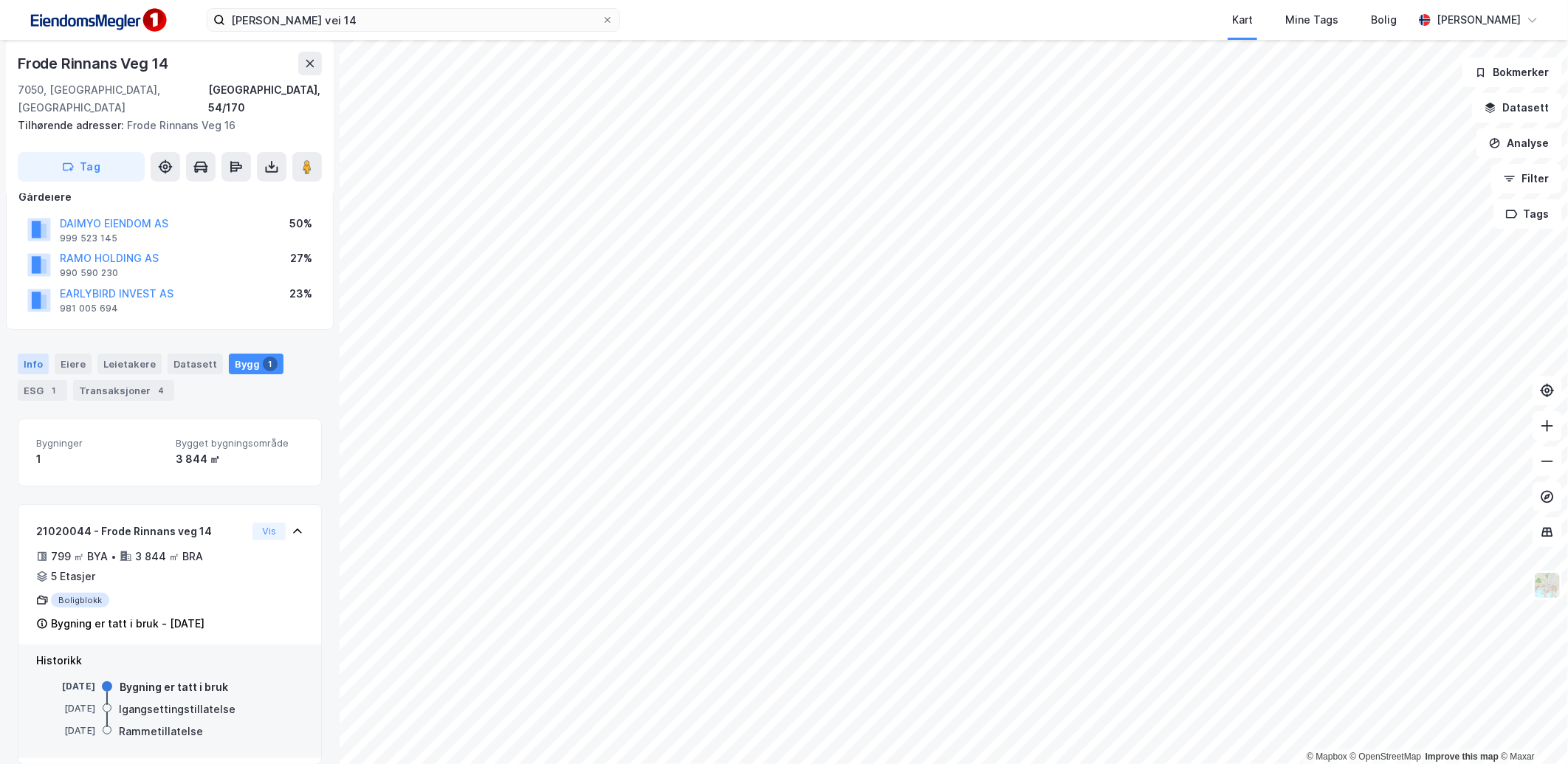
click at [37, 354] on div "Info" at bounding box center [32, 364] width 31 height 20
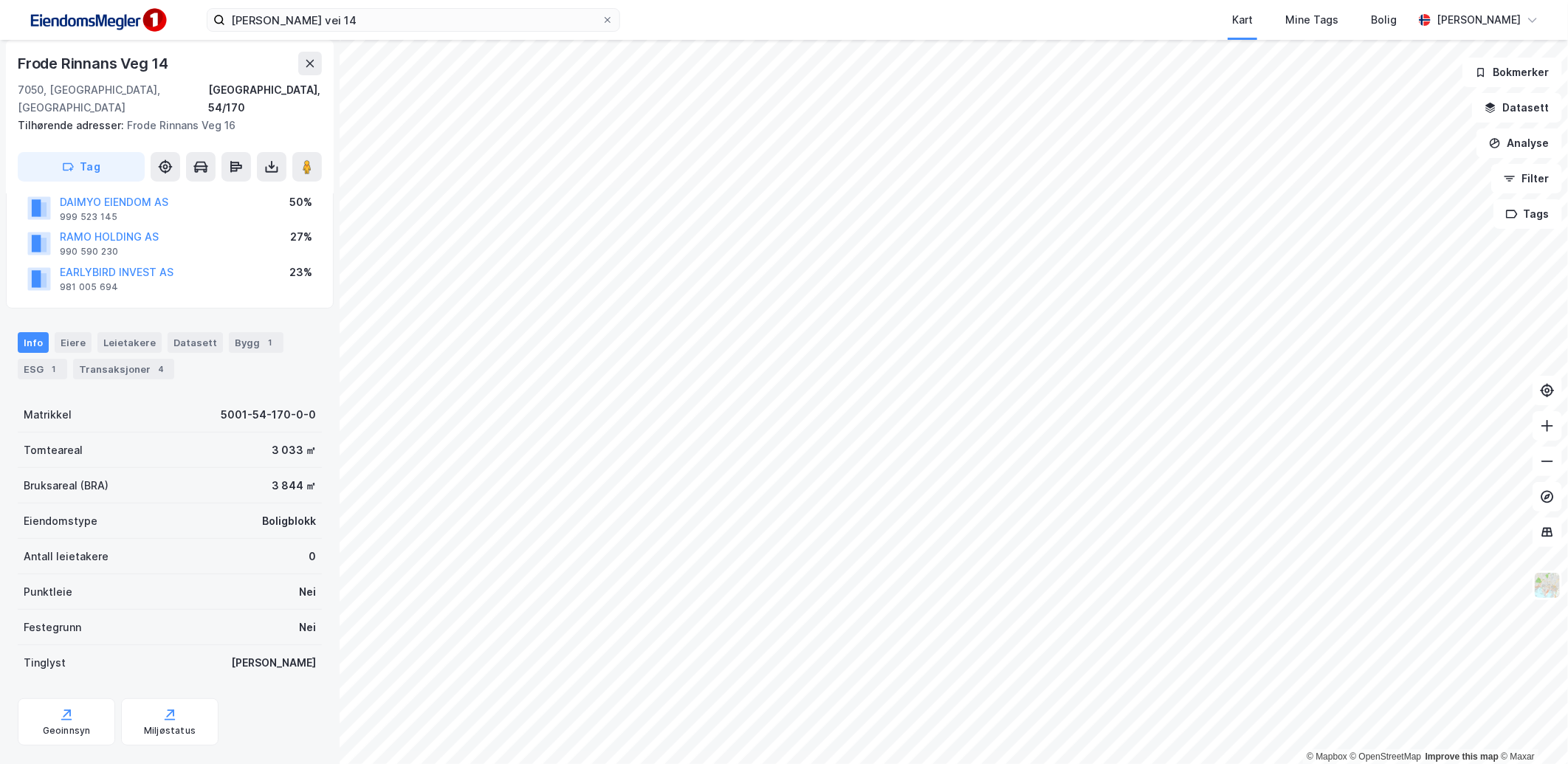
scroll to position [127, 0]
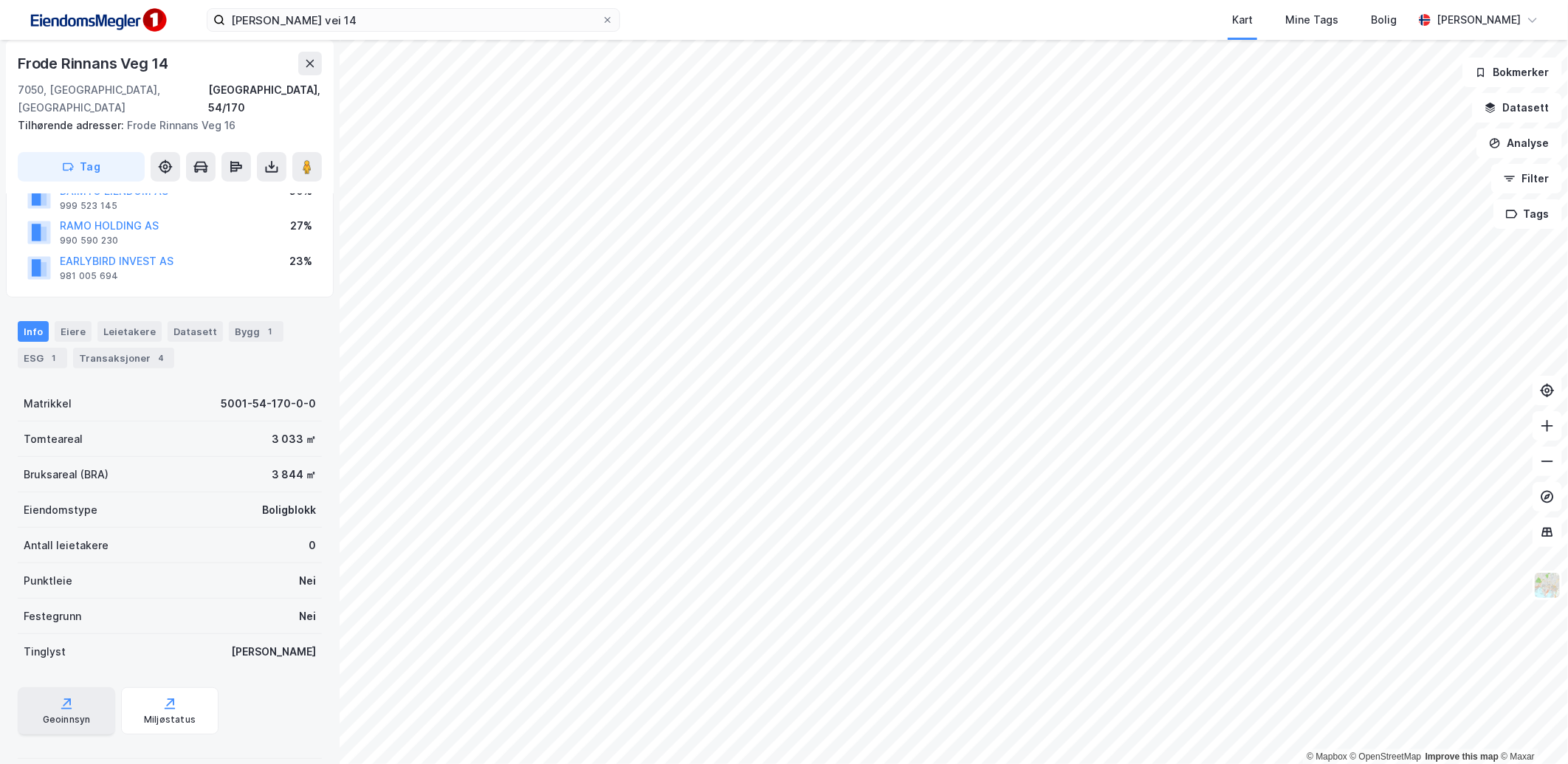
click at [93, 688] on div "Geoinnsyn" at bounding box center [66, 711] width 98 height 47
click at [175, 688] on div "Miljøstatus" at bounding box center [170, 711] width 98 height 47
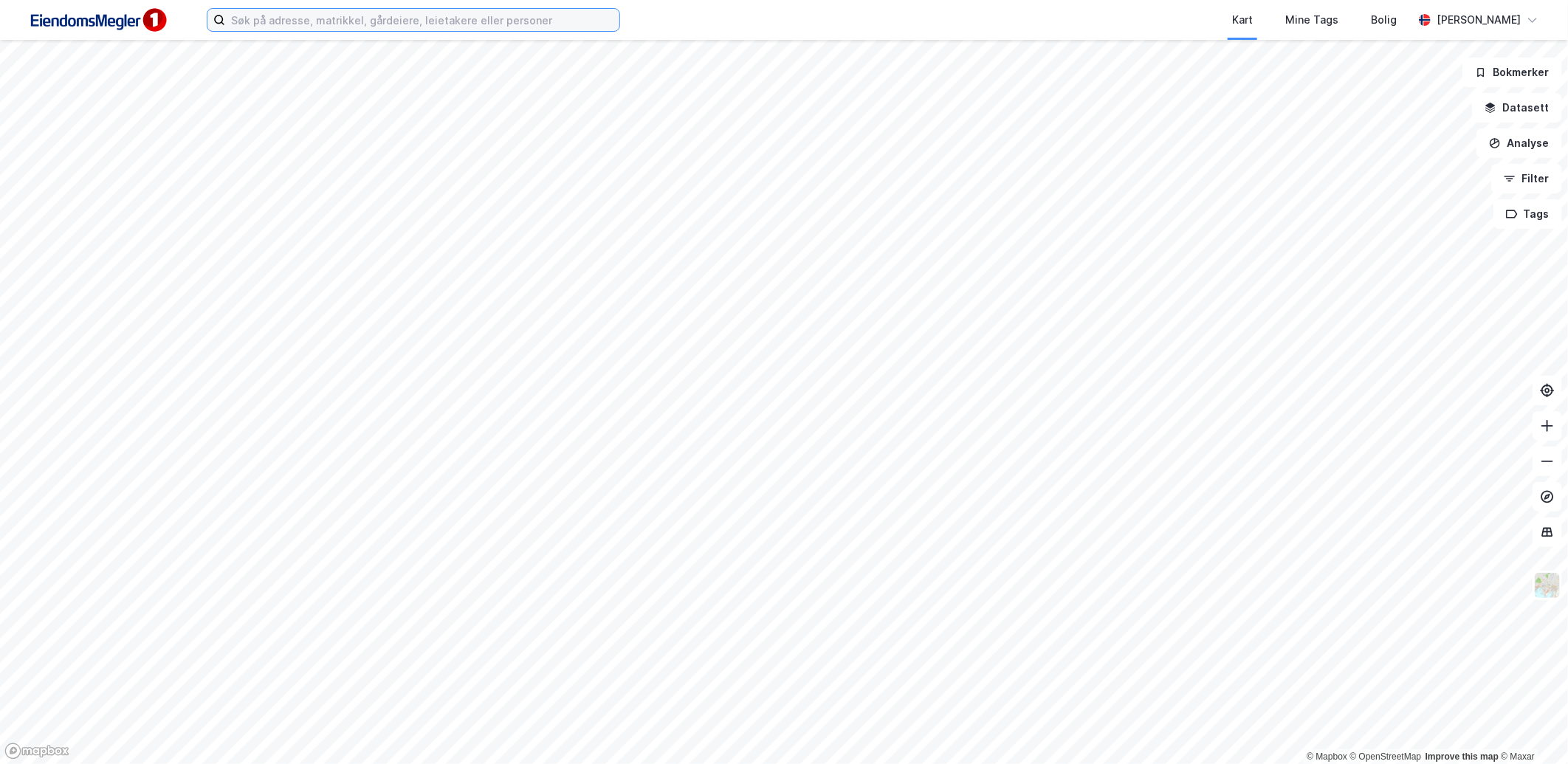
click at [318, 17] on input at bounding box center [423, 20] width 394 height 22
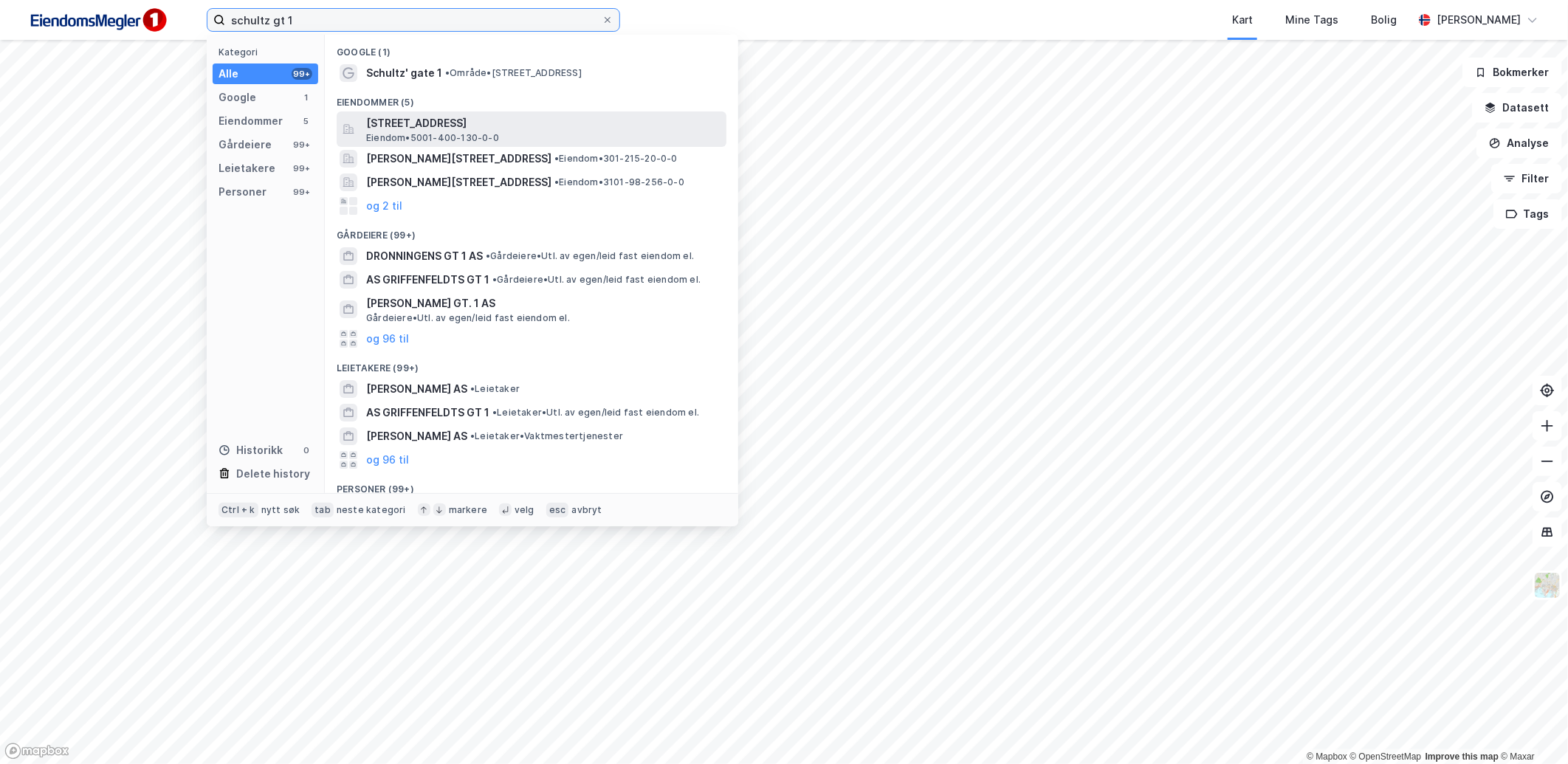
type input "schultz gt 1"
click at [586, 124] on span "[STREET_ADDRESS]" at bounding box center [542, 123] width 354 height 17
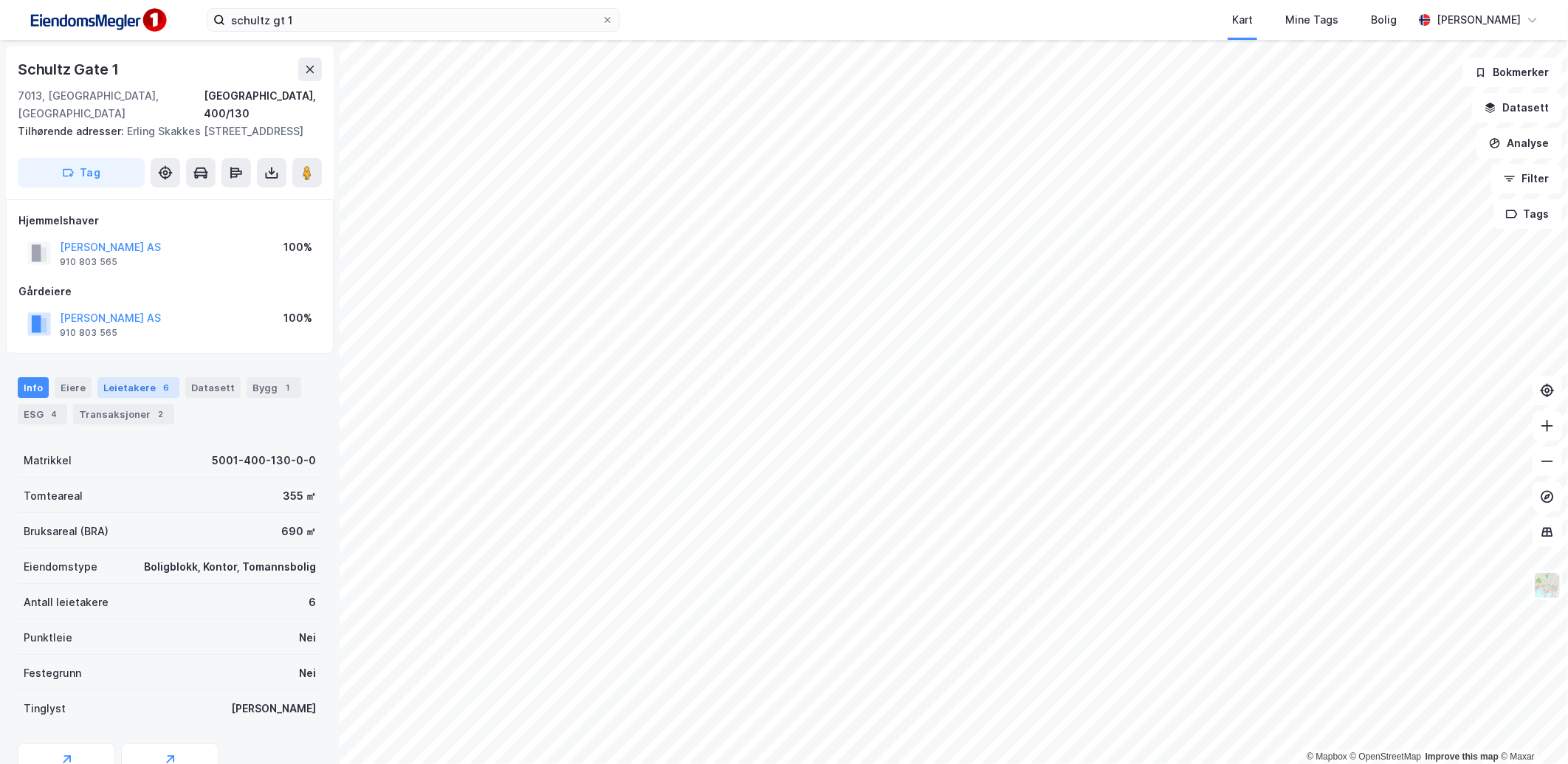
click at [145, 394] on div "Leietakere 6" at bounding box center [139, 388] width 82 height 20
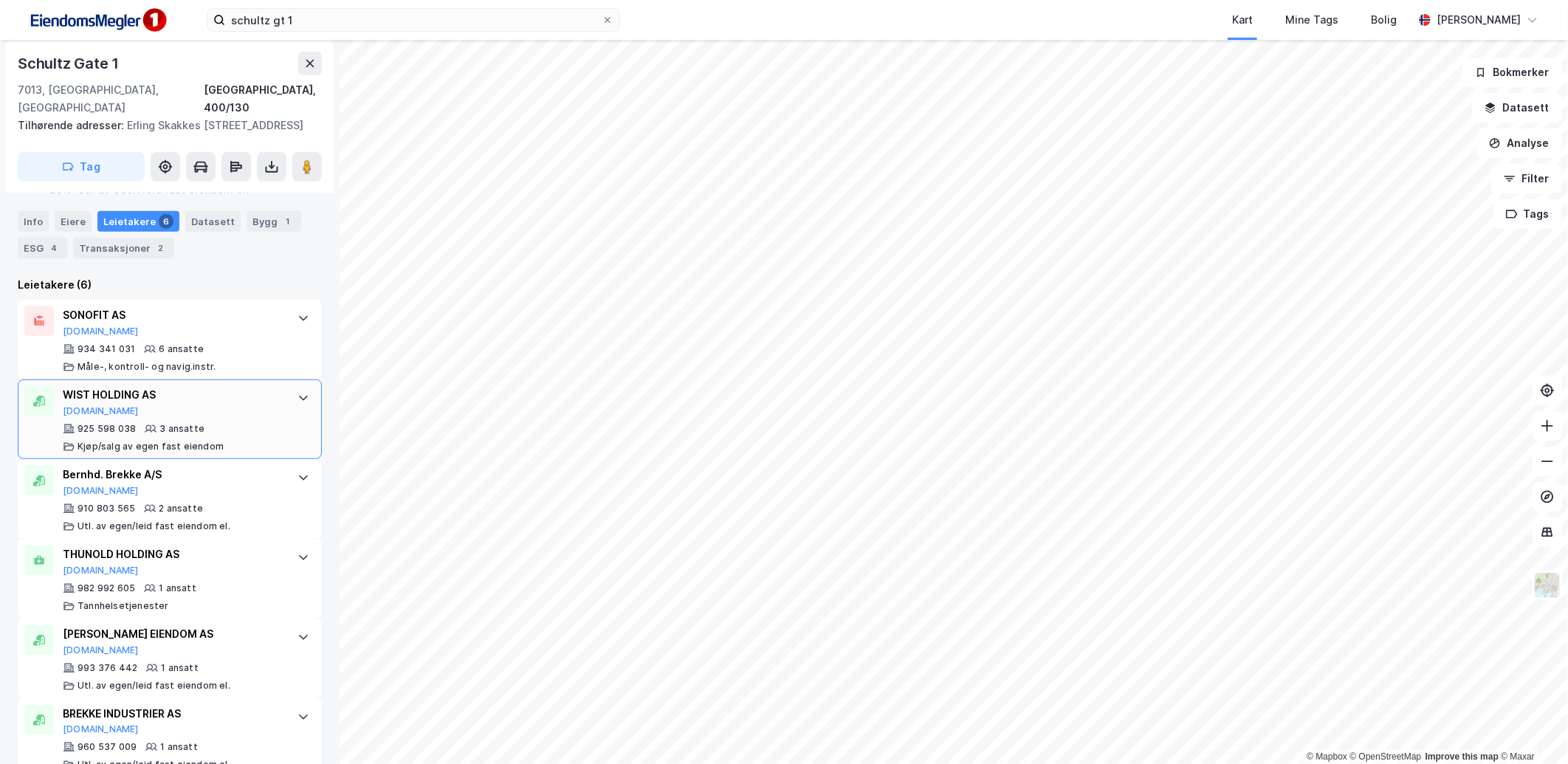
scroll to position [441, 0]
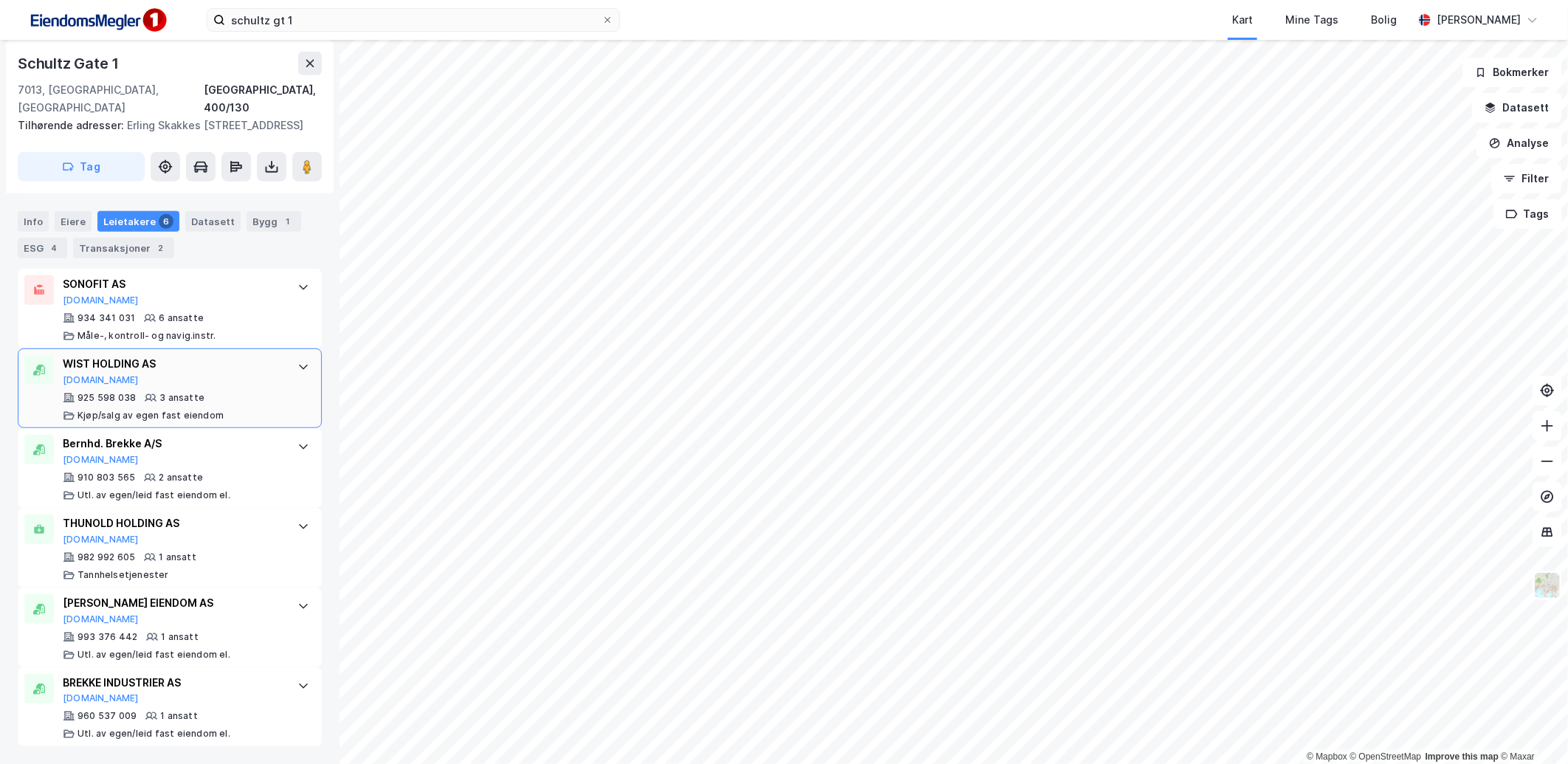
click at [297, 373] on div at bounding box center [304, 367] width 24 height 24
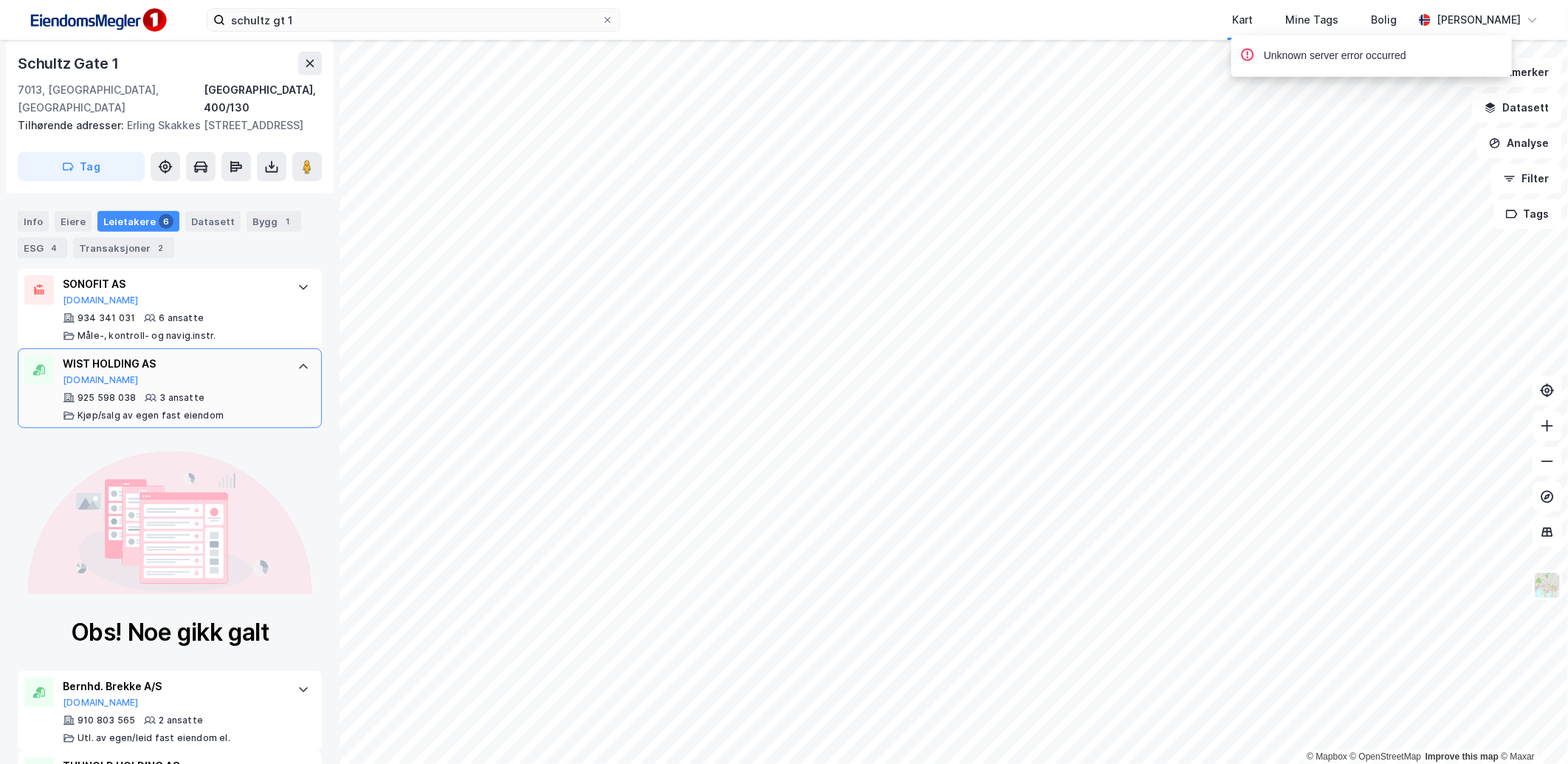
click at [296, 373] on div at bounding box center [304, 367] width 24 height 24
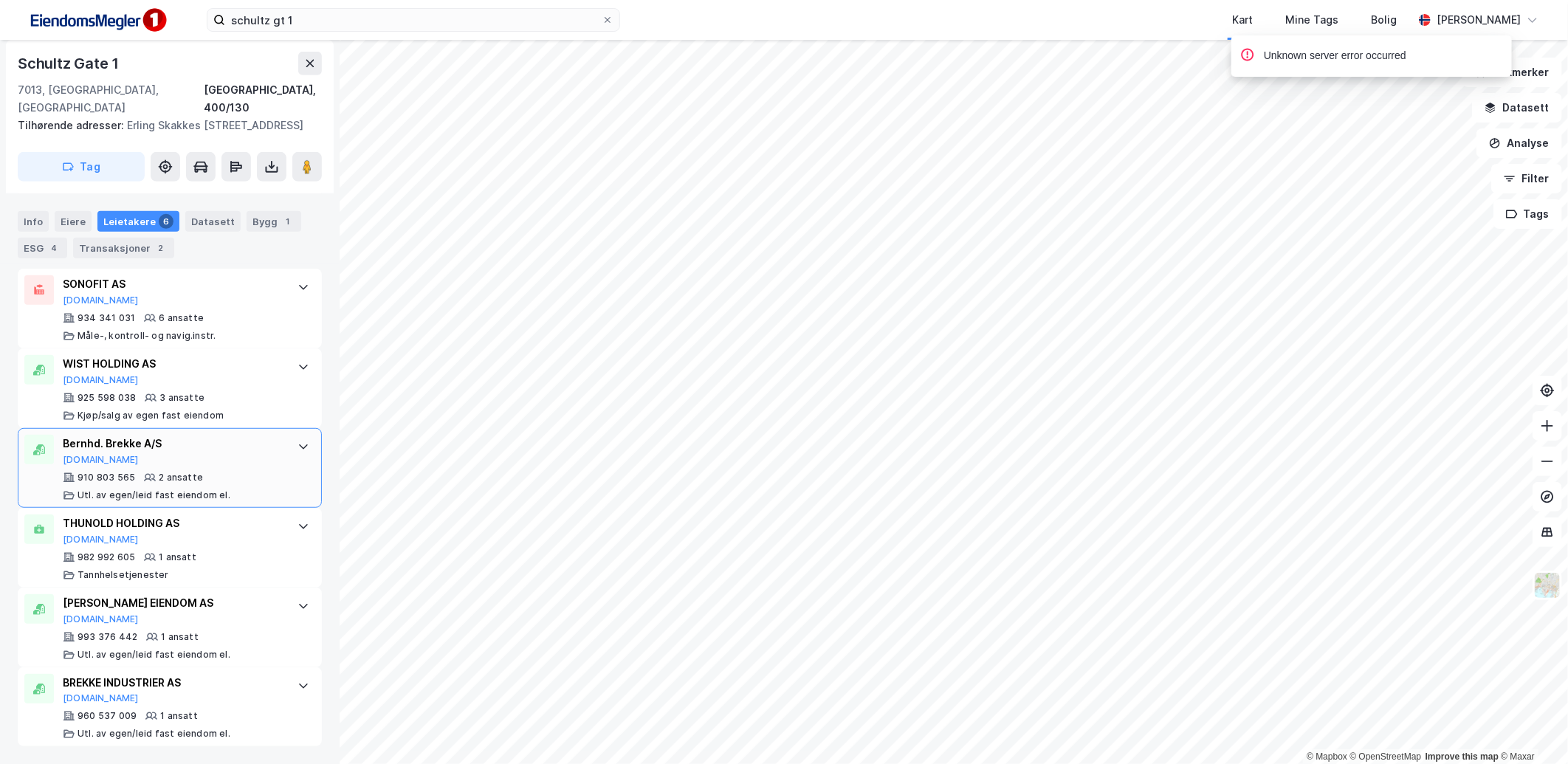
click at [278, 467] on div "Bernhd. Brekke A/S Proff.no 910 803 565 2 ansatte Utl. av egen/leid fast eiendo…" at bounding box center [169, 468] width 304 height 80
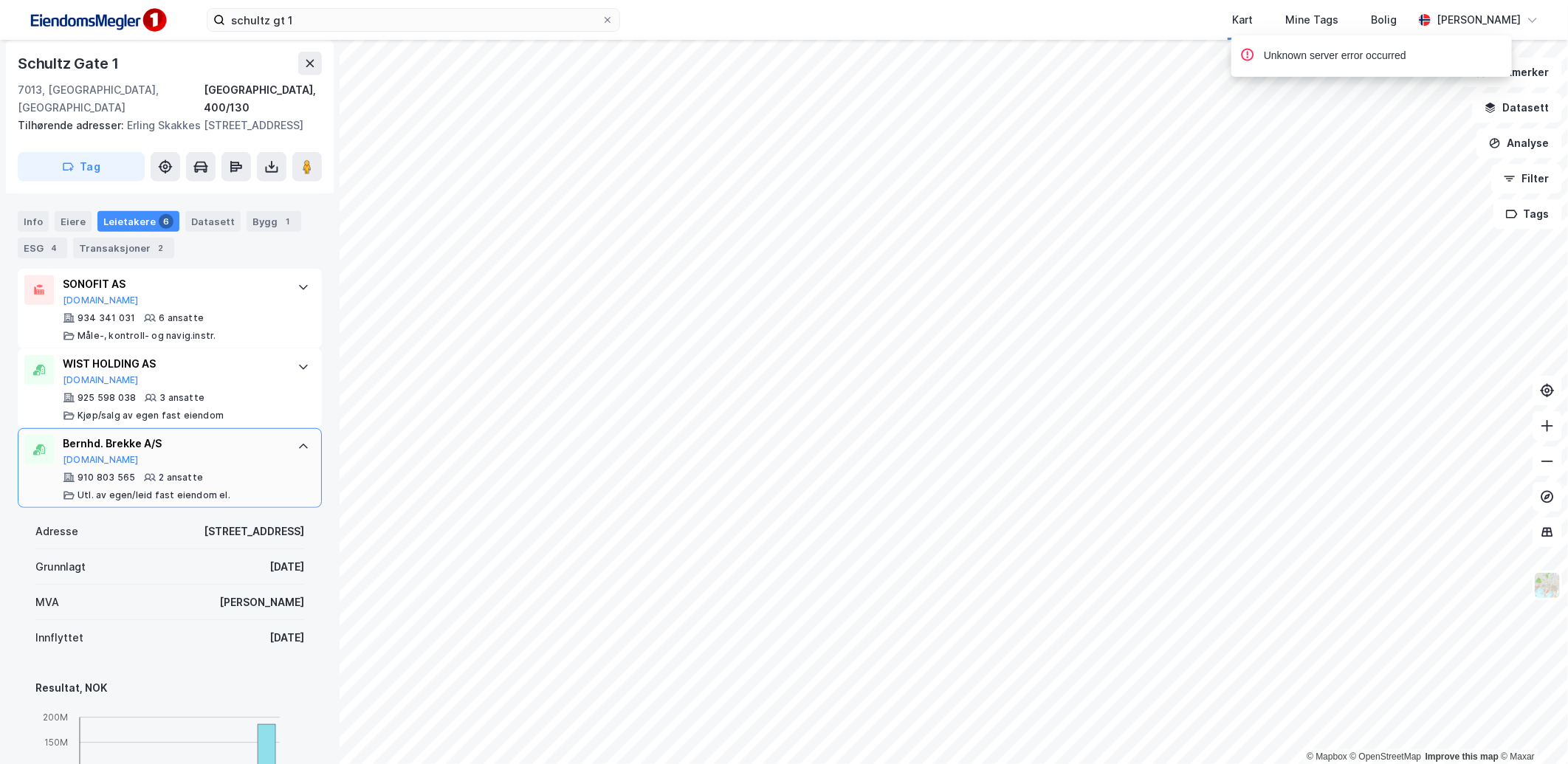
click at [292, 444] on div at bounding box center [304, 447] width 24 height 24
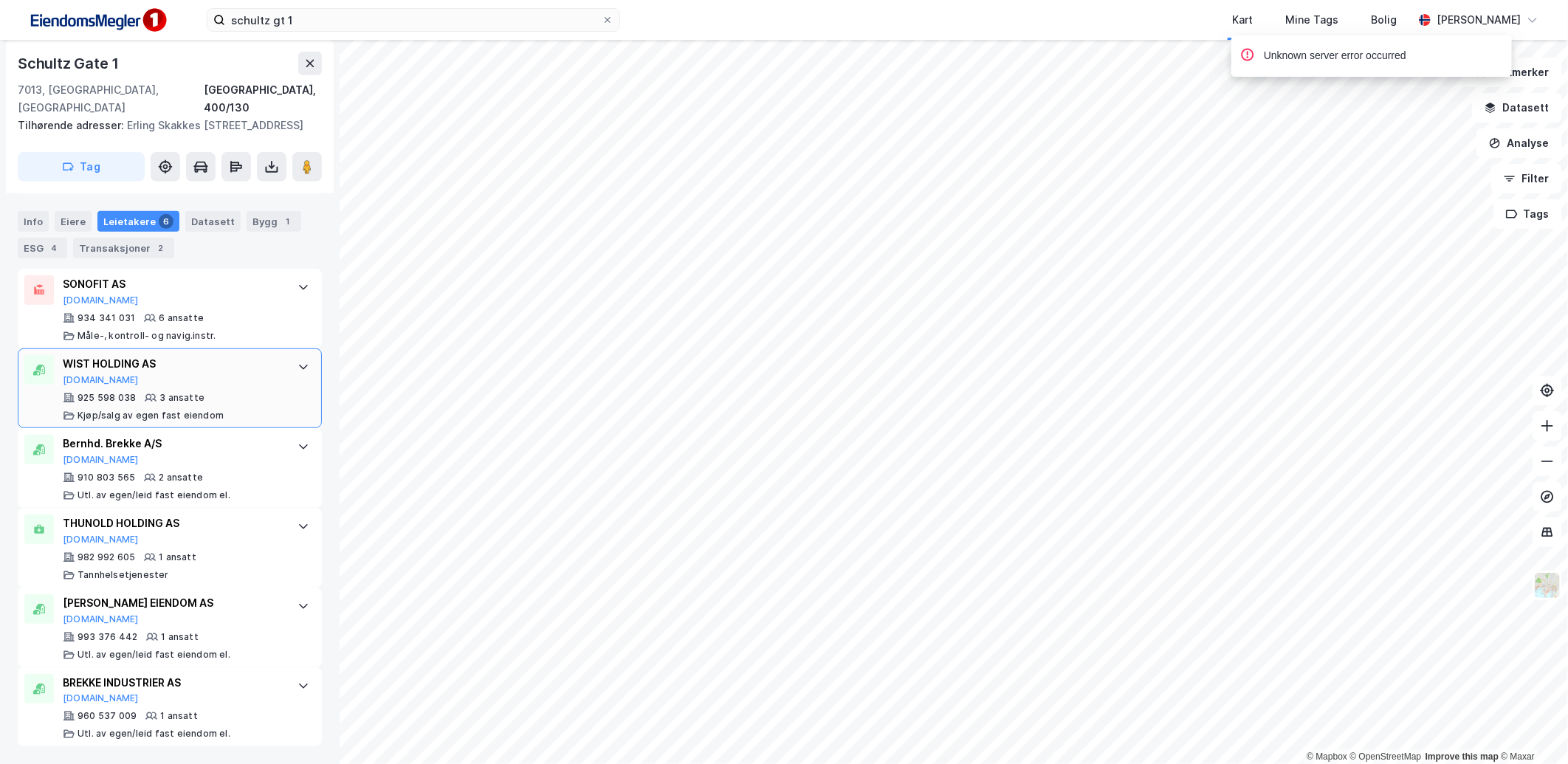
click at [275, 378] on div "WIST HOLDING AS Proff.no 925 598 038 3 ansatte Kjøp/salg av egen fast eiendom" at bounding box center [169, 388] width 304 height 80
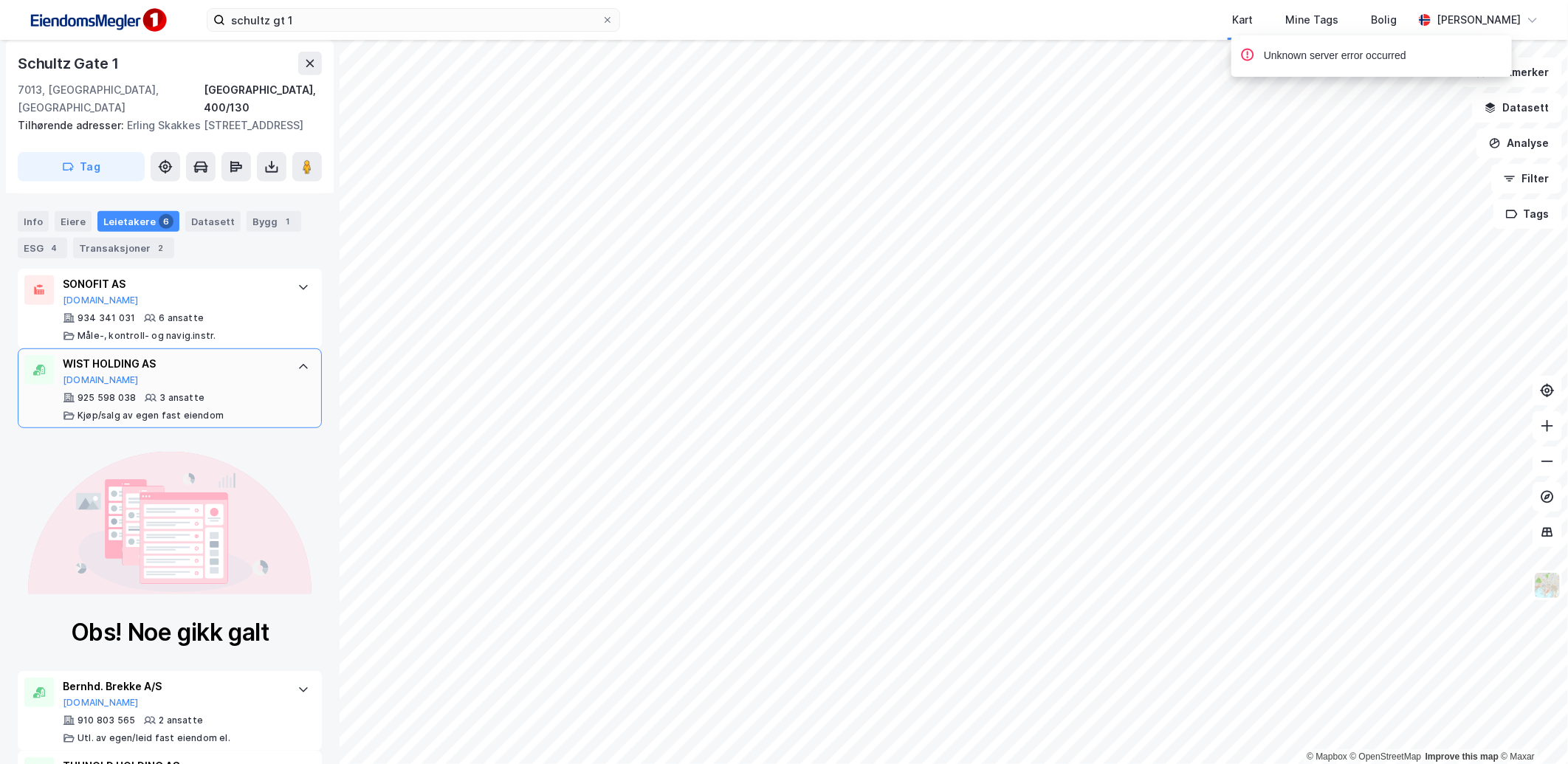
click at [275, 378] on div "WIST HOLDING AS Proff.no 925 598 038 3 ansatte Kjøp/salg av egen fast eiendom" at bounding box center [169, 388] width 304 height 80
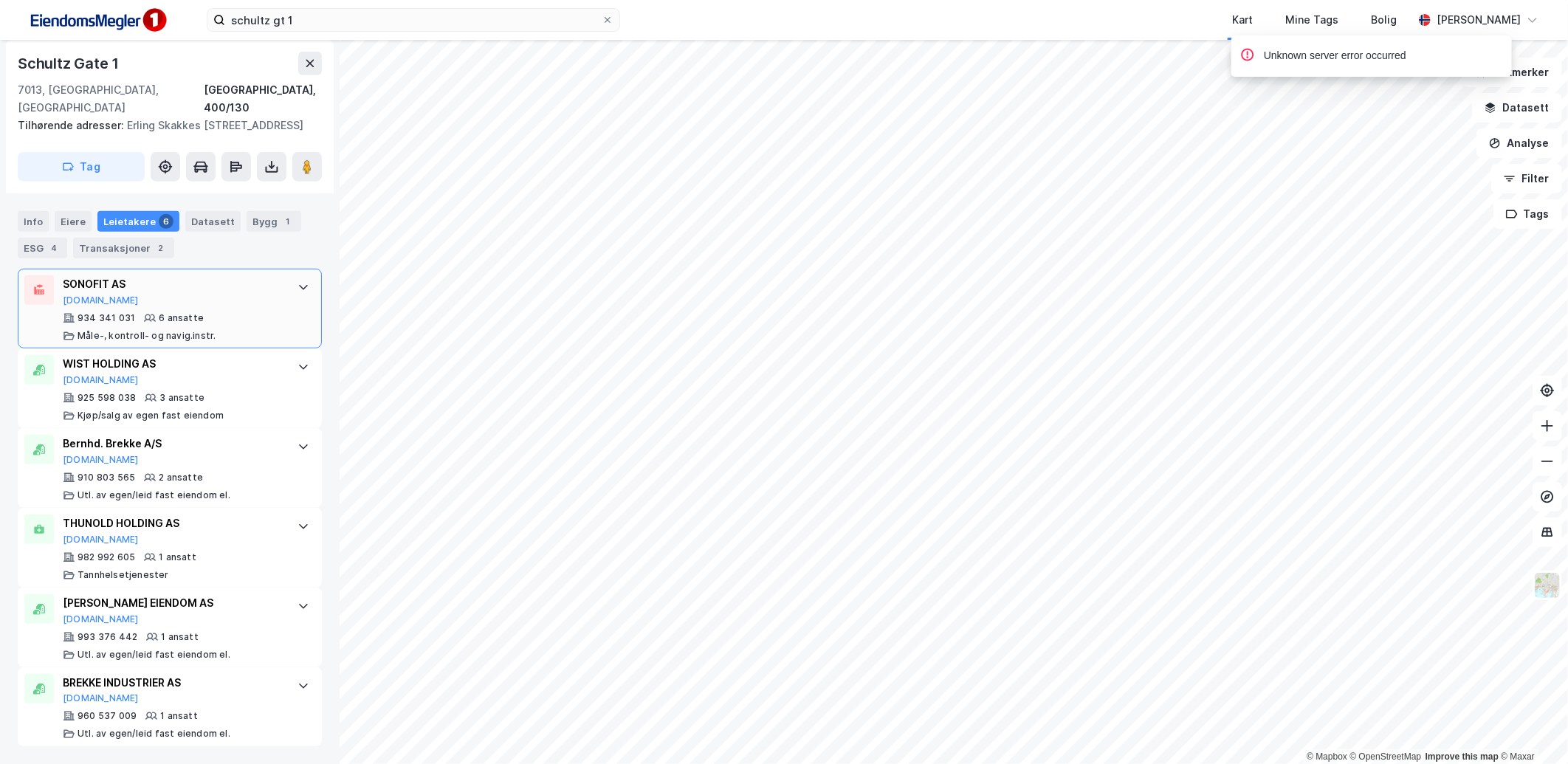
click at [273, 319] on div "SONOFIT AS Proff.no 934 341 031 6 ansatte Måle-, kontroll- og navig.instr." at bounding box center [169, 308] width 304 height 80
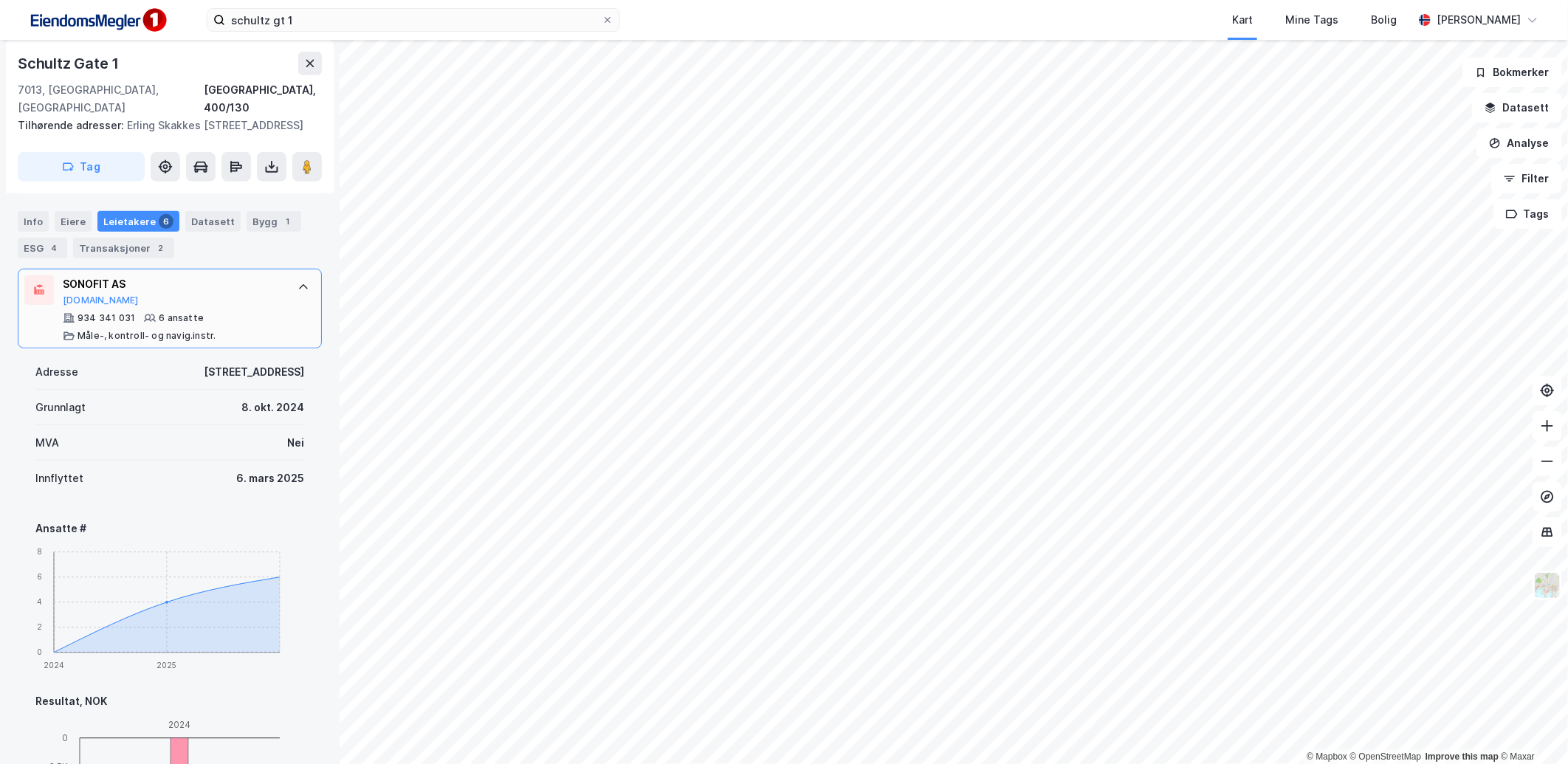
click at [273, 319] on div "SONOFIT AS Proff.no 934 341 031 6 ansatte Måle-, kontroll- og navig.instr." at bounding box center [169, 308] width 304 height 80
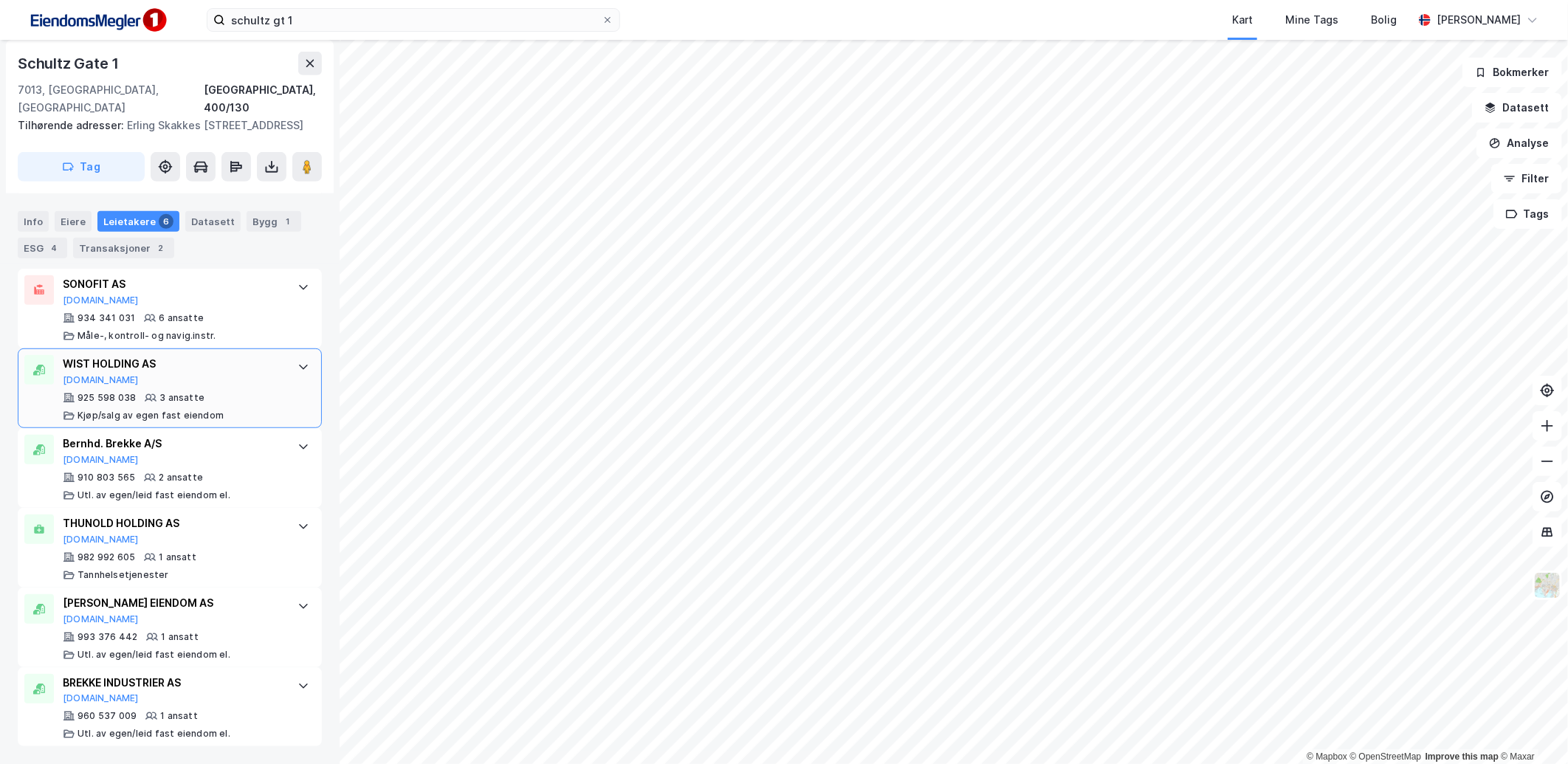
click at [273, 366] on div "WIST HOLDING AS Proff.no 925 598 038 3 ansatte Kjøp/salg av egen fast eiendom" at bounding box center [169, 388] width 304 height 80
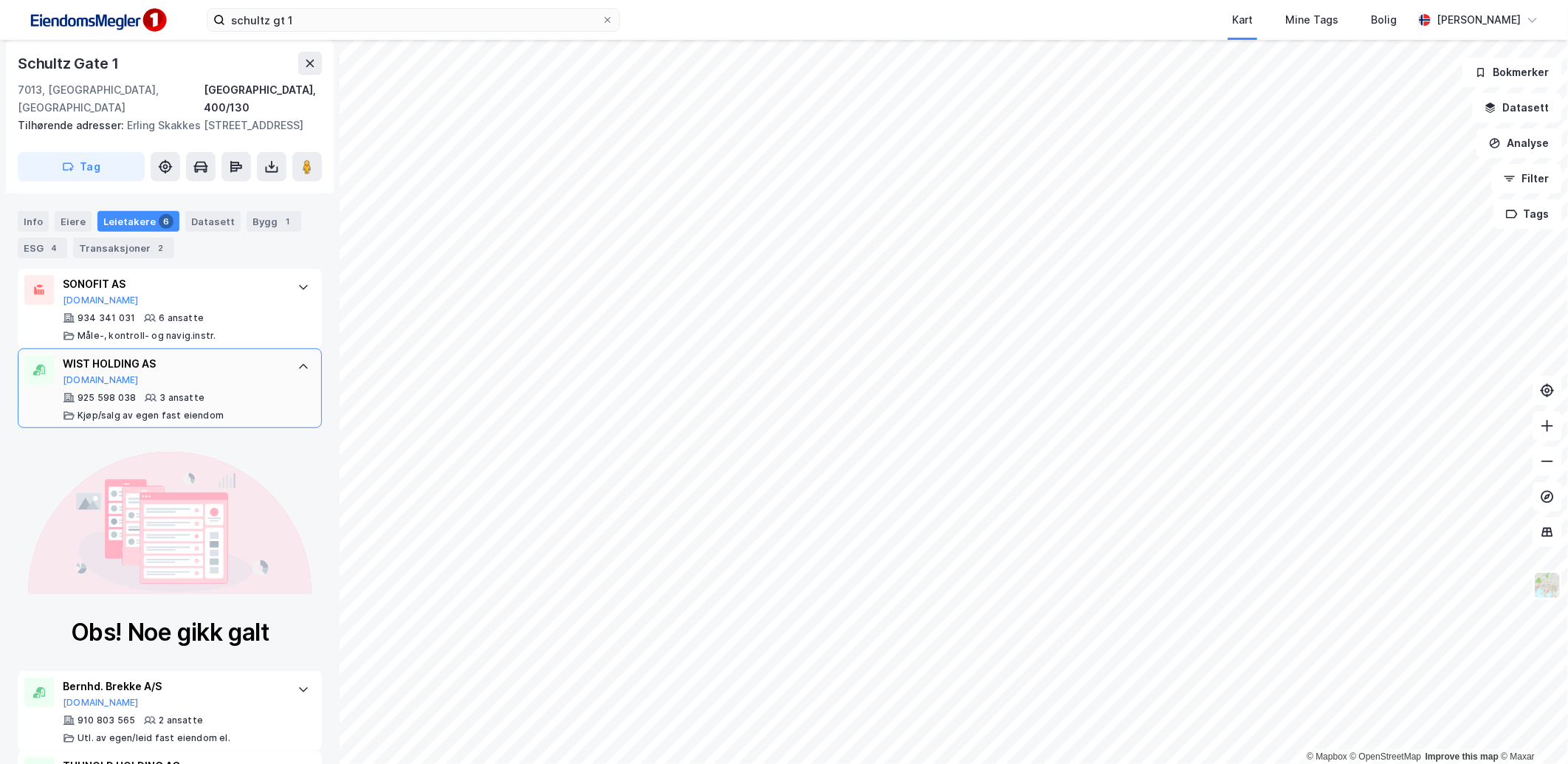
click at [273, 366] on div "WIST HOLDING AS Proff.no 925 598 038 3 ansatte Kjøp/salg av egen fast eiendom" at bounding box center [169, 388] width 304 height 80
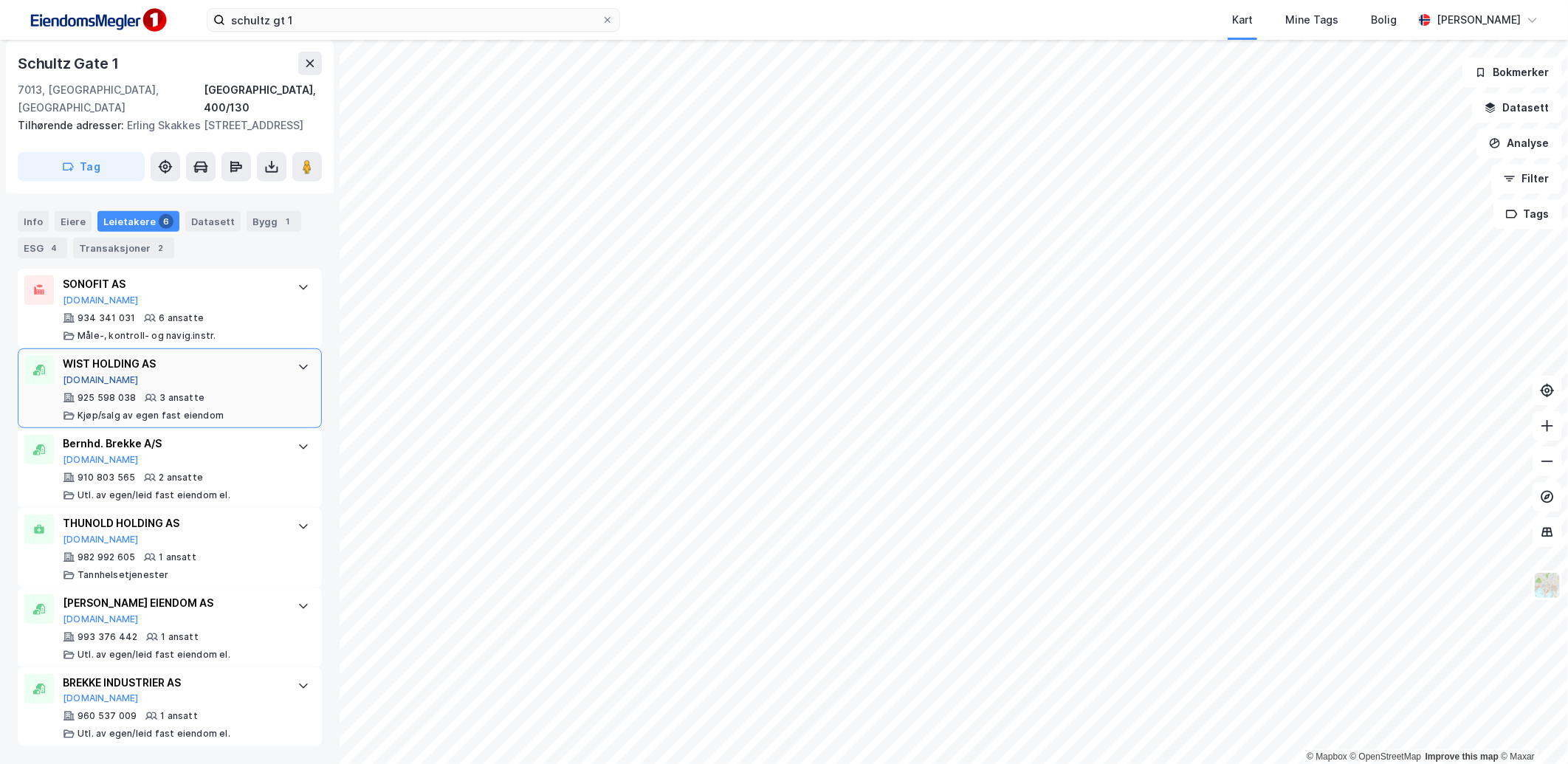
click at [96, 375] on button "Proff.no" at bounding box center [101, 380] width 76 height 12
click at [609, 17] on icon at bounding box center [607, 20] width 9 height 9
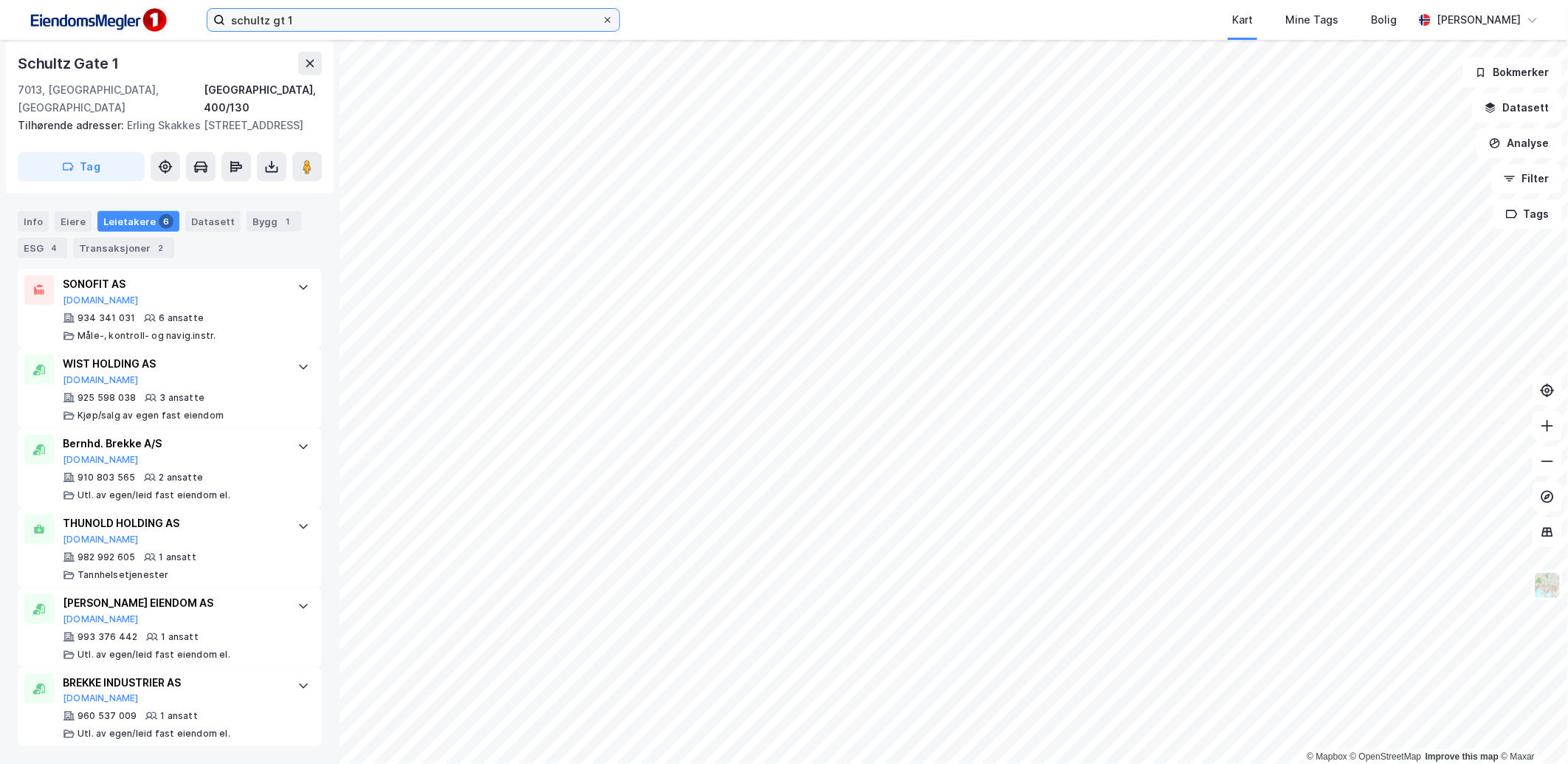
click at [602, 17] on input "schultz gt 1" at bounding box center [414, 20] width 377 height 22
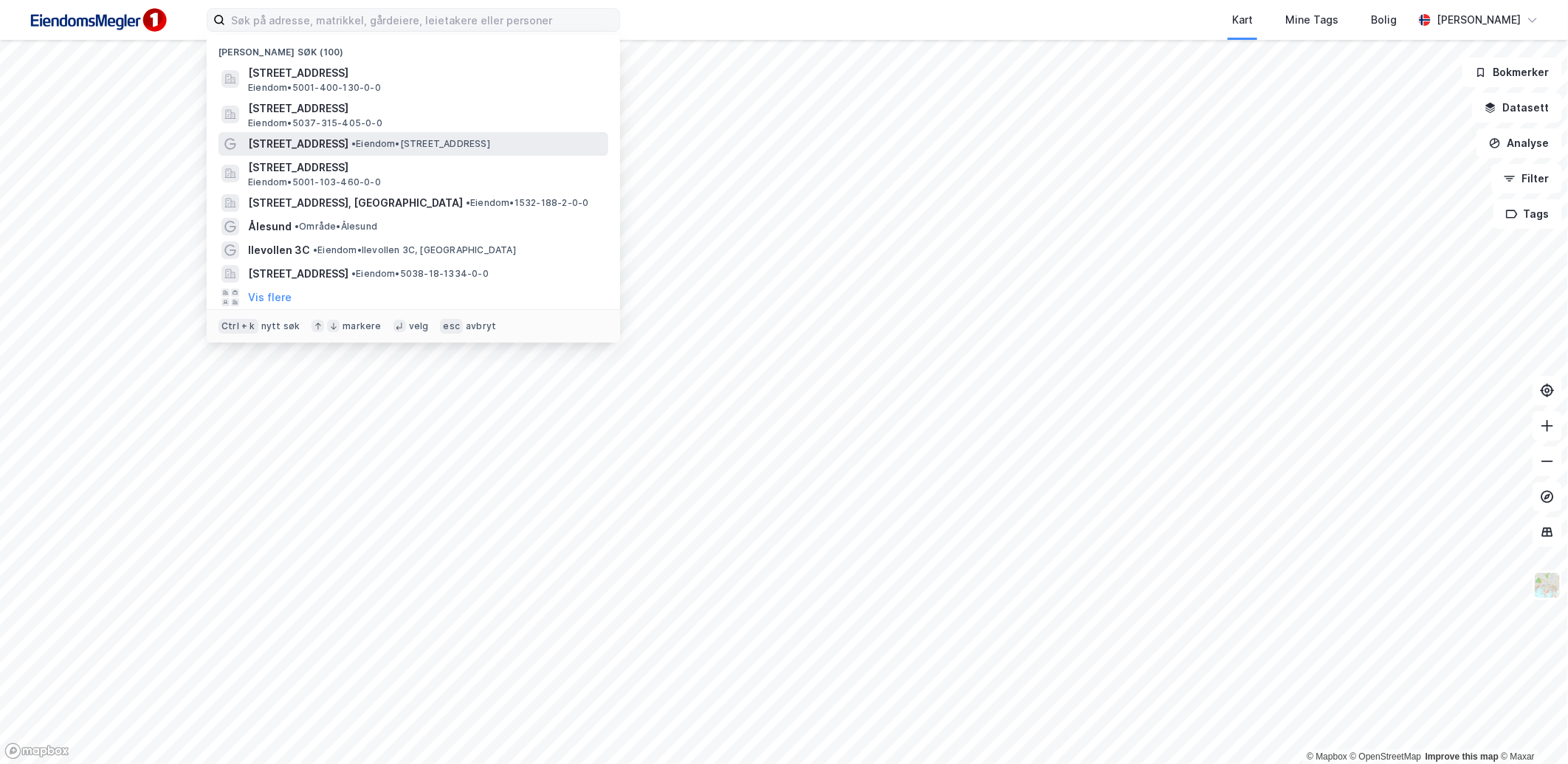
click at [352, 142] on span "•" at bounding box center [354, 143] width 5 height 11
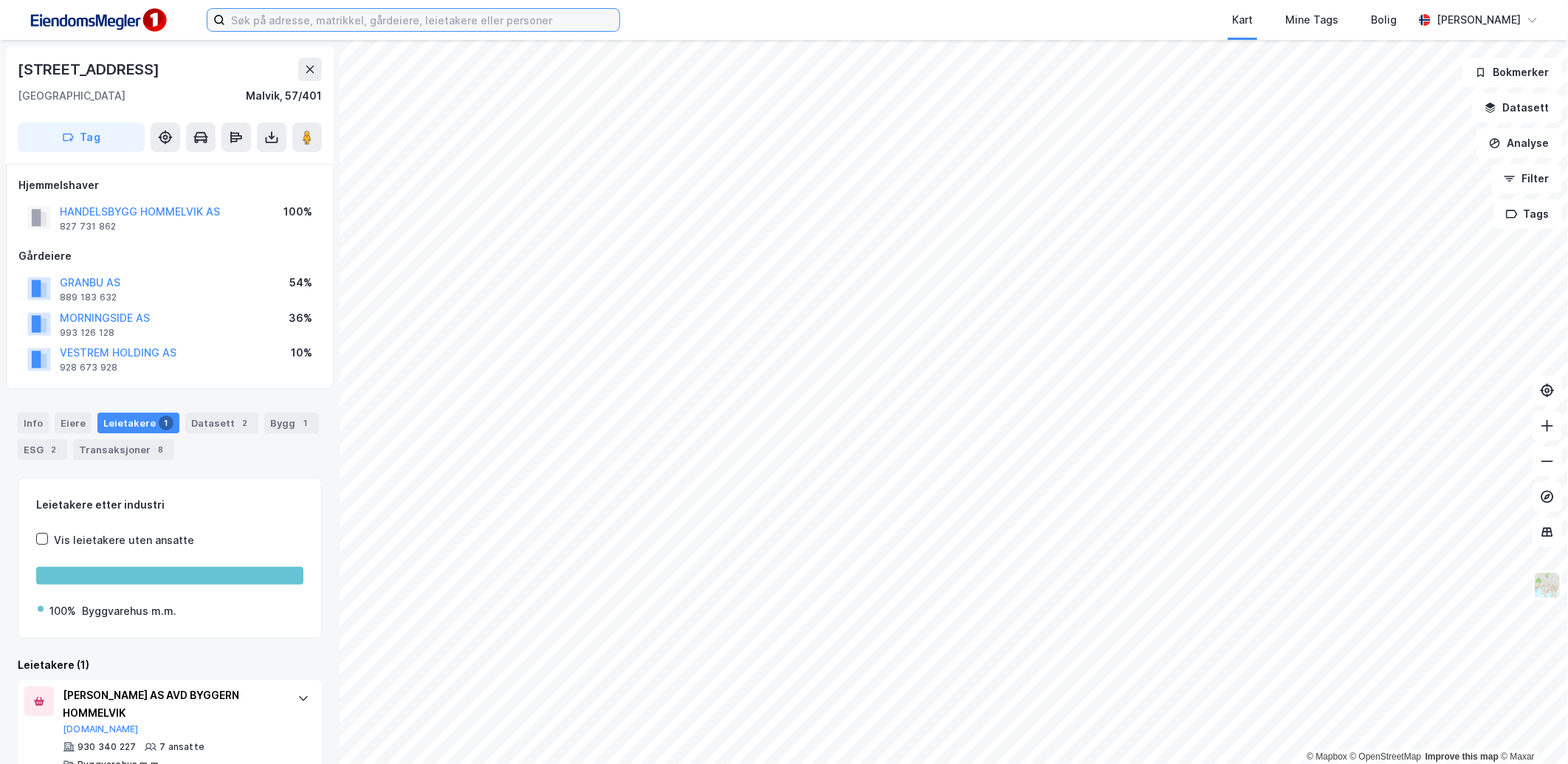
click at [363, 24] on input at bounding box center [423, 20] width 394 height 22
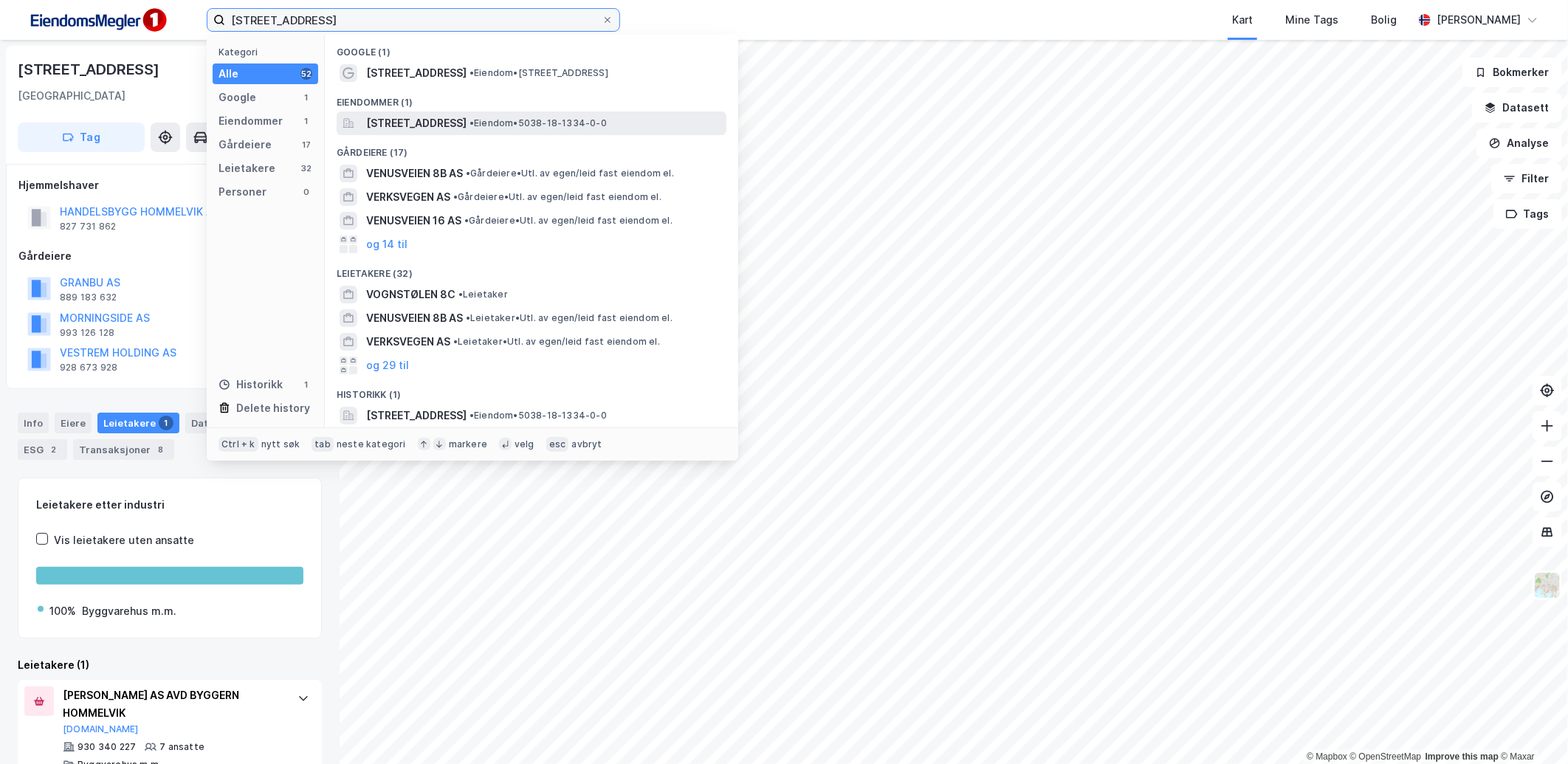
type input "venusvegen 8c"
